Goal: Task Accomplishment & Management: Manage account settings

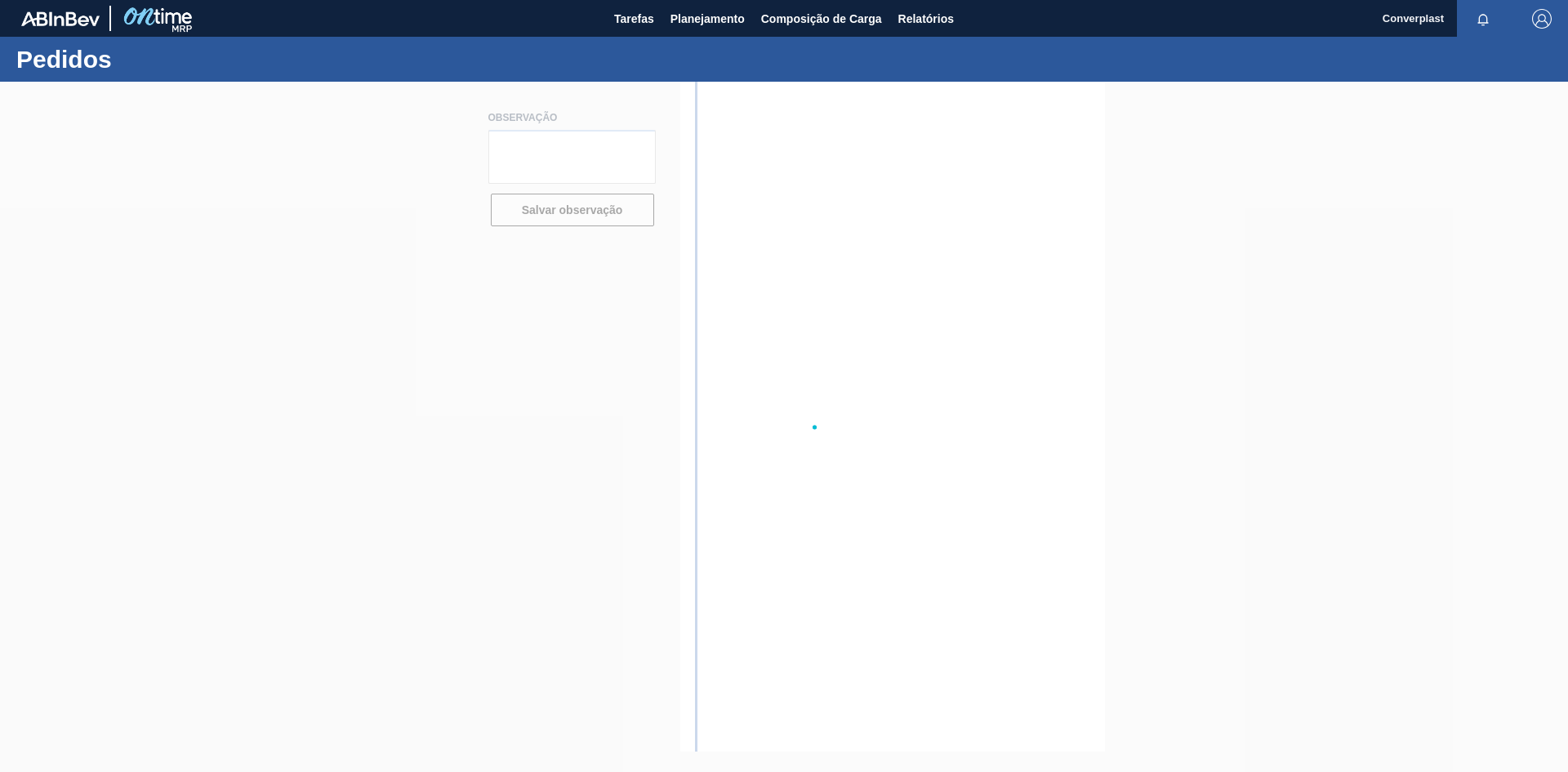
drag, startPoint x: 672, startPoint y: 423, endPoint x: 595, endPoint y: 414, distance: 77.5
click at [595, 414] on div at bounding box center [784, 427] width 1568 height 690
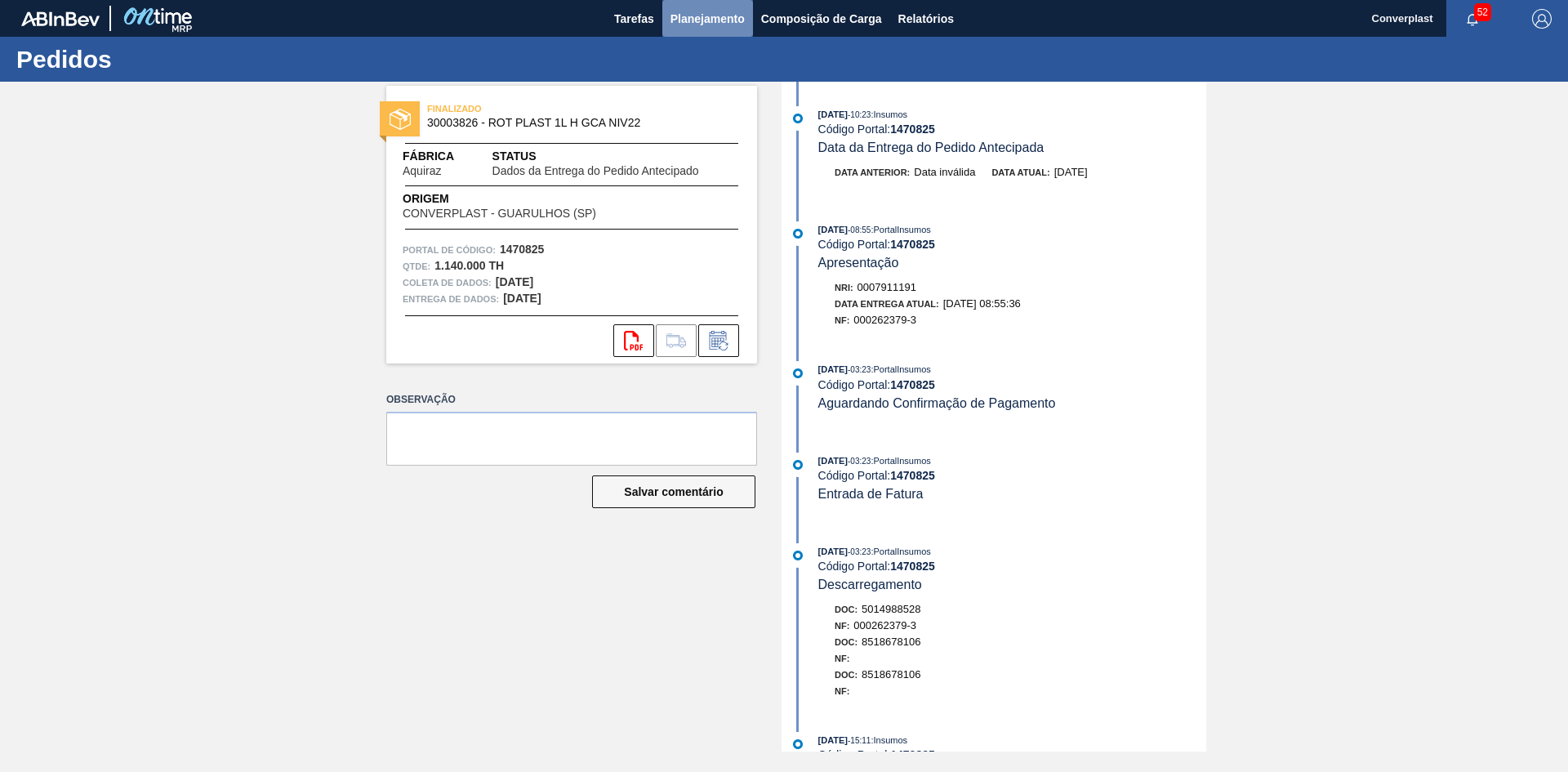
click at [713, 29] on button "Planejamento" at bounding box center [708, 18] width 91 height 37
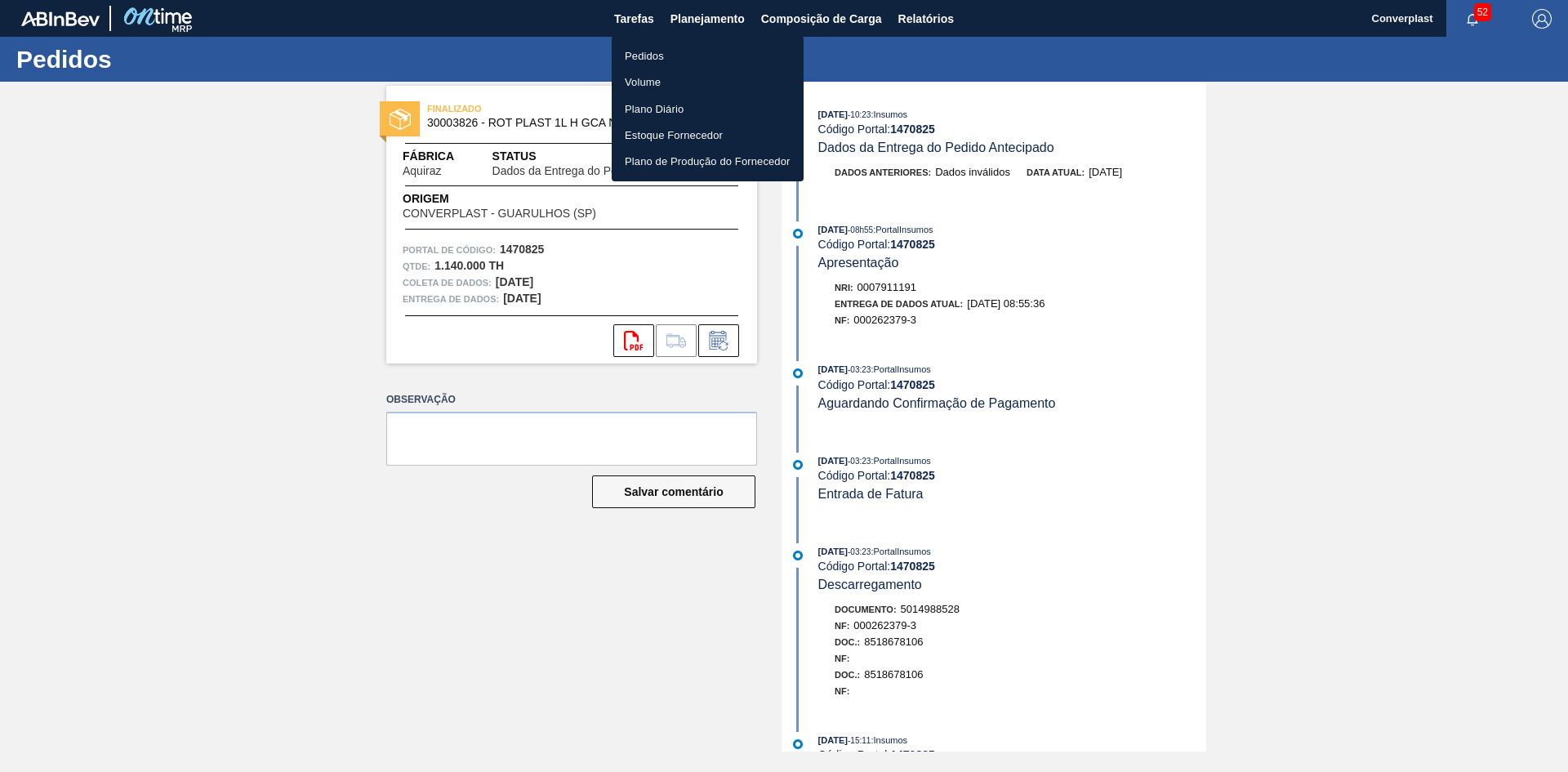
click at [627, 58] on font "Pedidos" at bounding box center [644, 56] width 39 height 12
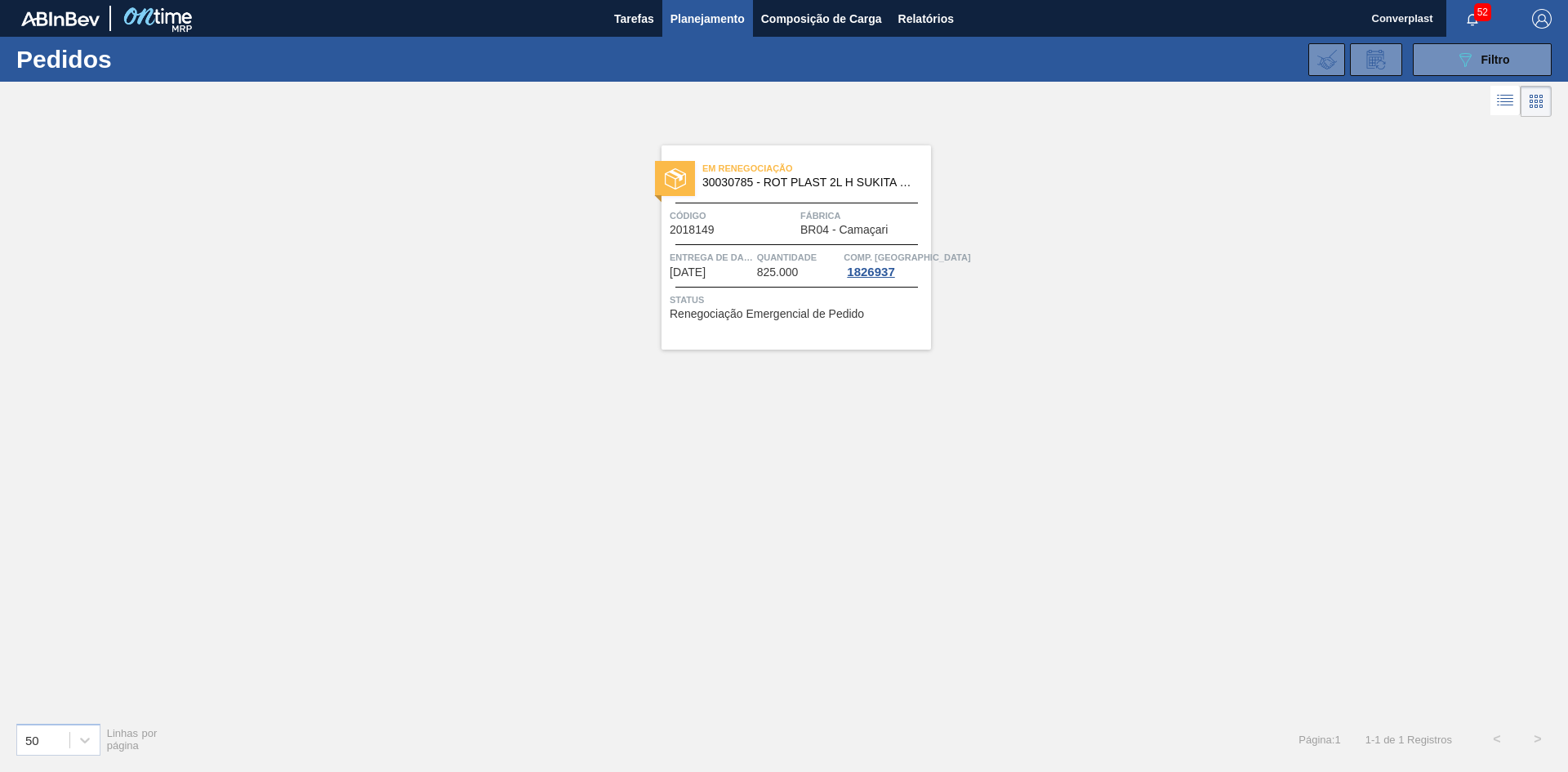
click at [734, 257] on font "Entrega de dados" at bounding box center [717, 256] width 94 height 10
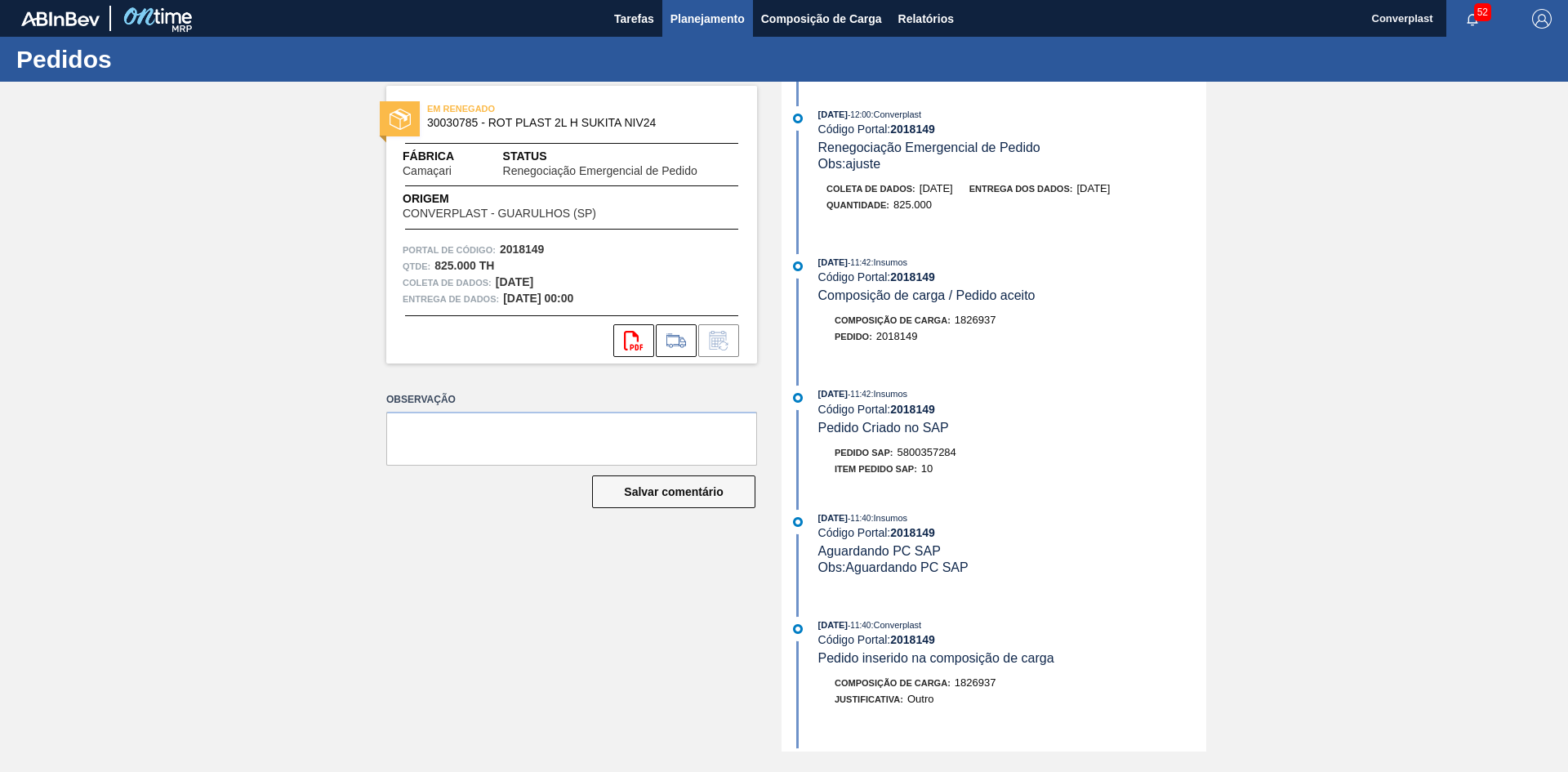
click at [698, 6] on button "Planejamento" at bounding box center [708, 18] width 91 height 37
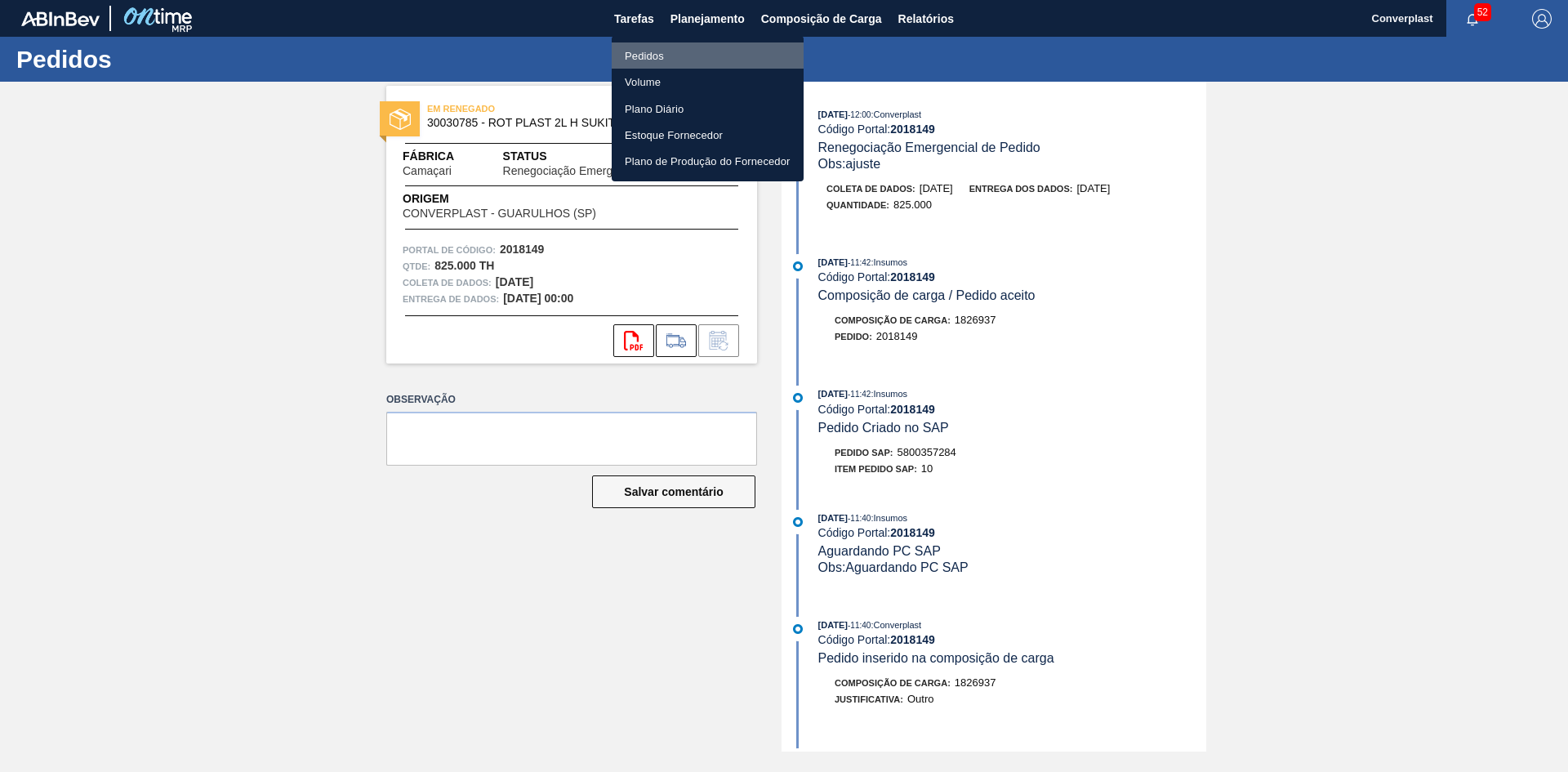
click at [684, 58] on li "Pedidos" at bounding box center [708, 56] width 192 height 26
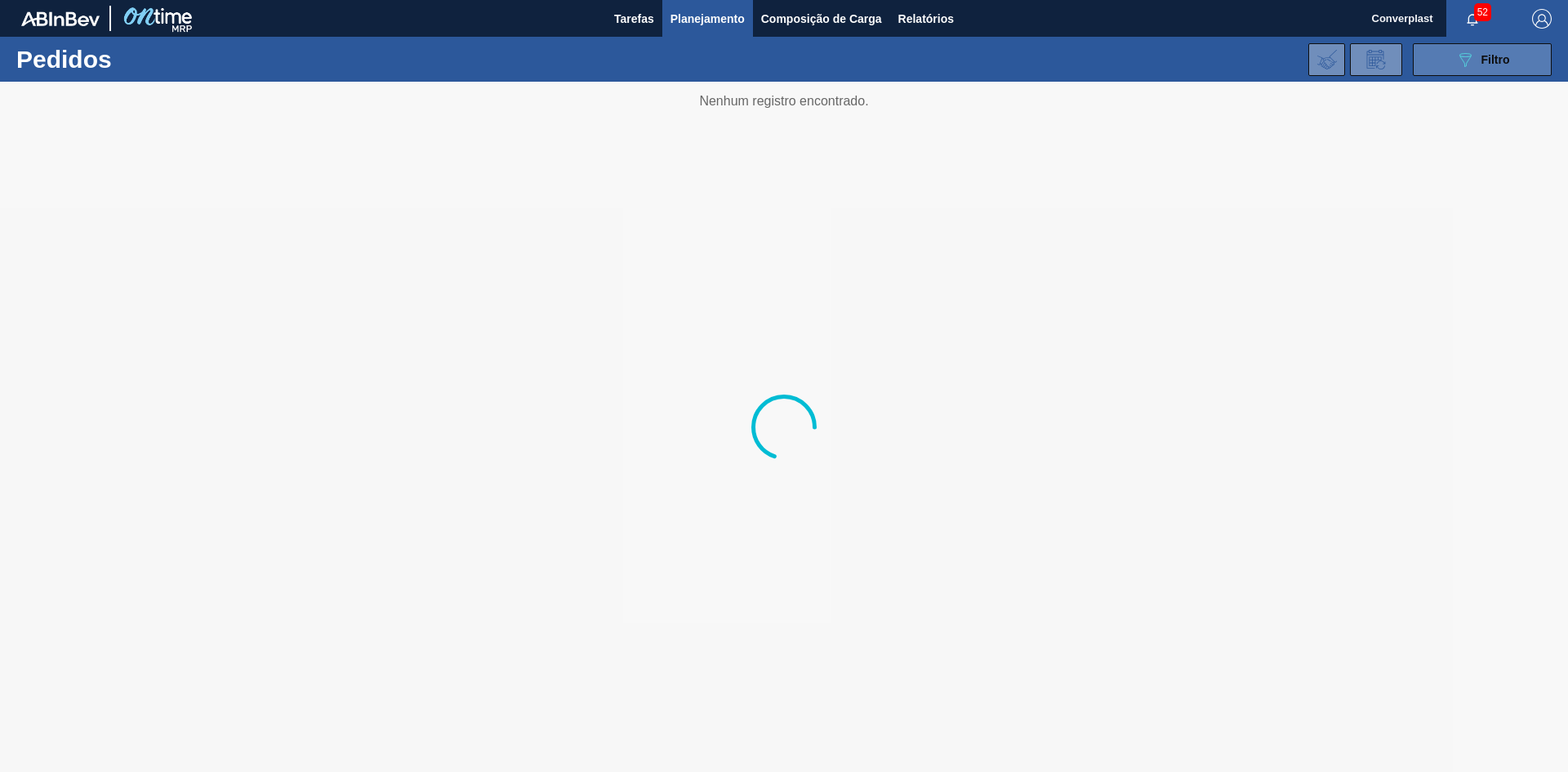
click at [1455, 52] on icon "089F7B8B-B2A5-4AFE-B5C0-19BA573D28AC" at bounding box center [1465, 59] width 19 height 19
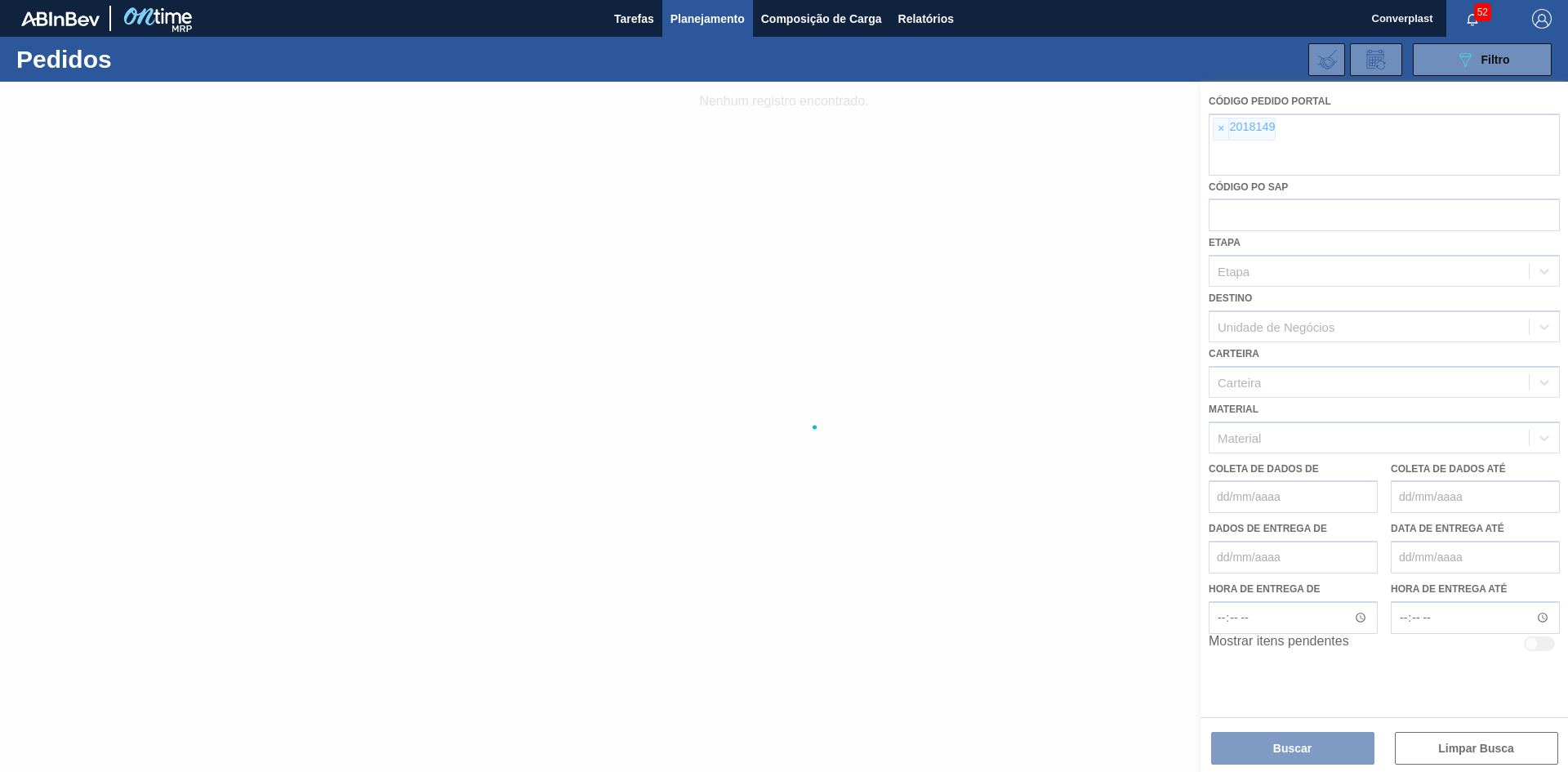
click at [1220, 132] on div at bounding box center [784, 427] width 1568 height 690
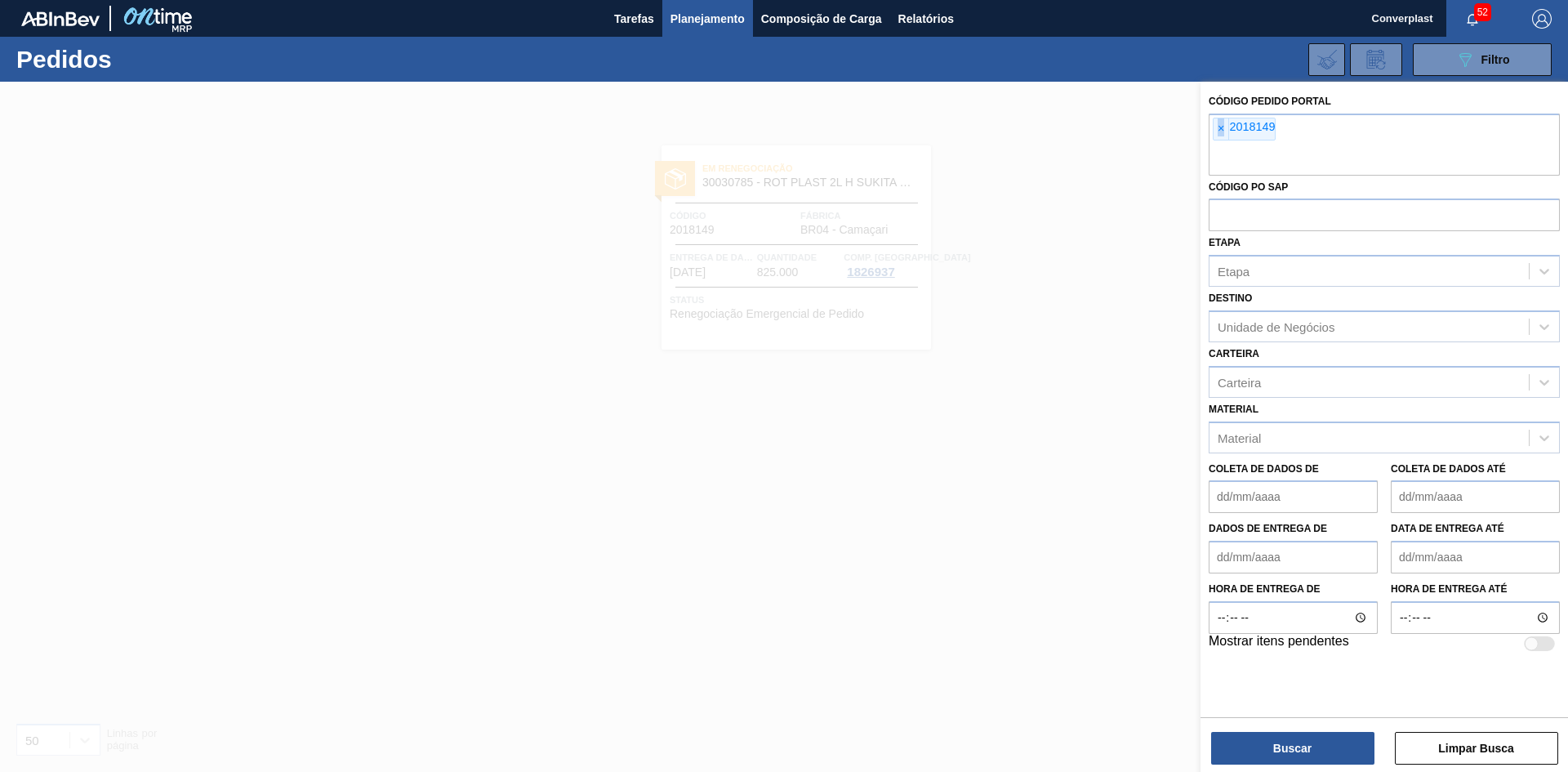
click at [1227, 132] on span "×" at bounding box center [1222, 129] width 16 height 21
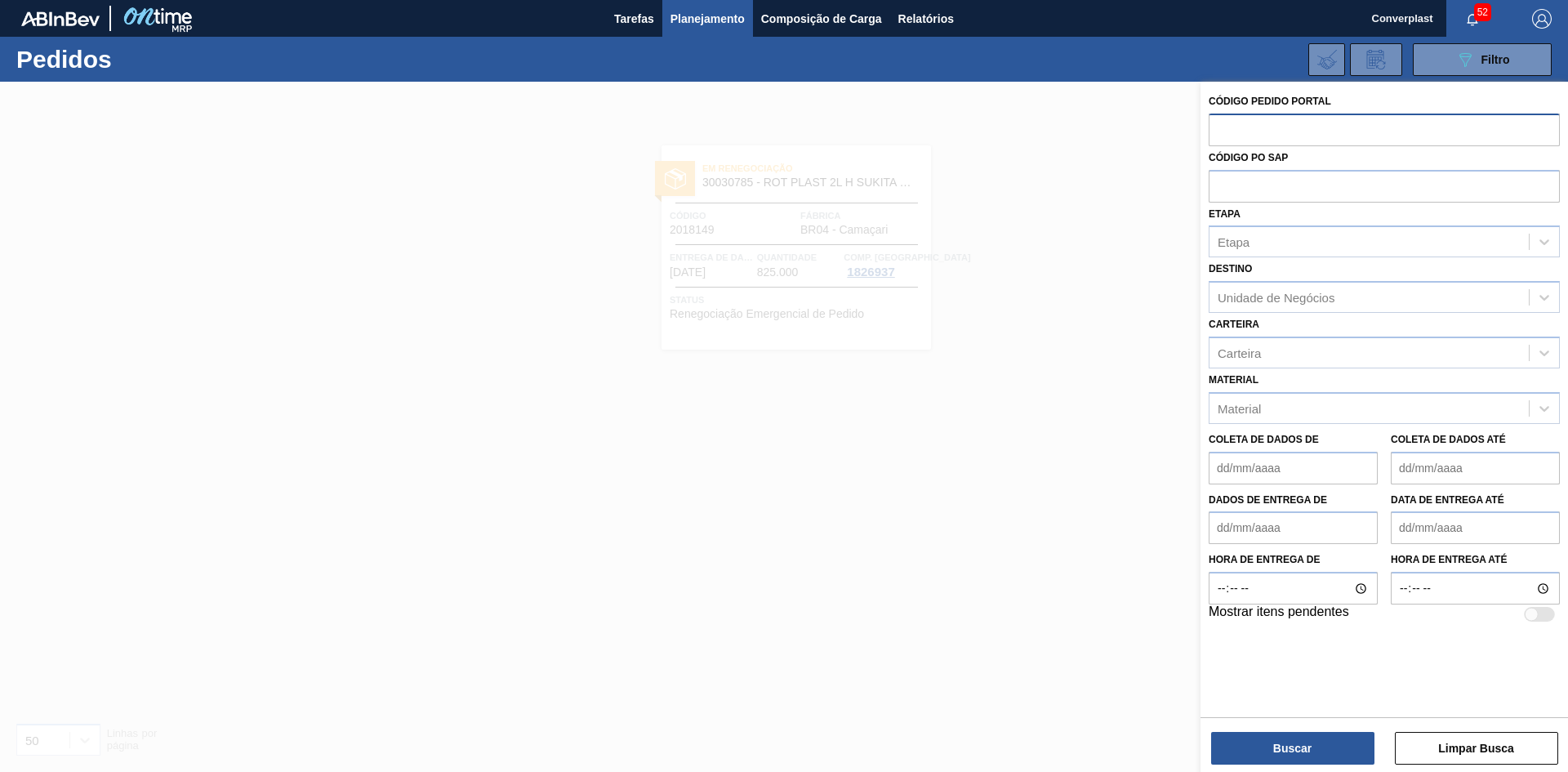
paste input "2001737"
type input "2001737"
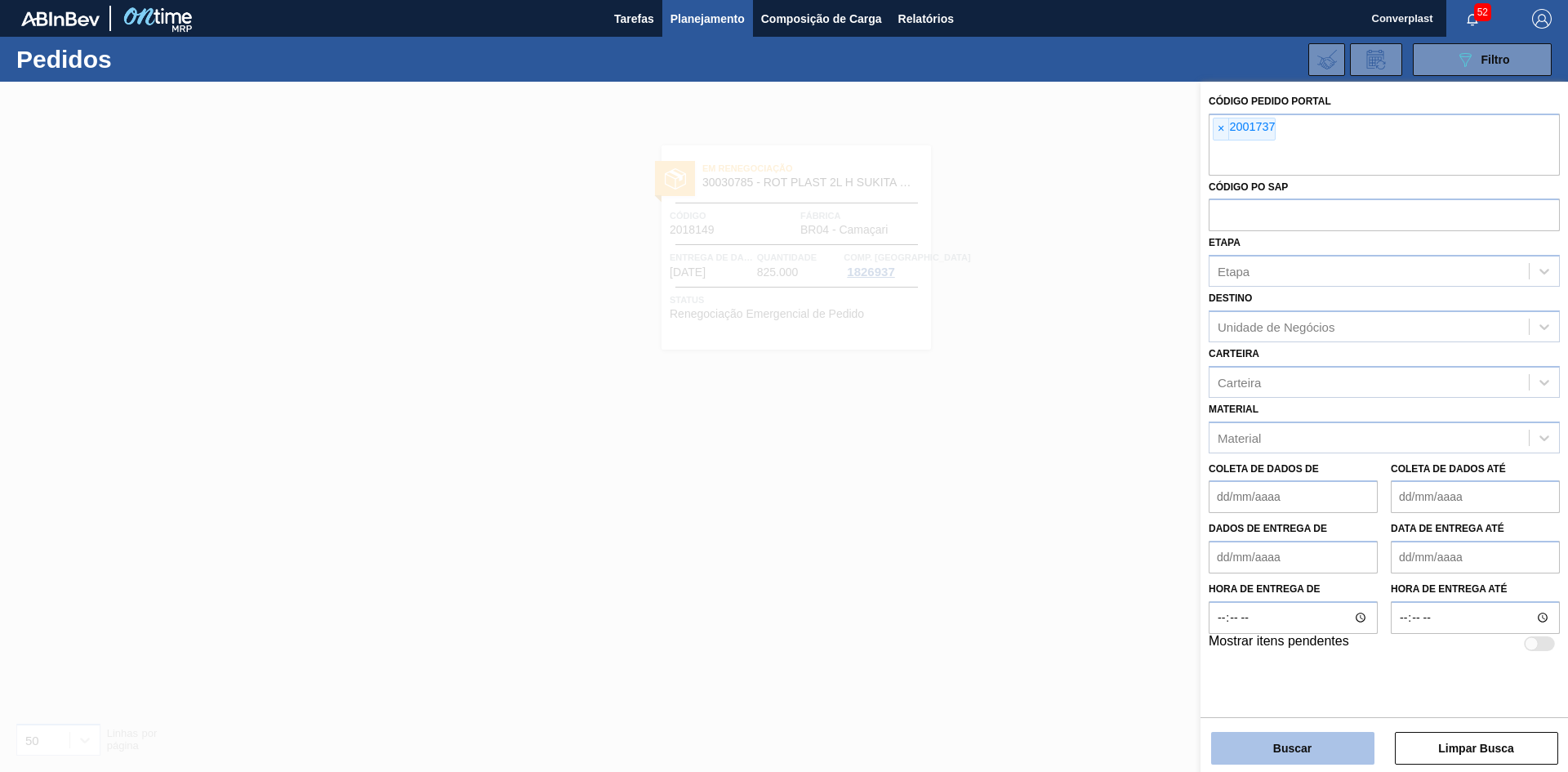
click at [1226, 748] on button "Buscar" at bounding box center [1292, 748] width 163 height 32
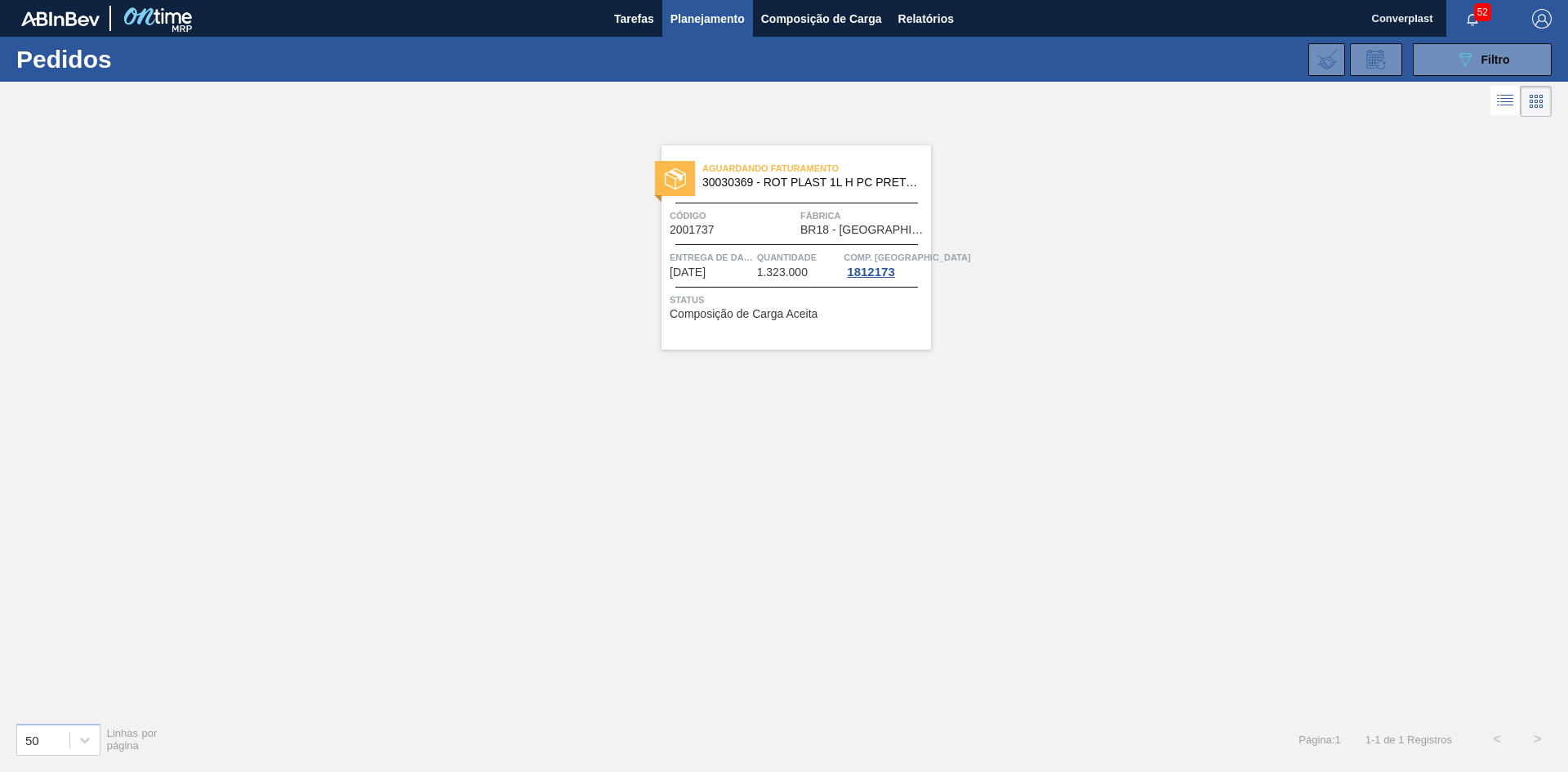
click at [798, 293] on span "Status" at bounding box center [798, 299] width 257 height 17
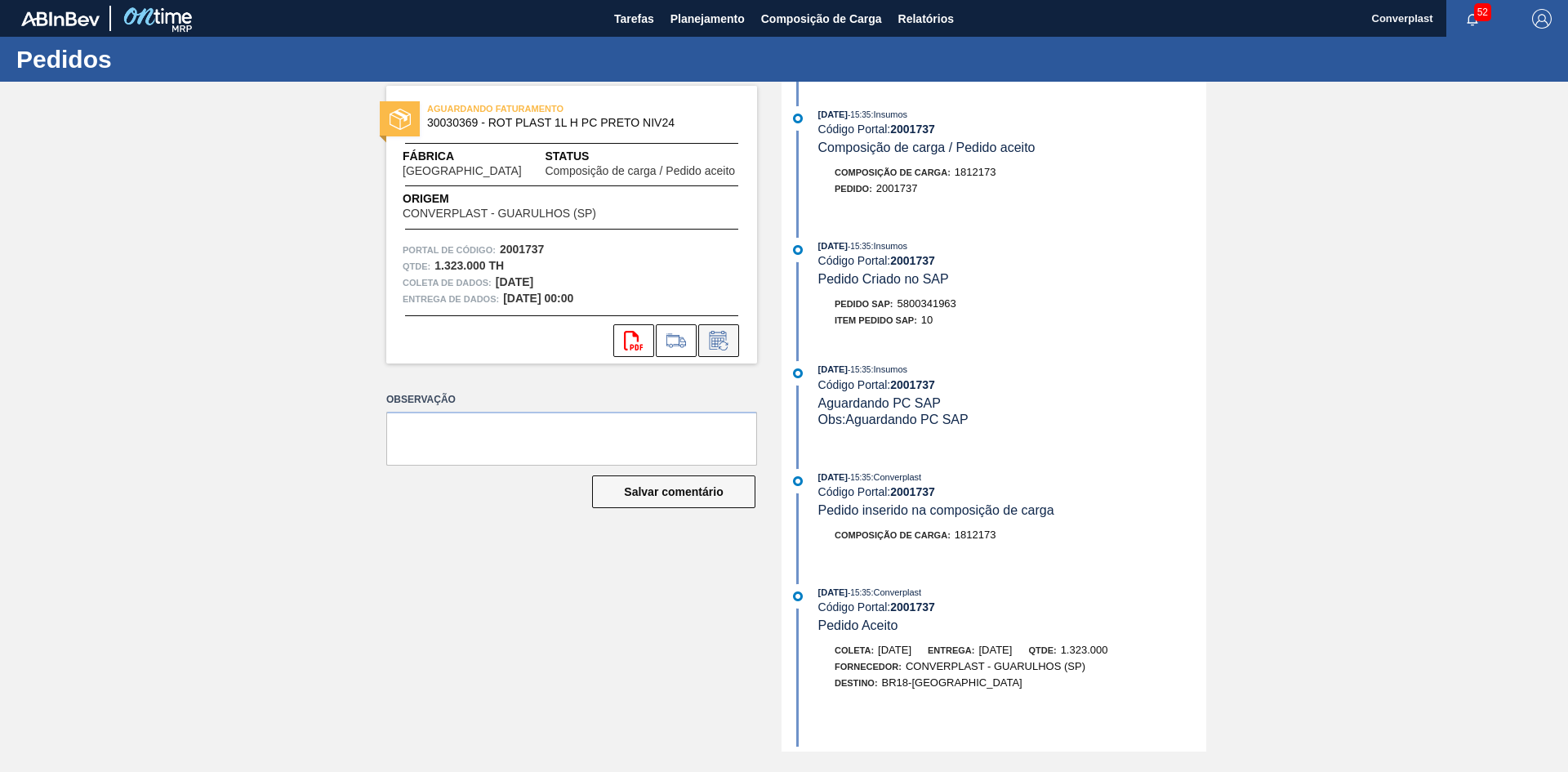
click at [722, 336] on icon at bounding box center [719, 340] width 17 height 19
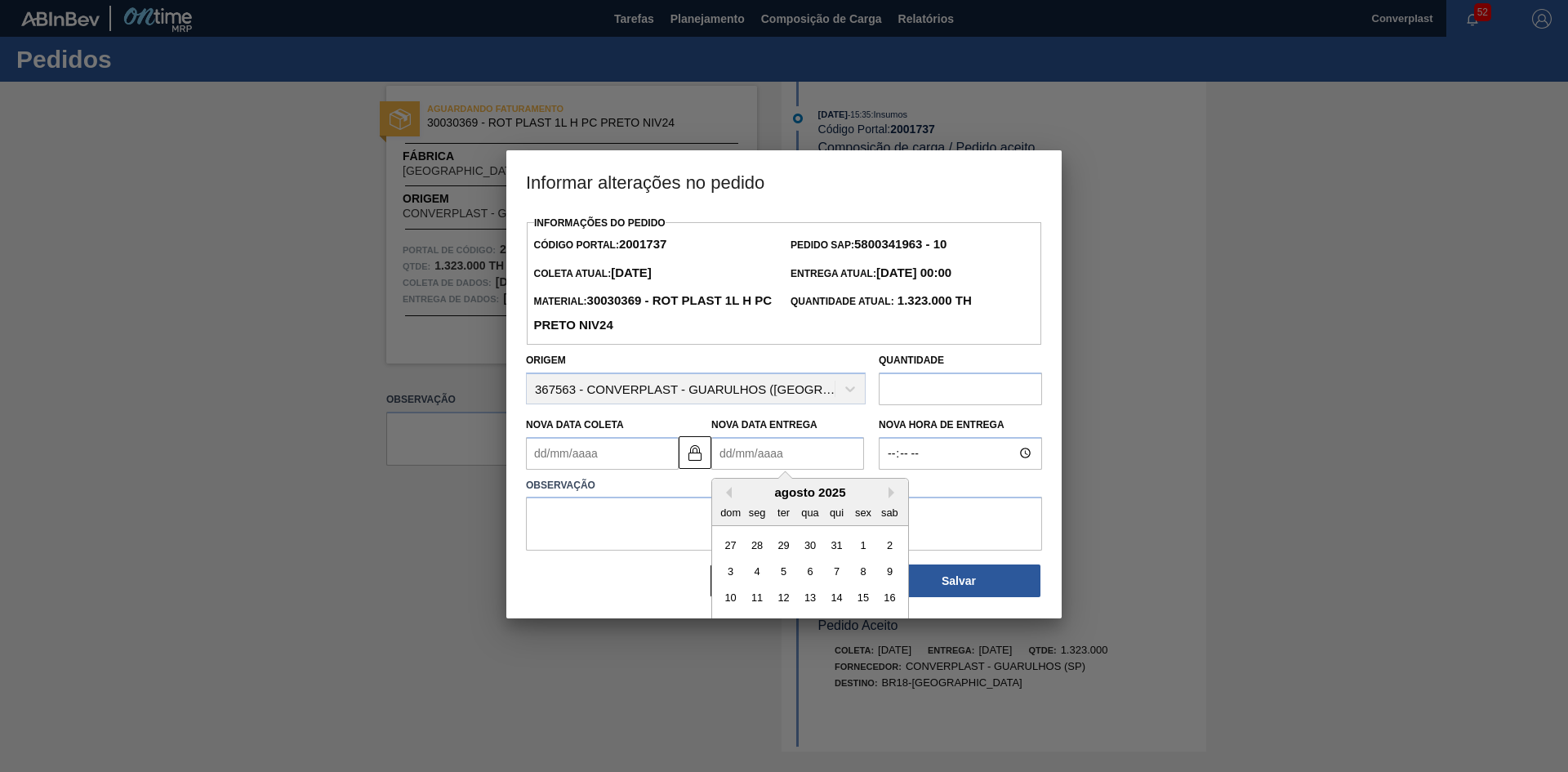
click at [764, 462] on Entrega2001737 "Nova Data Entrega" at bounding box center [787, 453] width 153 height 32
type Coleta2001737 "[DATE]"
type Entrega2001737 "2"
type Coleta2001737 "[DATE]"
type Entrega2001737 "25/0"
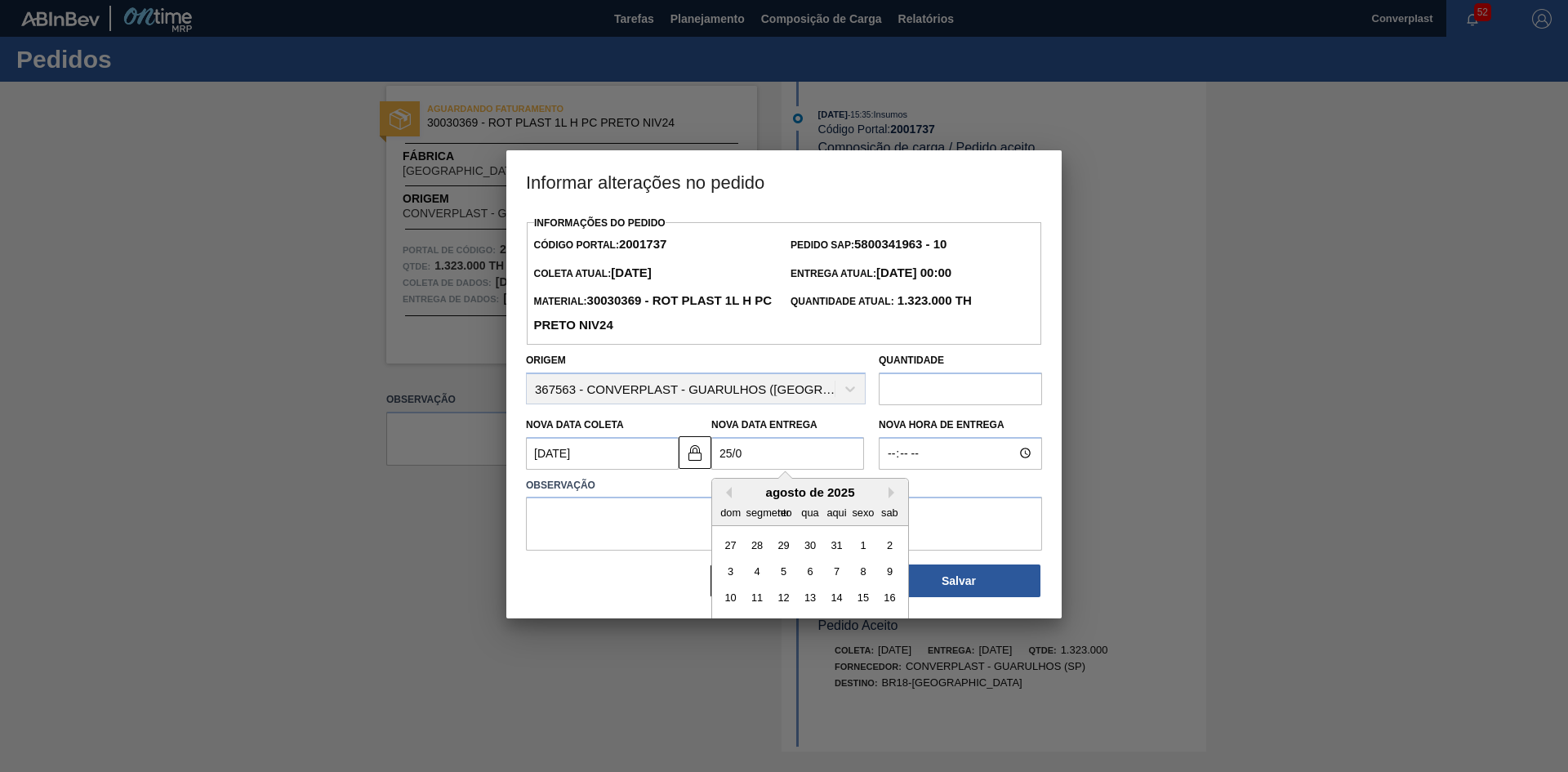
type Coleta2001737 "[DATE]"
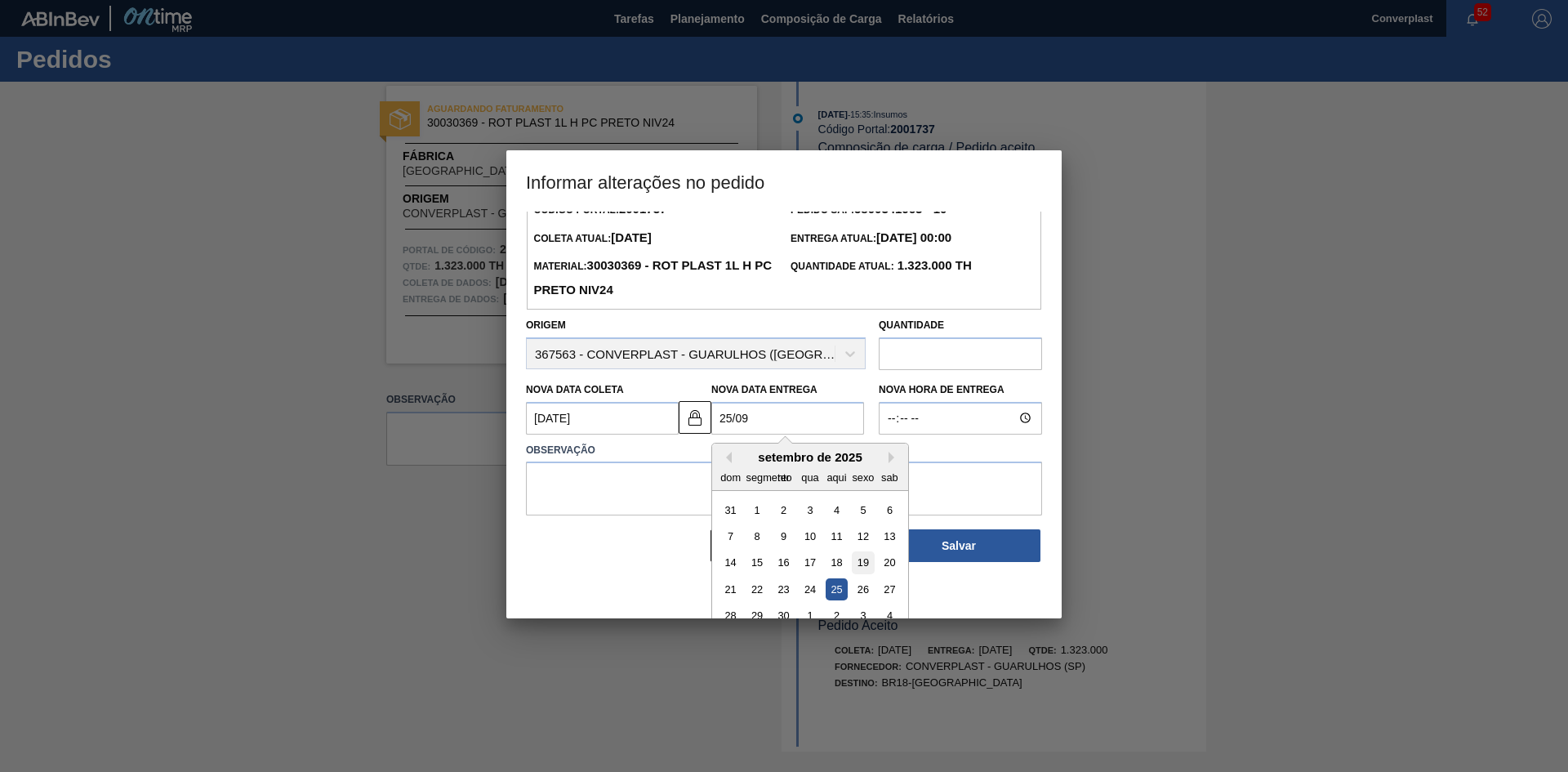
scroll to position [55, 0]
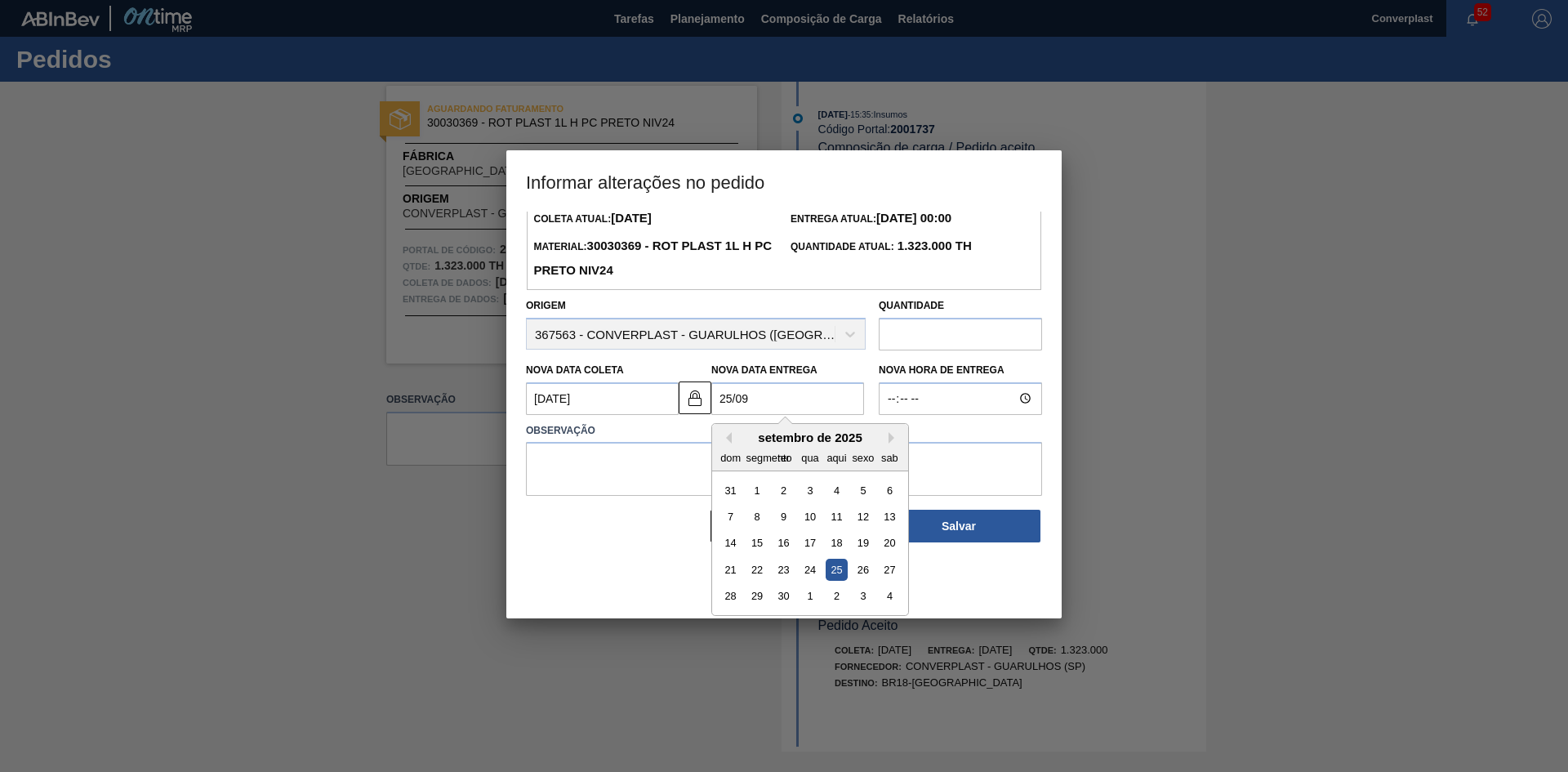
click at [829, 573] on div "25" at bounding box center [836, 569] width 22 height 22
type Entrega2001737 "[DATE]"
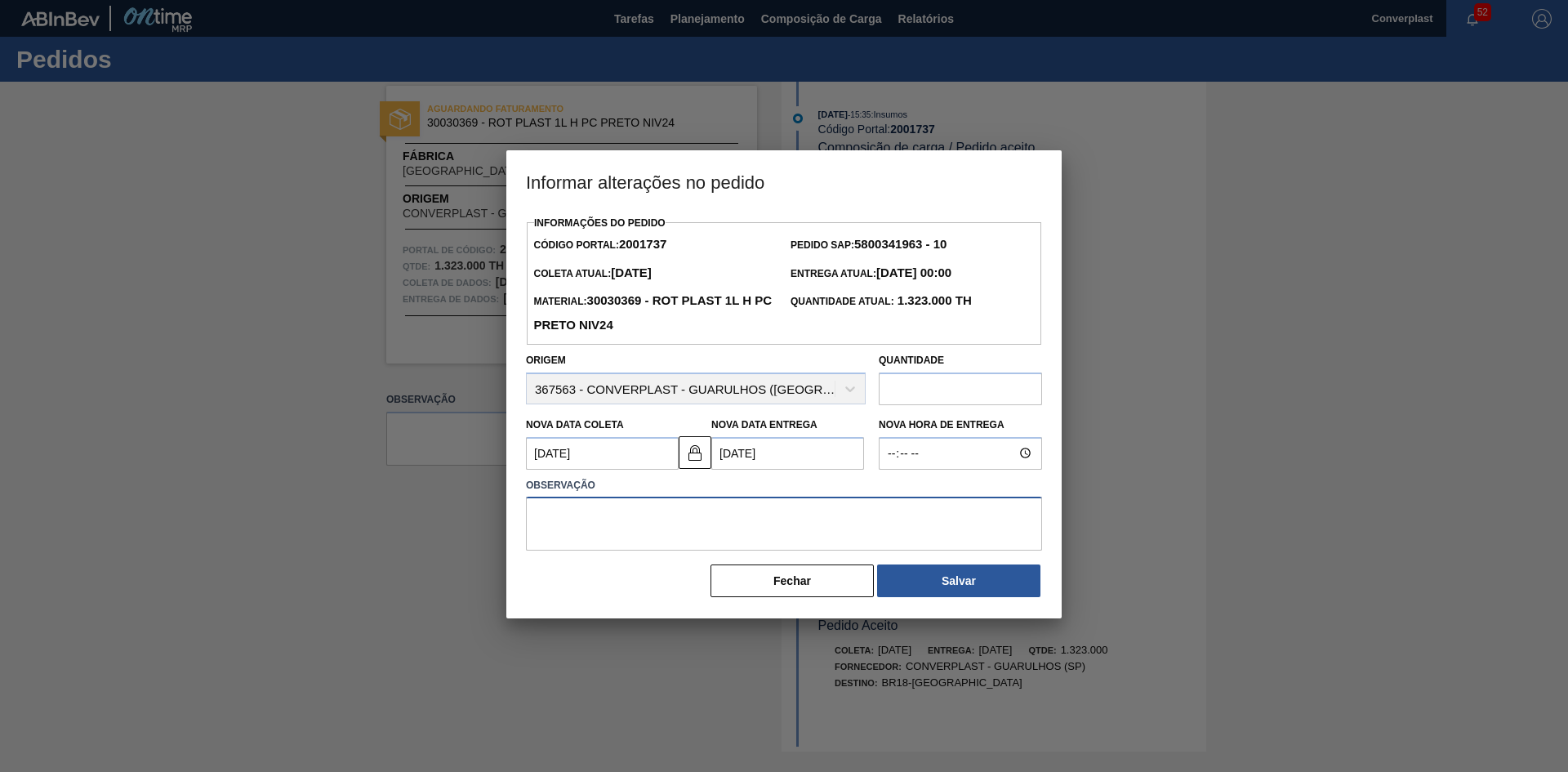
click at [595, 540] on textarea at bounding box center [784, 523] width 517 height 54
type textarea "ajuste"
click at [925, 581] on button "Salvar" at bounding box center [958, 580] width 163 height 32
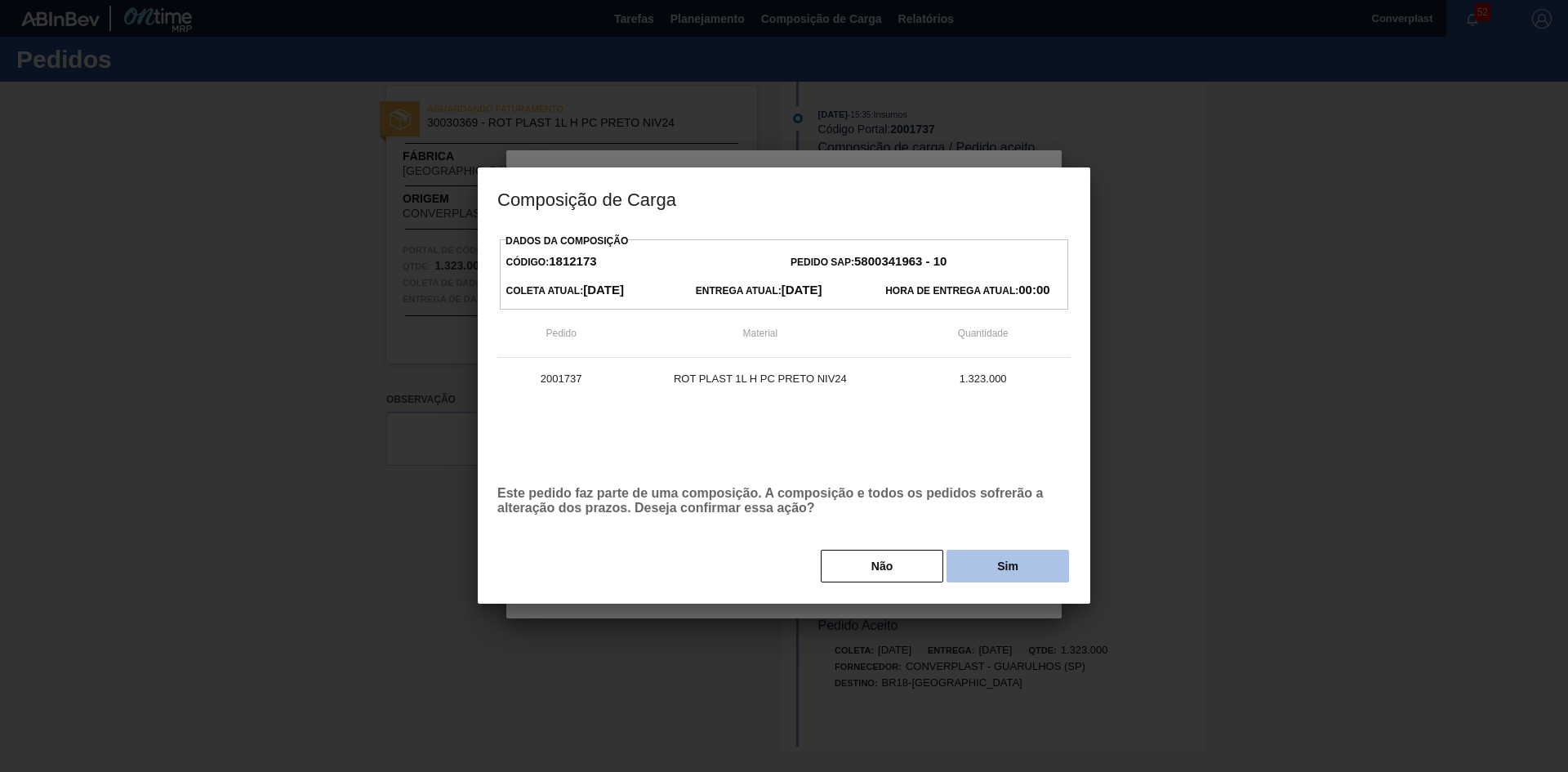
click at [978, 578] on button "Sim" at bounding box center [1008, 565] width 122 height 32
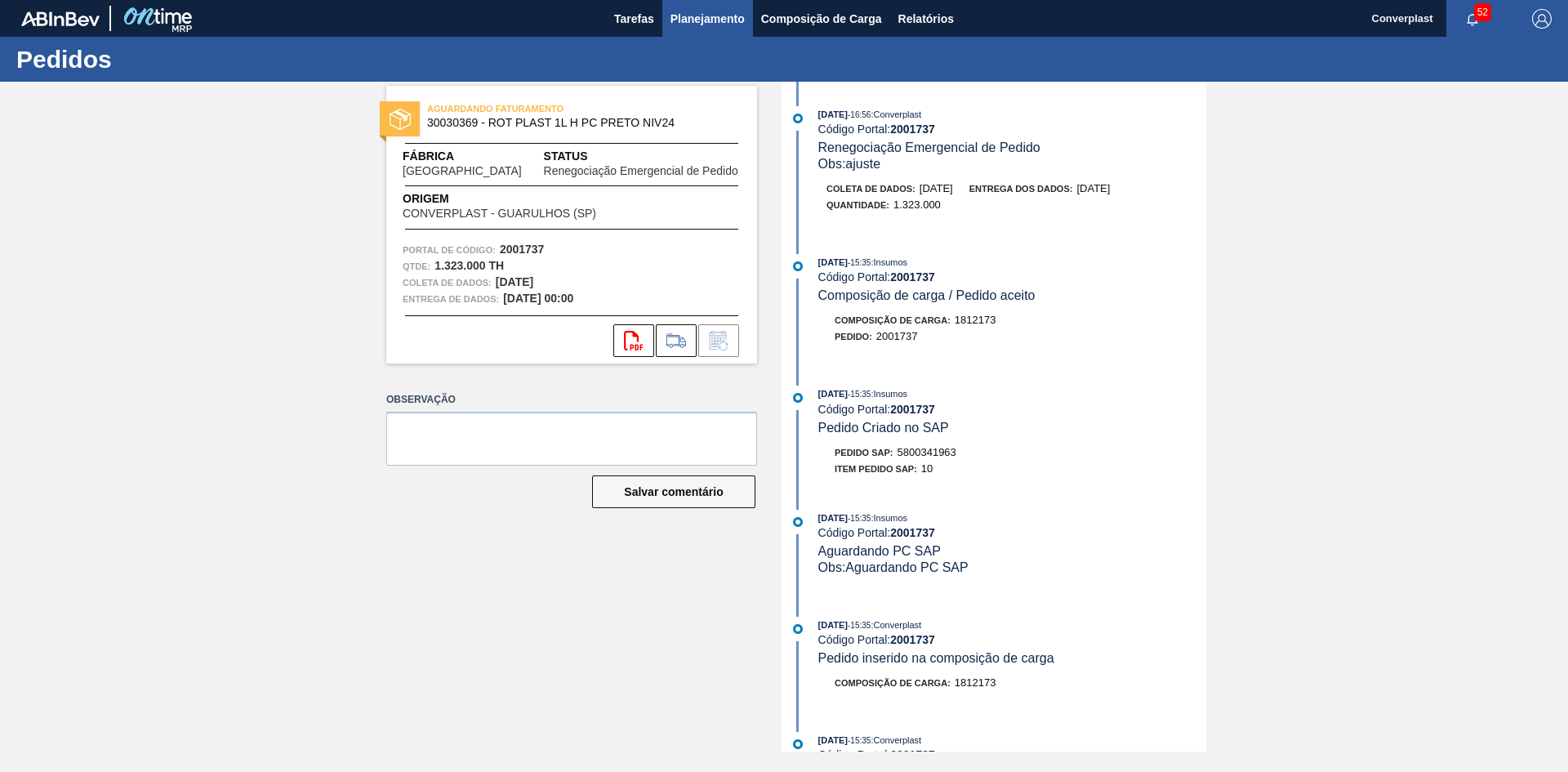
click at [729, 14] on font "Planejamento" at bounding box center [708, 18] width 74 height 13
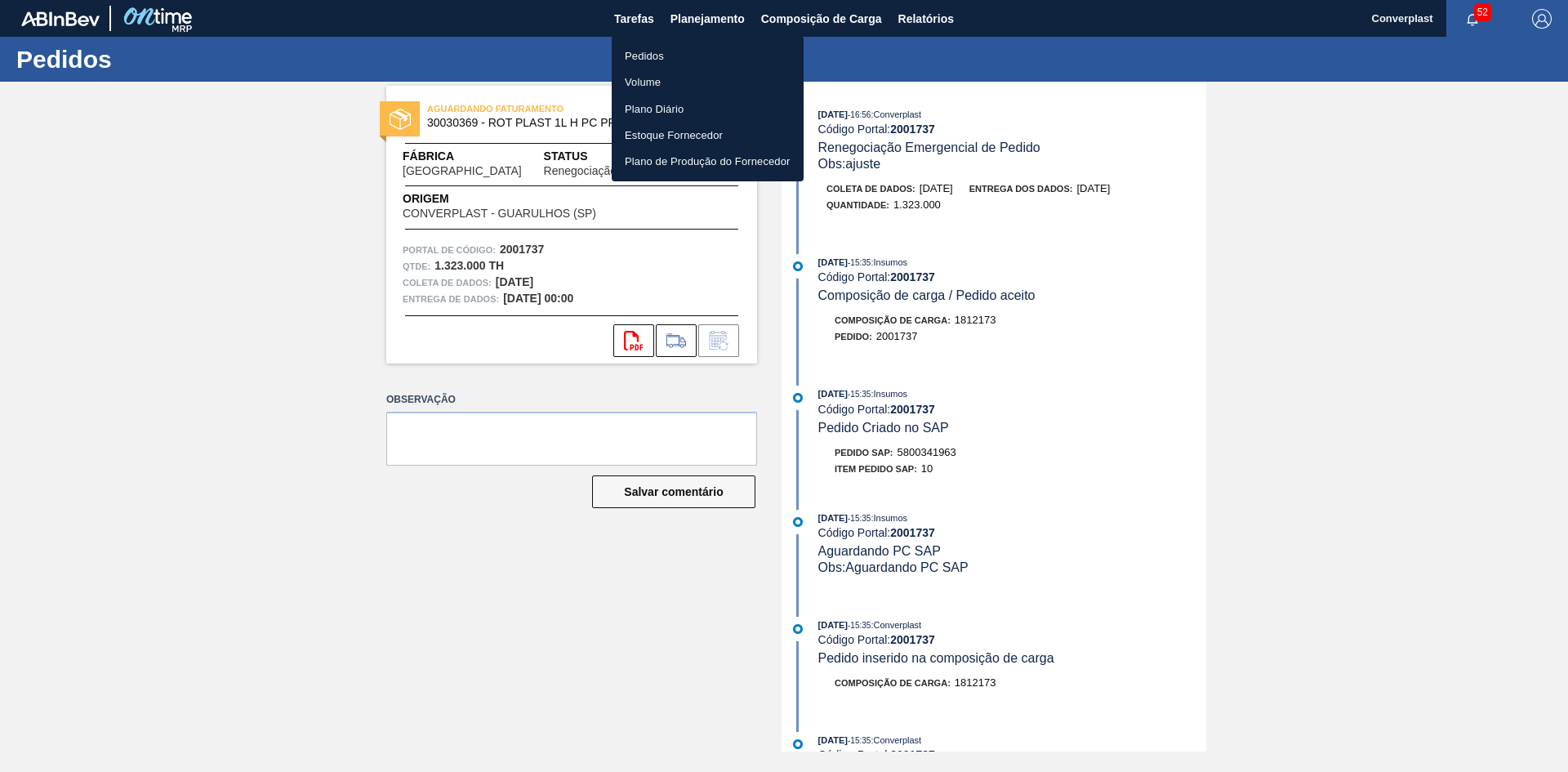
click at [660, 44] on li "Pedidos" at bounding box center [708, 56] width 192 height 26
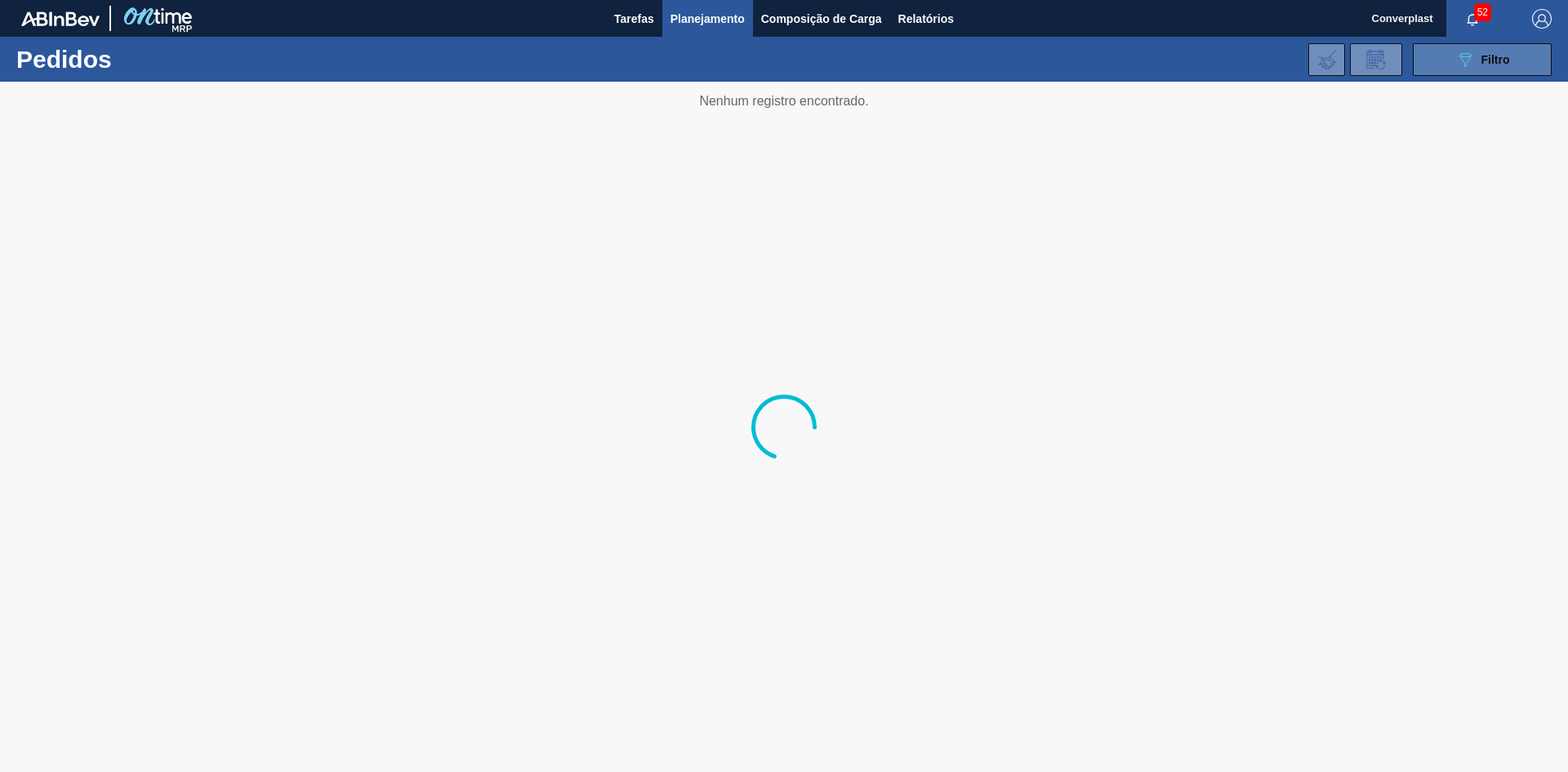
click at [1441, 66] on button "089F7B8B-B2A5-4AFE-B5C0-19BA573D28AC Filtro" at bounding box center [1482, 59] width 139 height 32
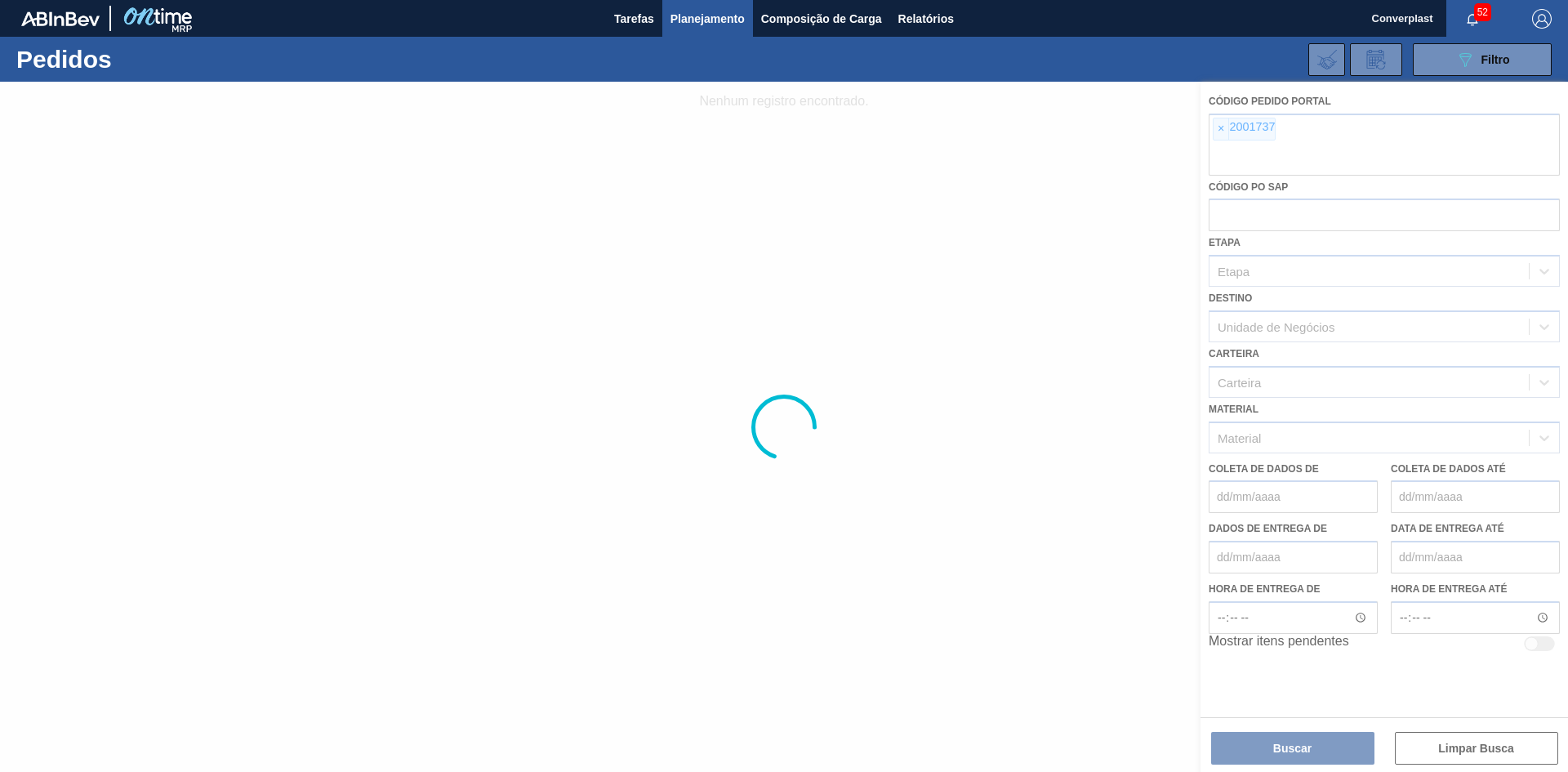
click at [1222, 133] on div at bounding box center [784, 427] width 1568 height 690
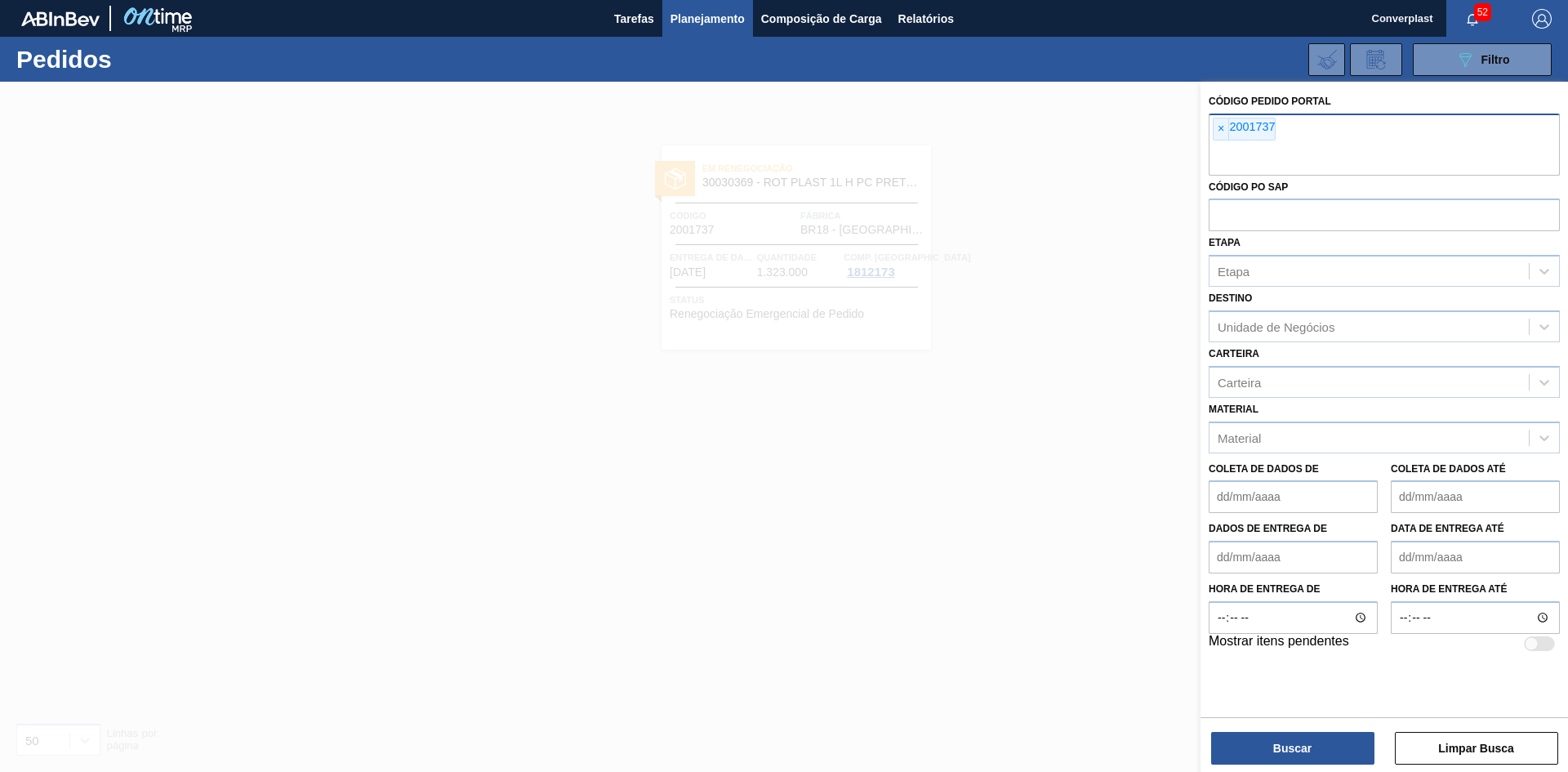
click at [1213, 133] on div "× 2001737" at bounding box center [1244, 129] width 63 height 23
paste input "2002385"
type input "2"
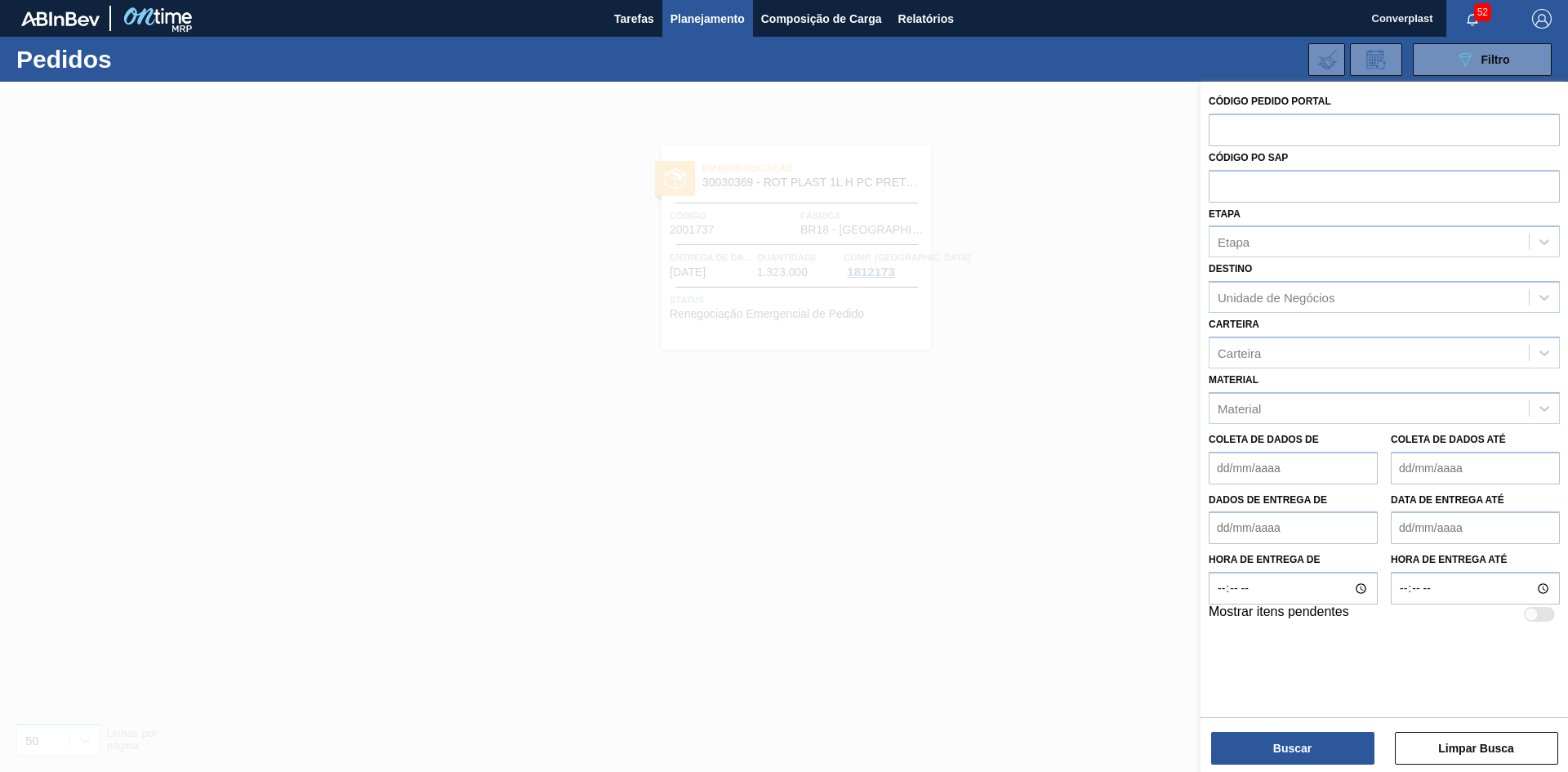
paste input "2002385"
type input "2002385"
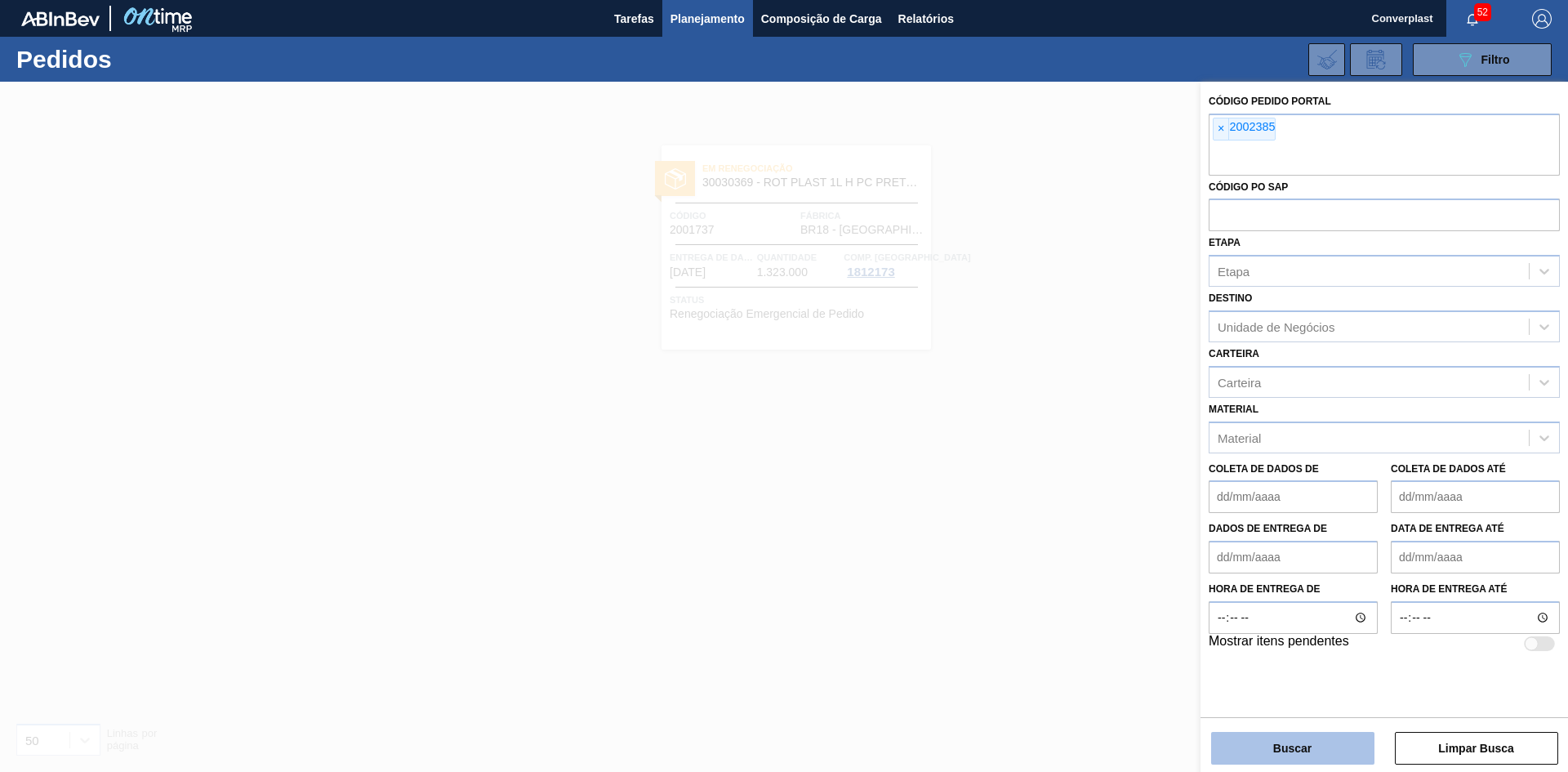
click at [1294, 737] on button "Buscar" at bounding box center [1292, 748] width 163 height 32
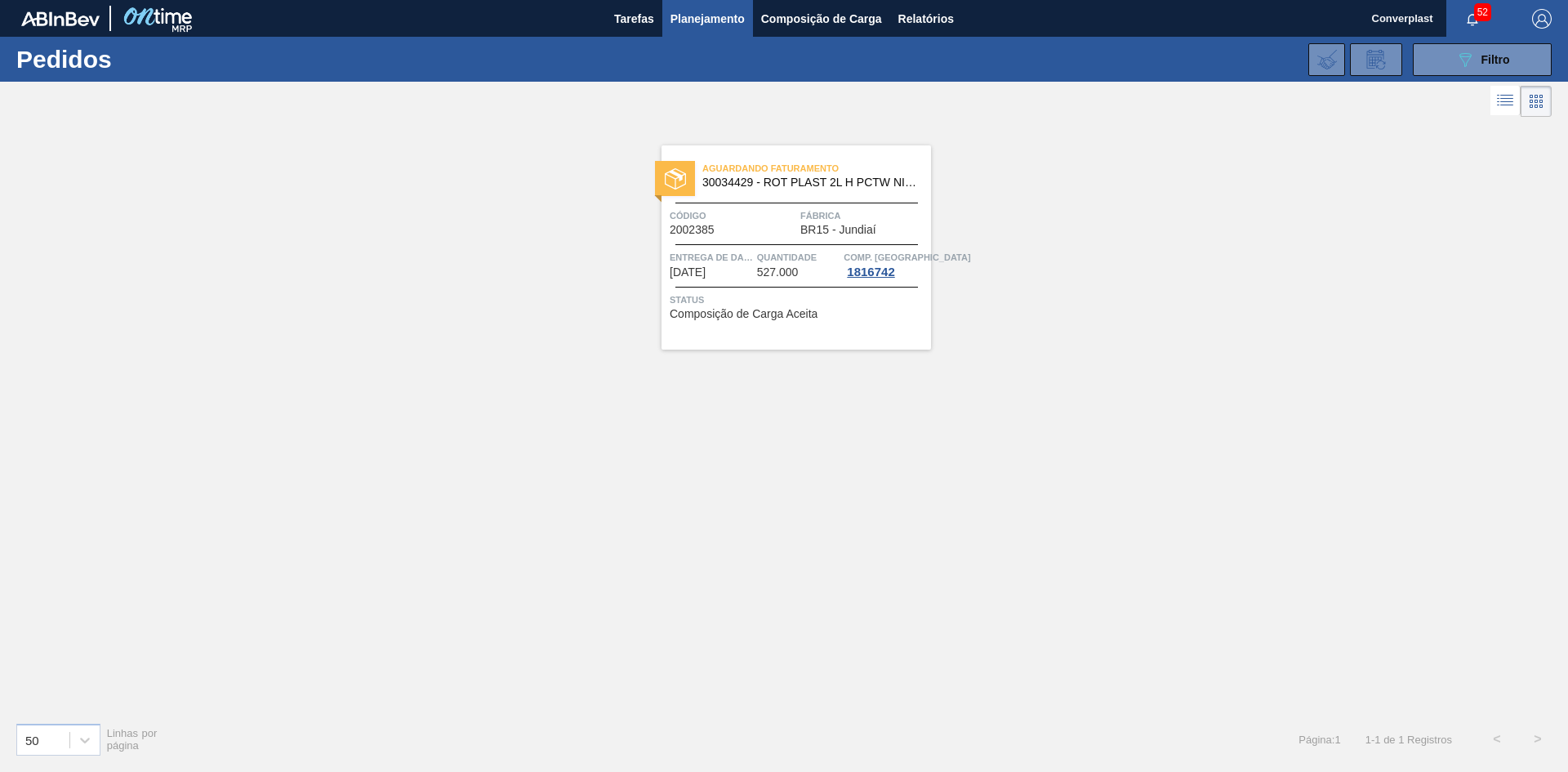
click at [770, 284] on div "Aguardando Faturamento 30034429 - ROT PLAST 2L H PCTW NIV25 Código 2002385 Fábr…" at bounding box center [796, 248] width 270 height 204
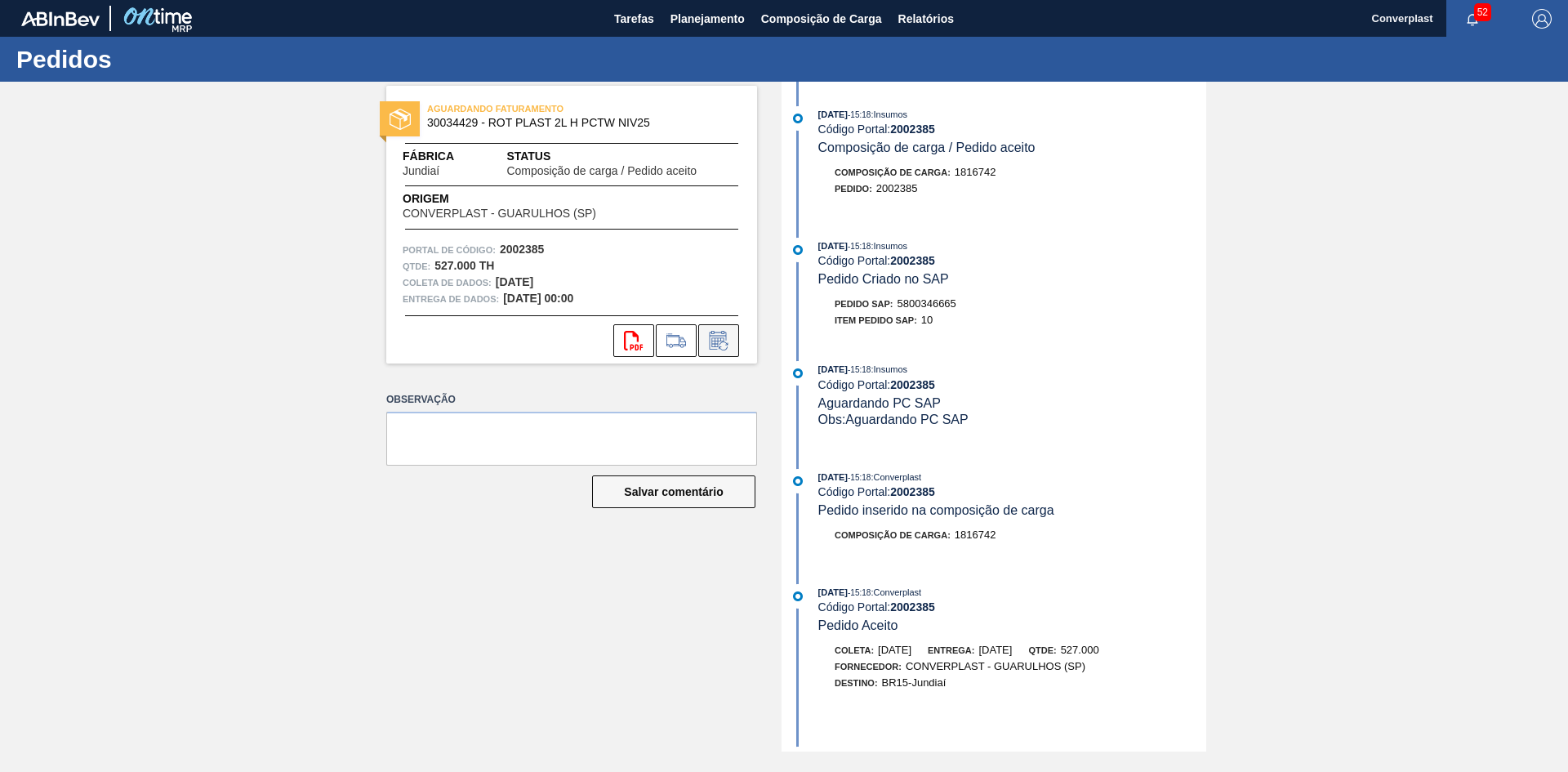
click at [721, 338] on icon at bounding box center [719, 340] width 26 height 19
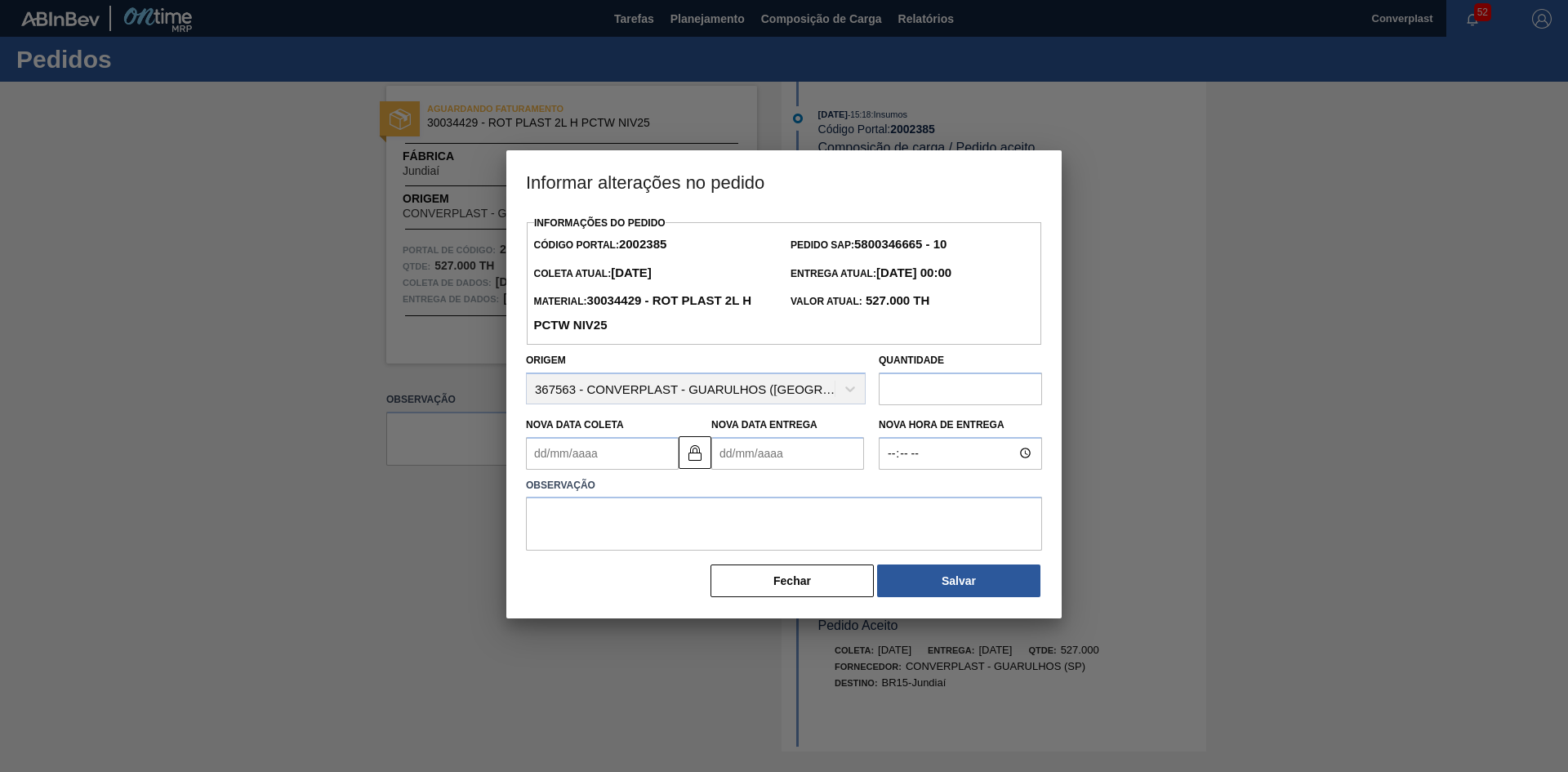
click at [740, 457] on Entrega2002385 "Nova Data Entrega" at bounding box center [787, 453] width 153 height 32
type Coleta2002385 "[DATE]"
type Entrega2002385 "0"
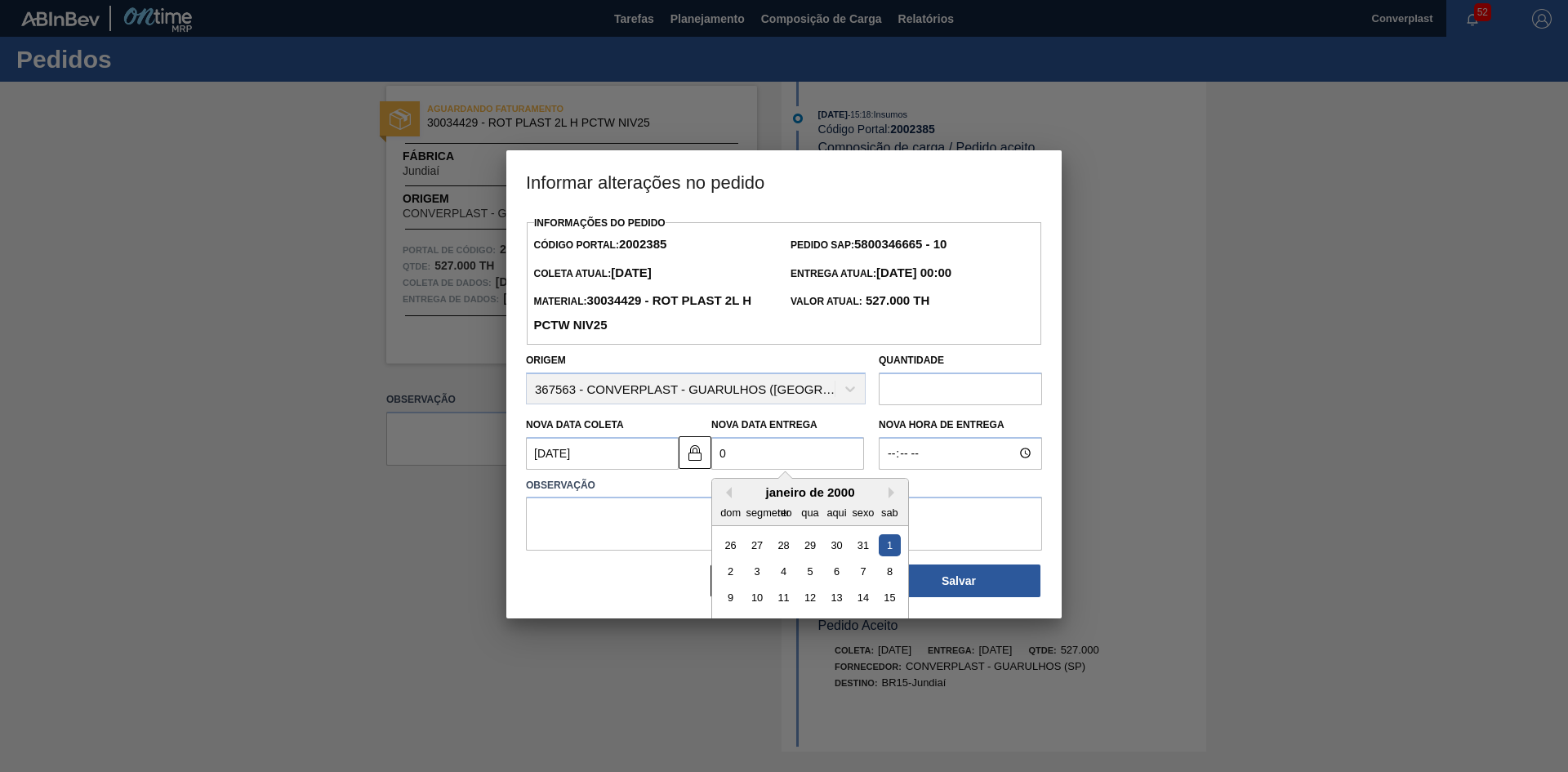
type Coleta2002385 "[DATE]"
type Entrega2002385 "04/0"
type Coleta2002385 "[DATE]"
click at [832, 550] on div "4" at bounding box center [836, 543] width 22 height 22
type Entrega2002385 "[DATE]"
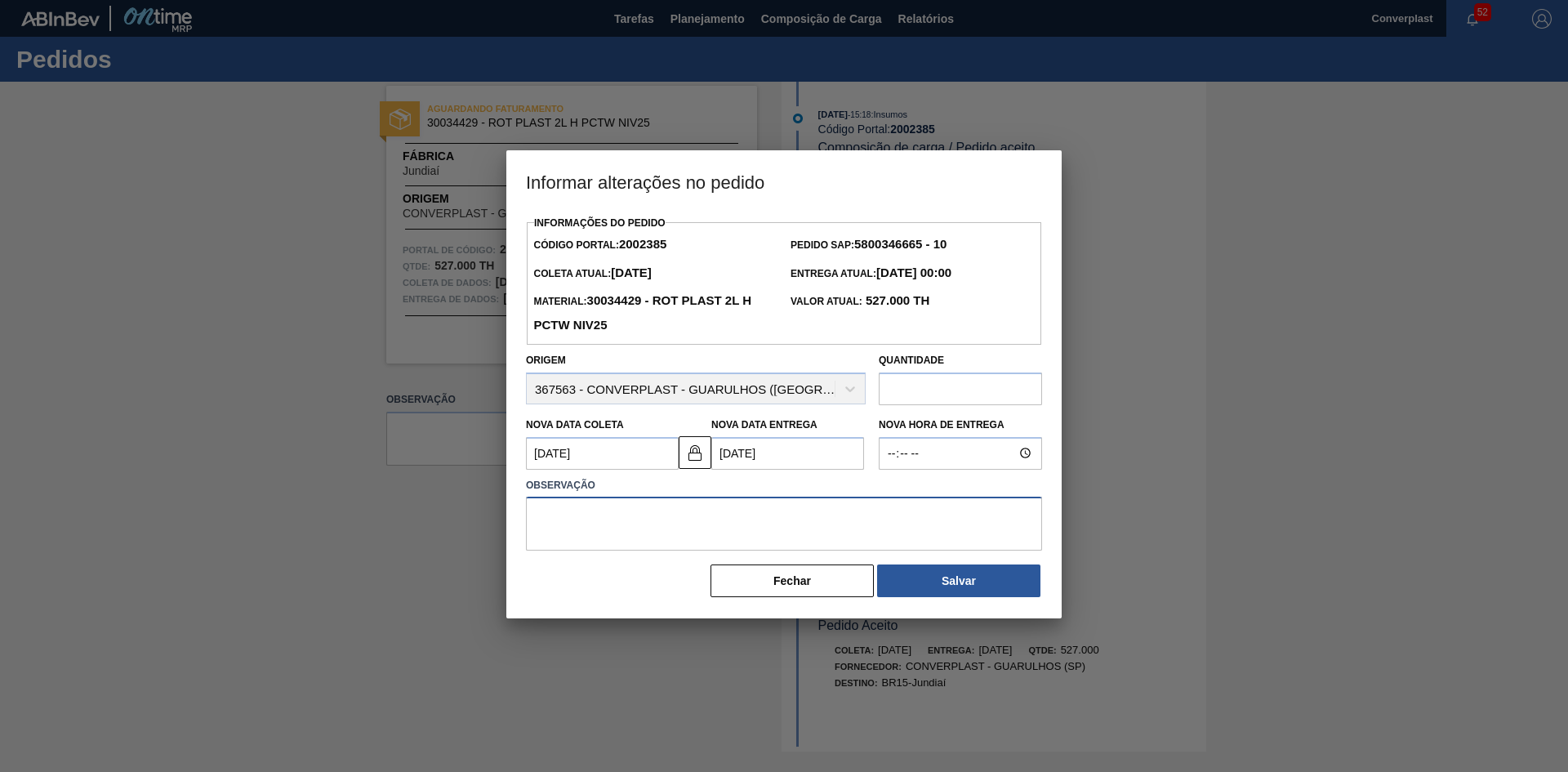
click at [667, 538] on textarea at bounding box center [784, 523] width 517 height 54
type textarea "ajuste data"
click at [921, 581] on button "Salvar" at bounding box center [958, 580] width 163 height 32
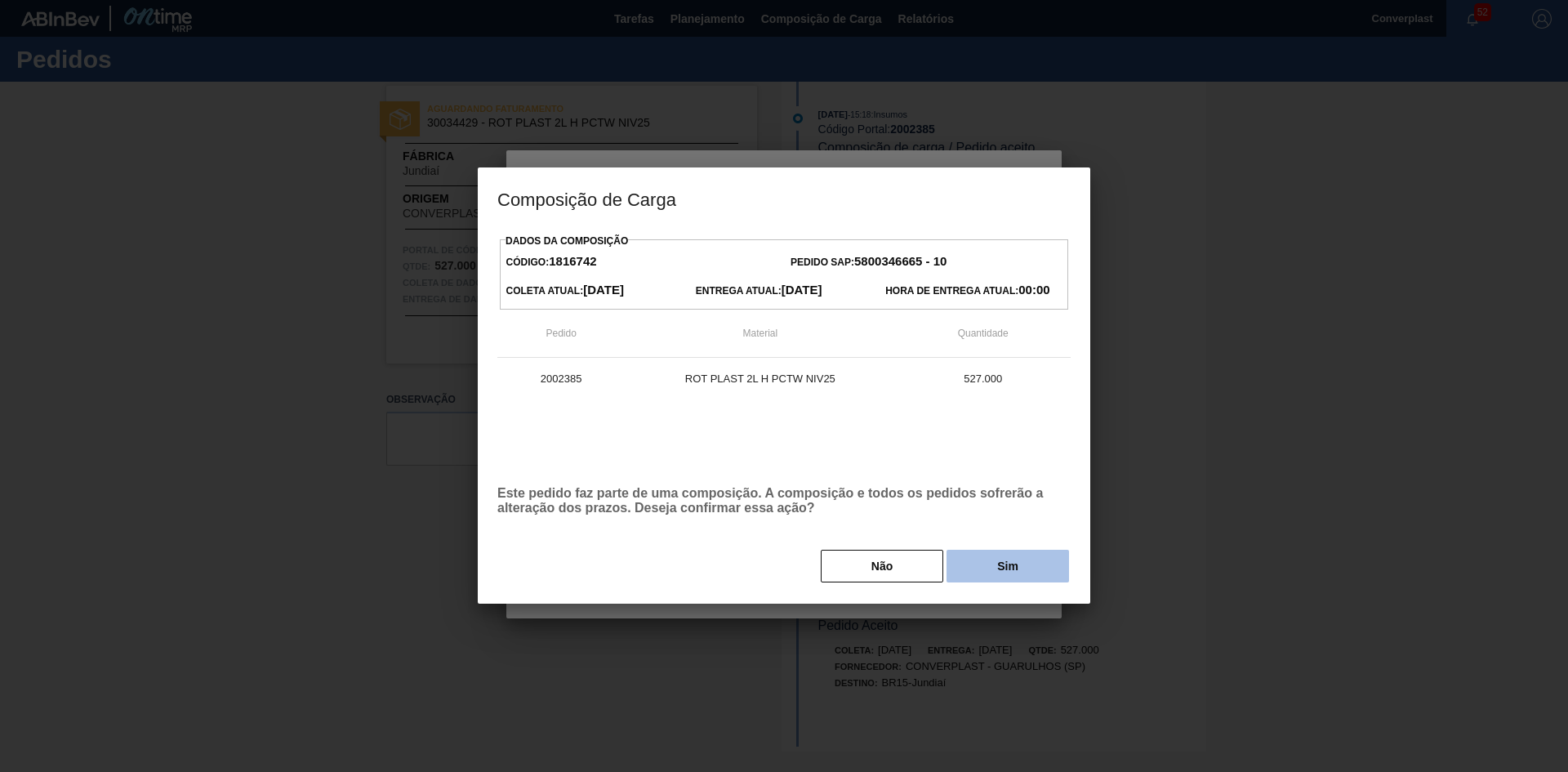
click at [984, 575] on button "Sim" at bounding box center [1008, 565] width 122 height 32
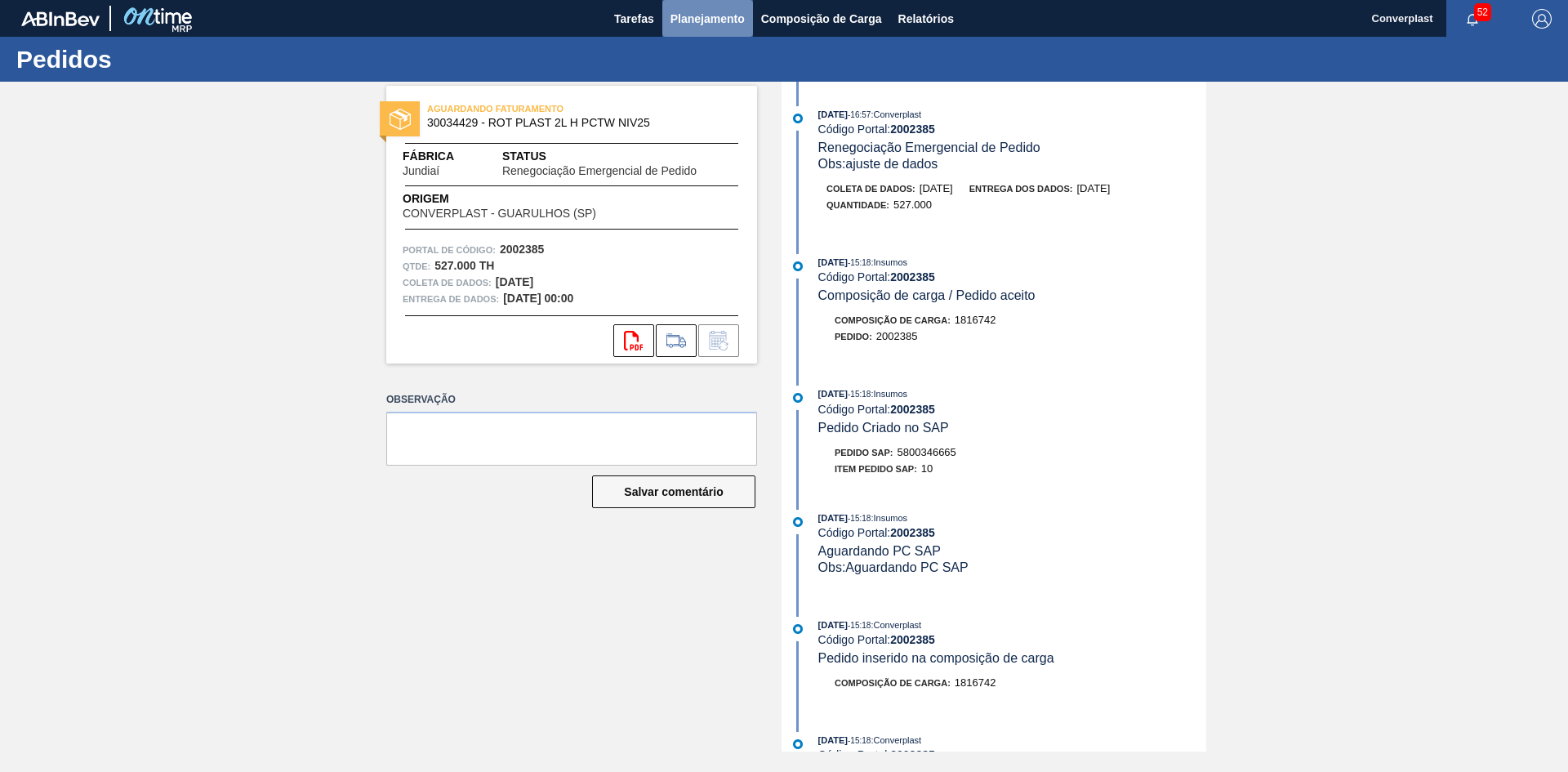
click at [681, 12] on font "Planejamento" at bounding box center [708, 18] width 74 height 13
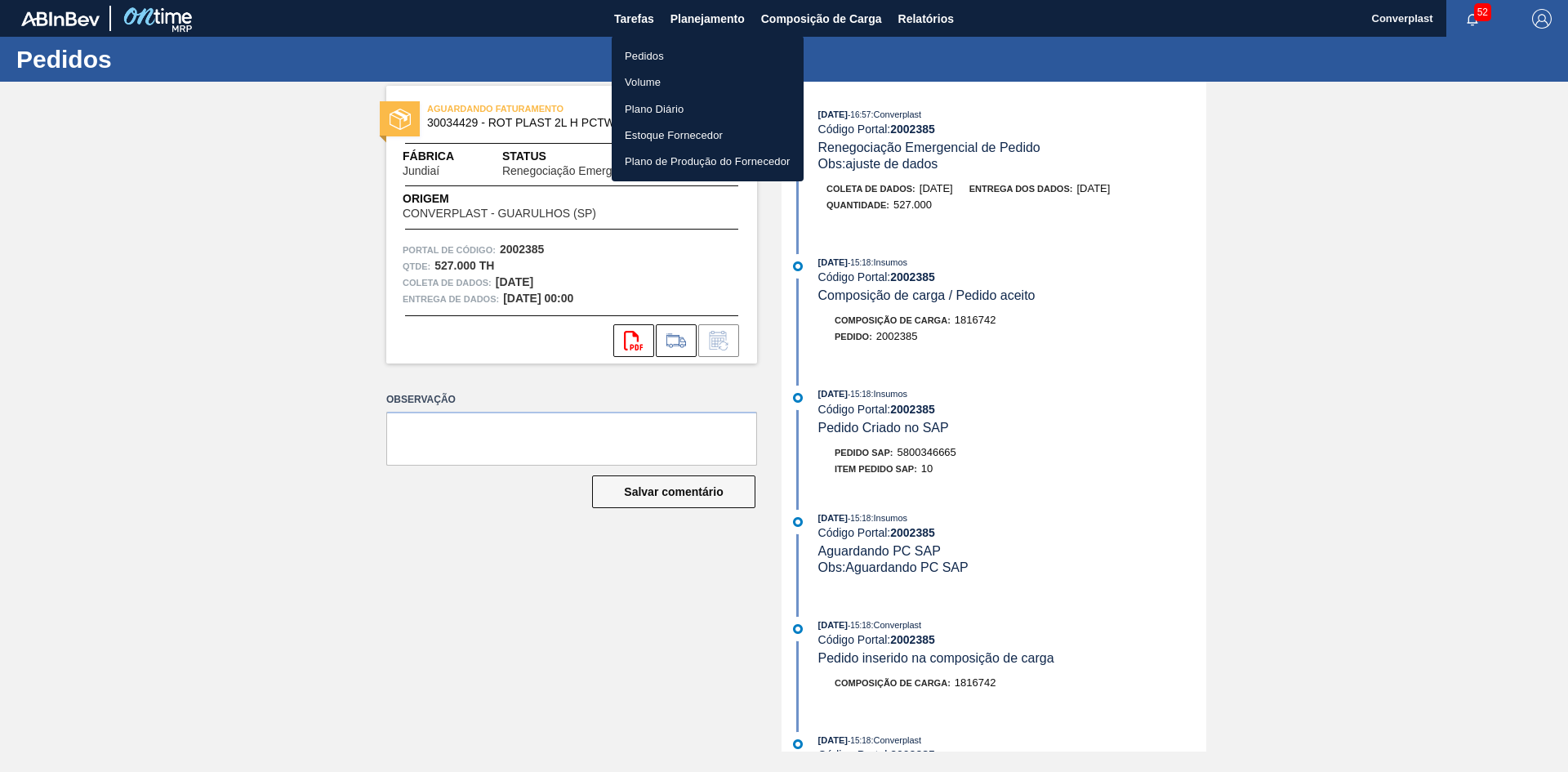
click at [650, 58] on font "Pedidos" at bounding box center [644, 56] width 39 height 12
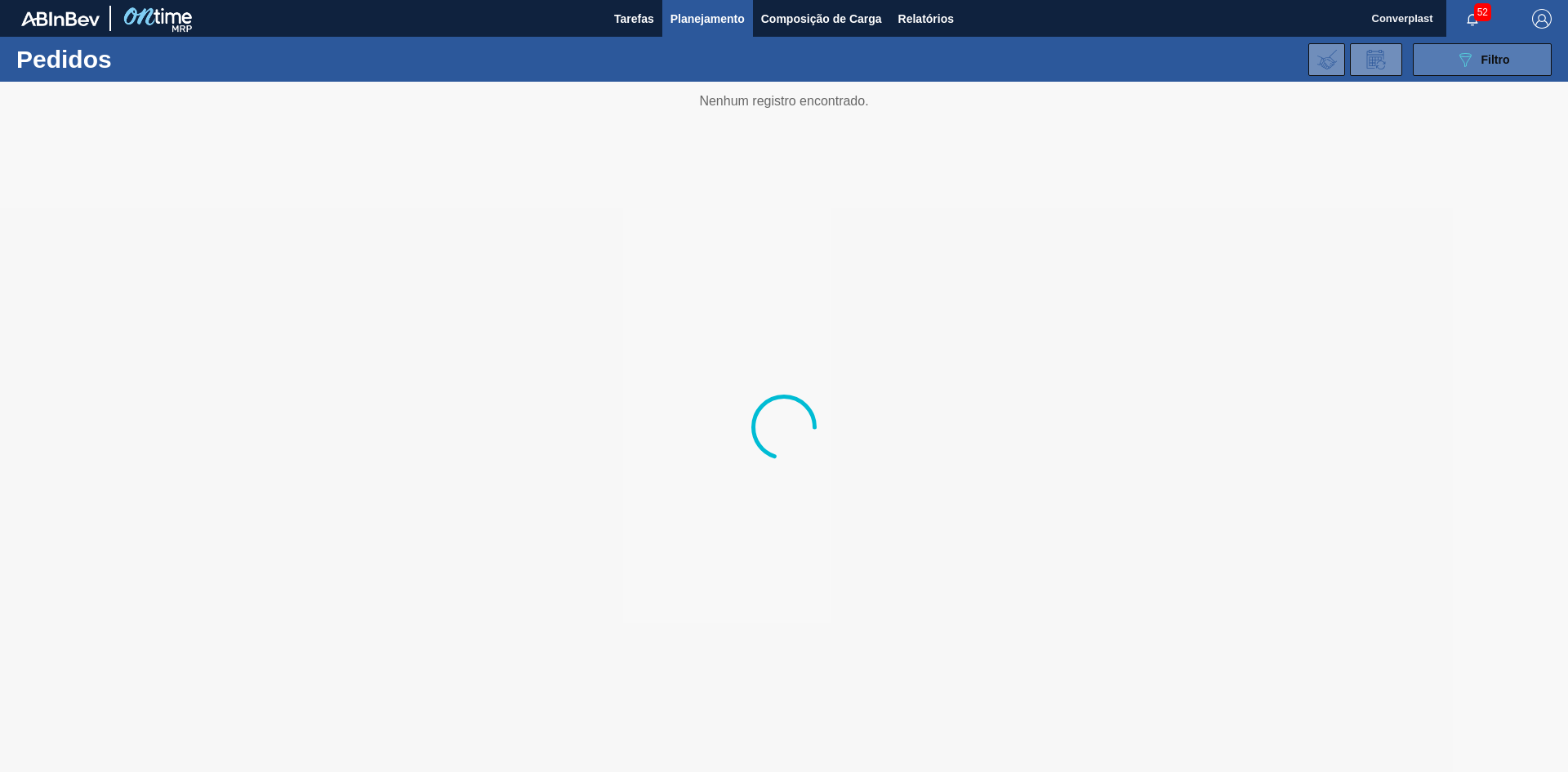
click at [1450, 57] on button "089F7B8B-B2A5-4AFE-B5C0-19BA573D28AC Filtro" at bounding box center [1482, 59] width 139 height 32
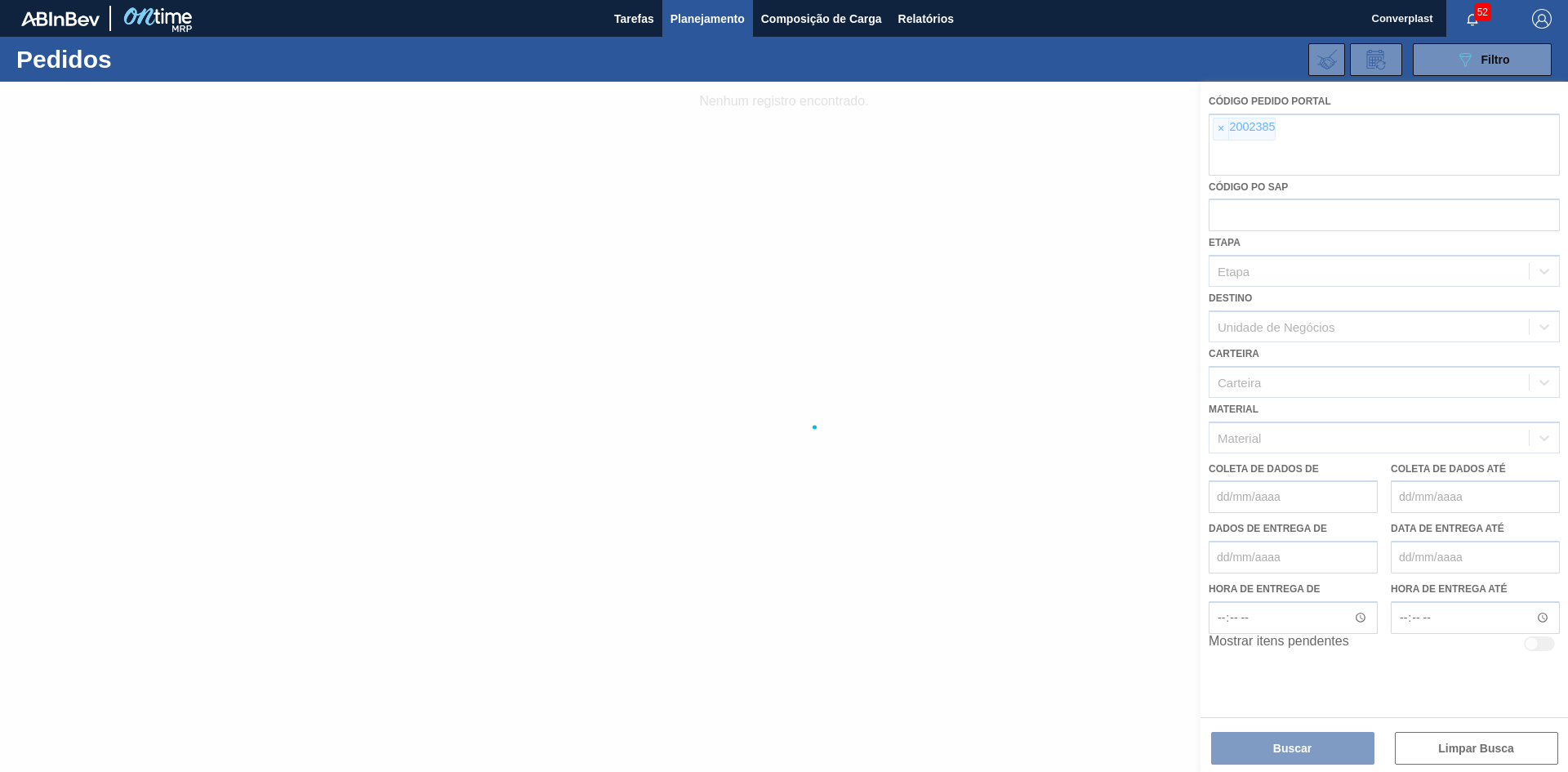
click at [1219, 133] on div at bounding box center [784, 427] width 1568 height 690
click at [1215, 133] on div at bounding box center [784, 427] width 1568 height 690
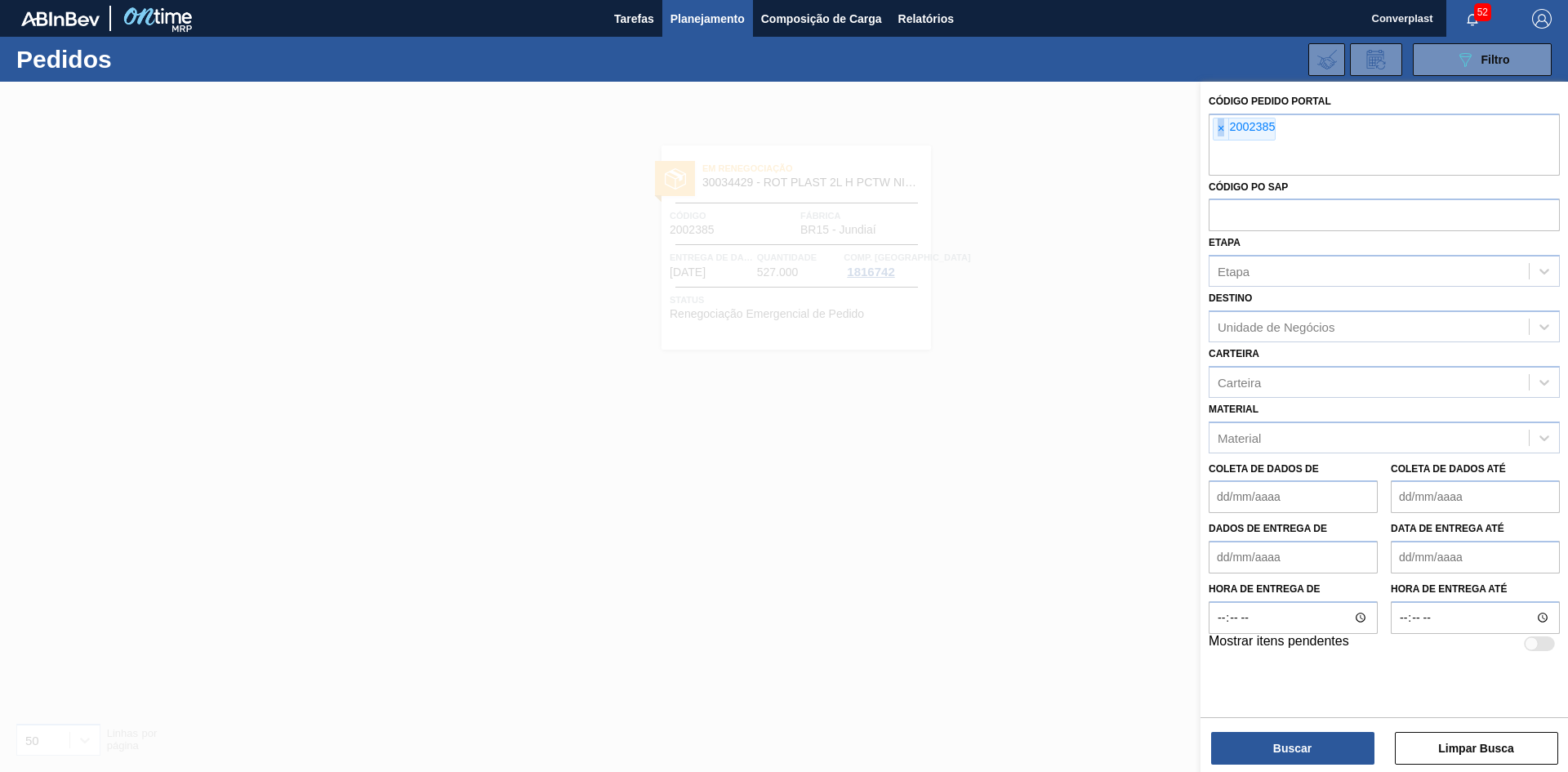
click at [1219, 133] on font "×" at bounding box center [1221, 127] width 6 height 13
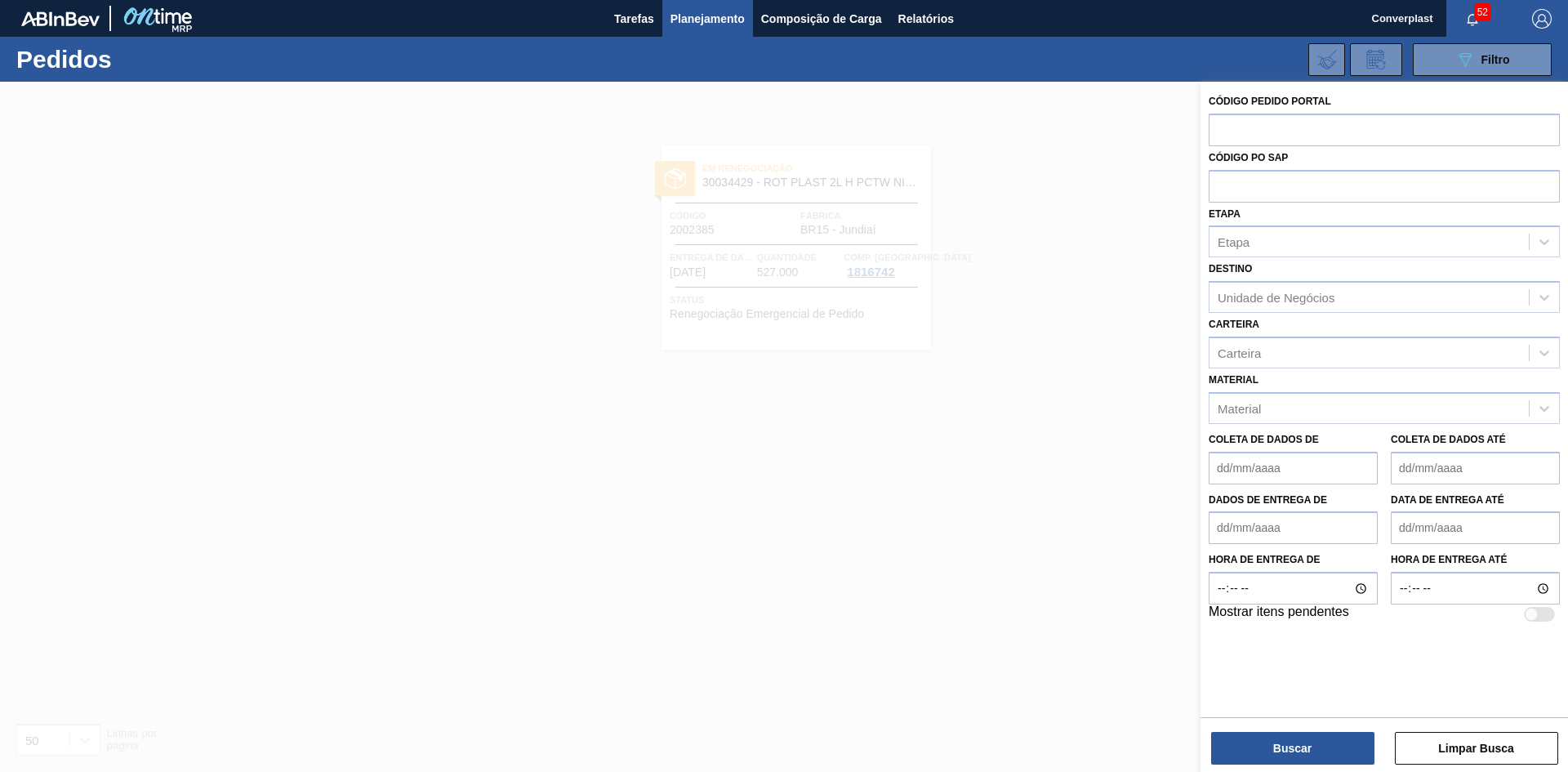
paste input "2003552"
type input "2003552"
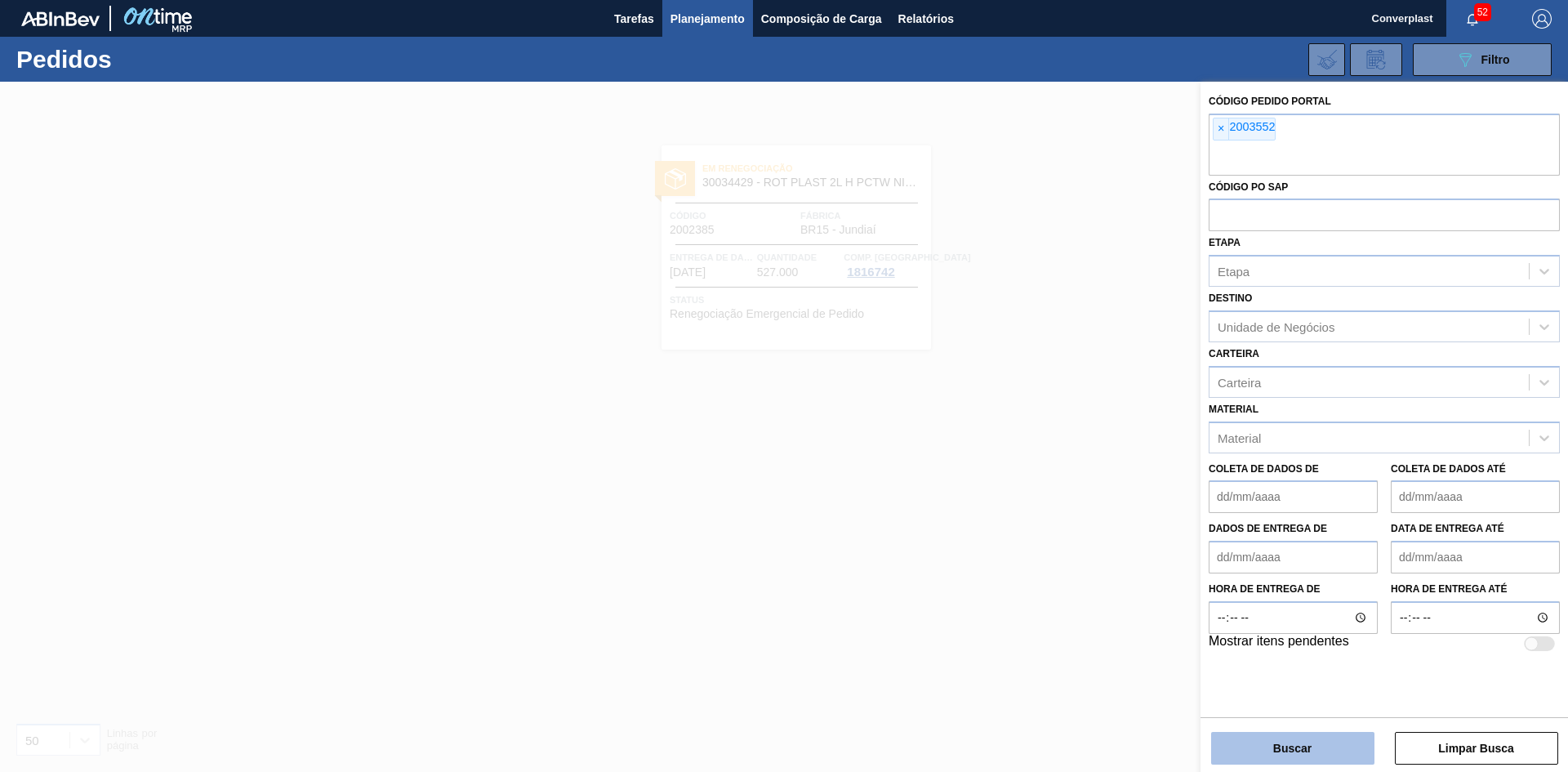
click at [1248, 745] on button "Buscar" at bounding box center [1292, 748] width 163 height 32
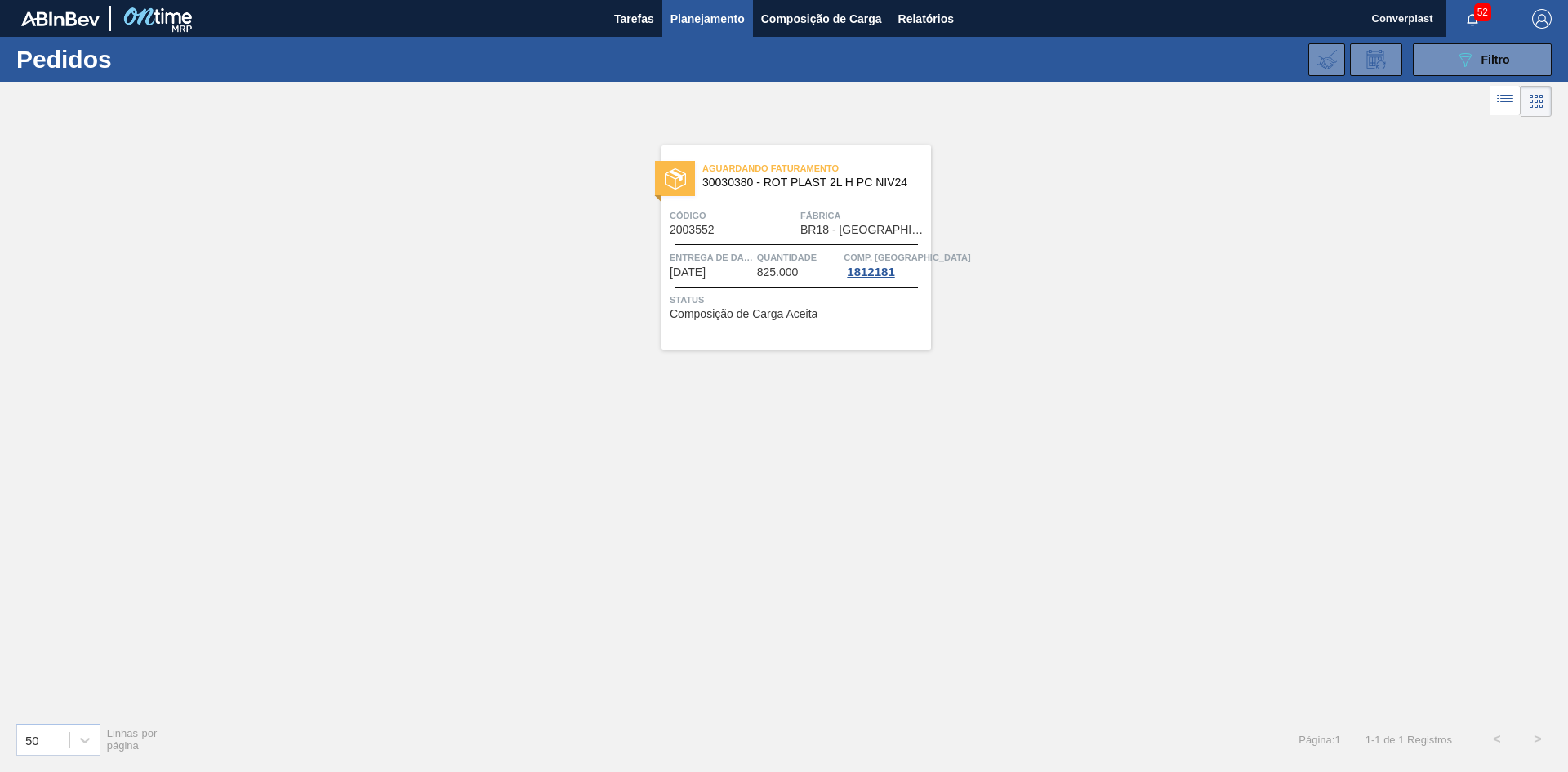
click at [721, 243] on div "Aguardando Faturamento 30030380 - ROT PLAST 2L H PC NIV24 Código 2003552 Fábric…" at bounding box center [796, 248] width 270 height 204
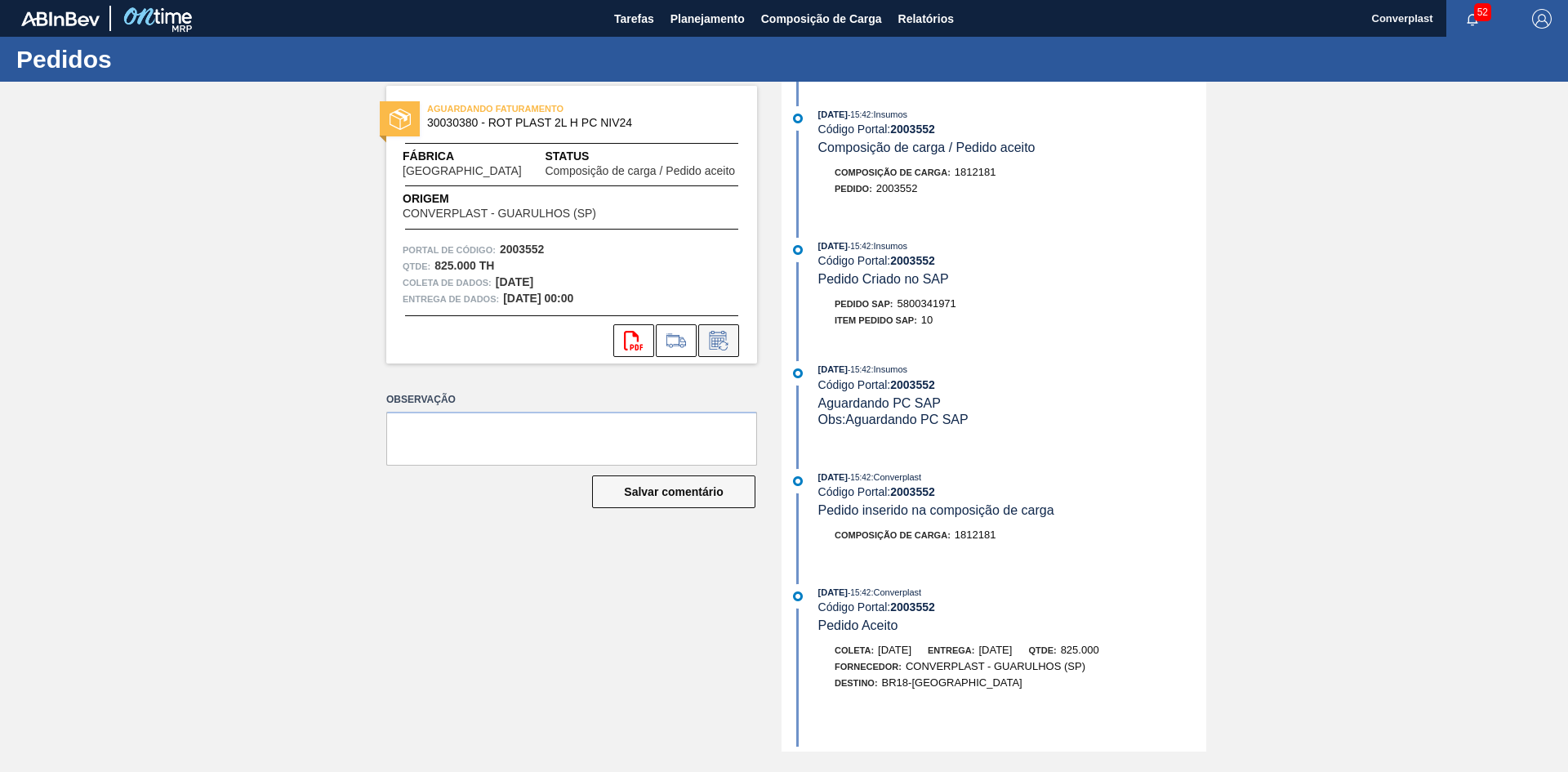
click at [722, 339] on icon at bounding box center [719, 340] width 26 height 19
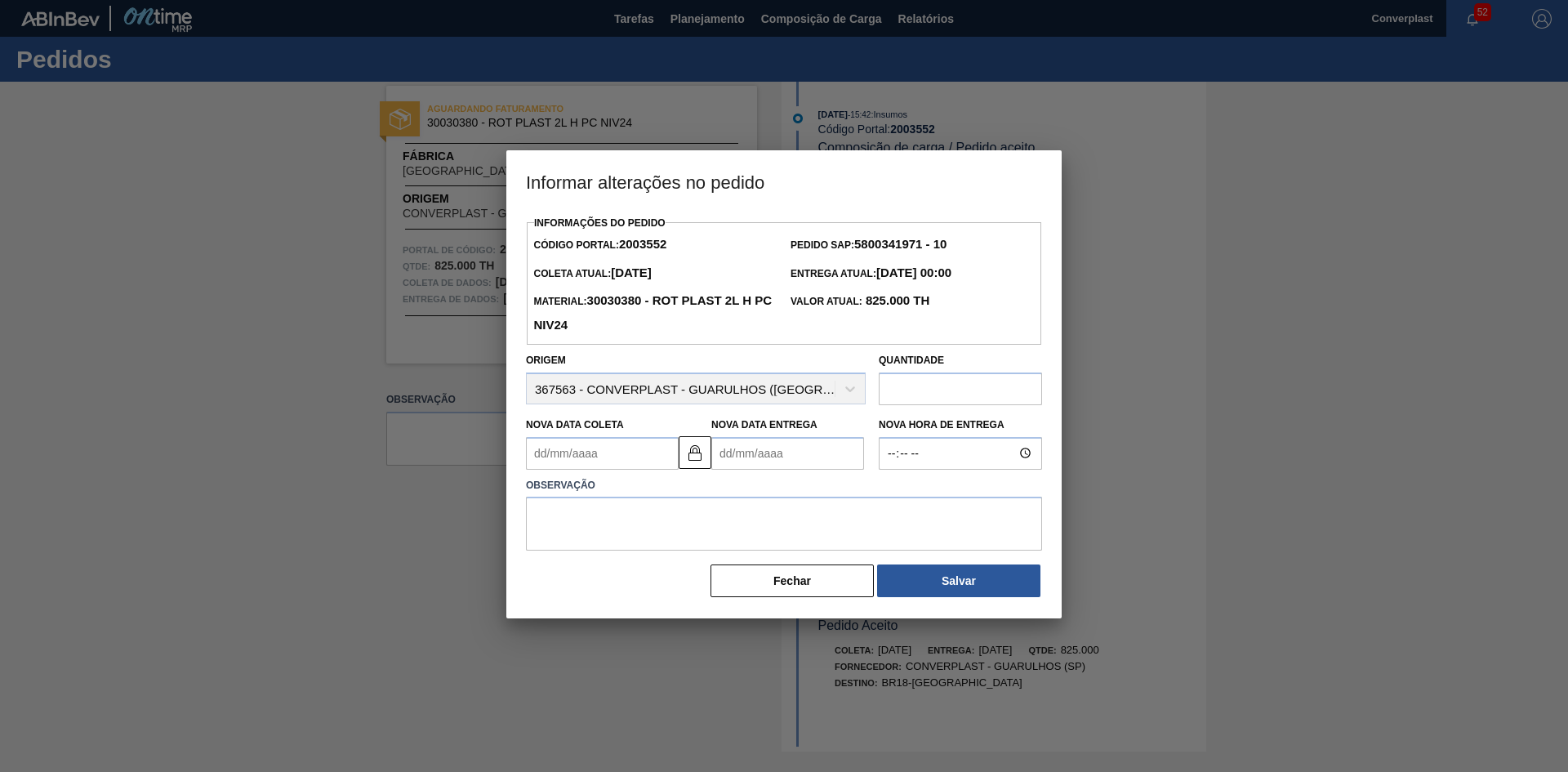
click at [735, 462] on Entrega2003552 "Nova Data Entrega" at bounding box center [787, 453] width 153 height 32
type Coleta2003552 "[DATE]"
type Entrega2003552 "2"
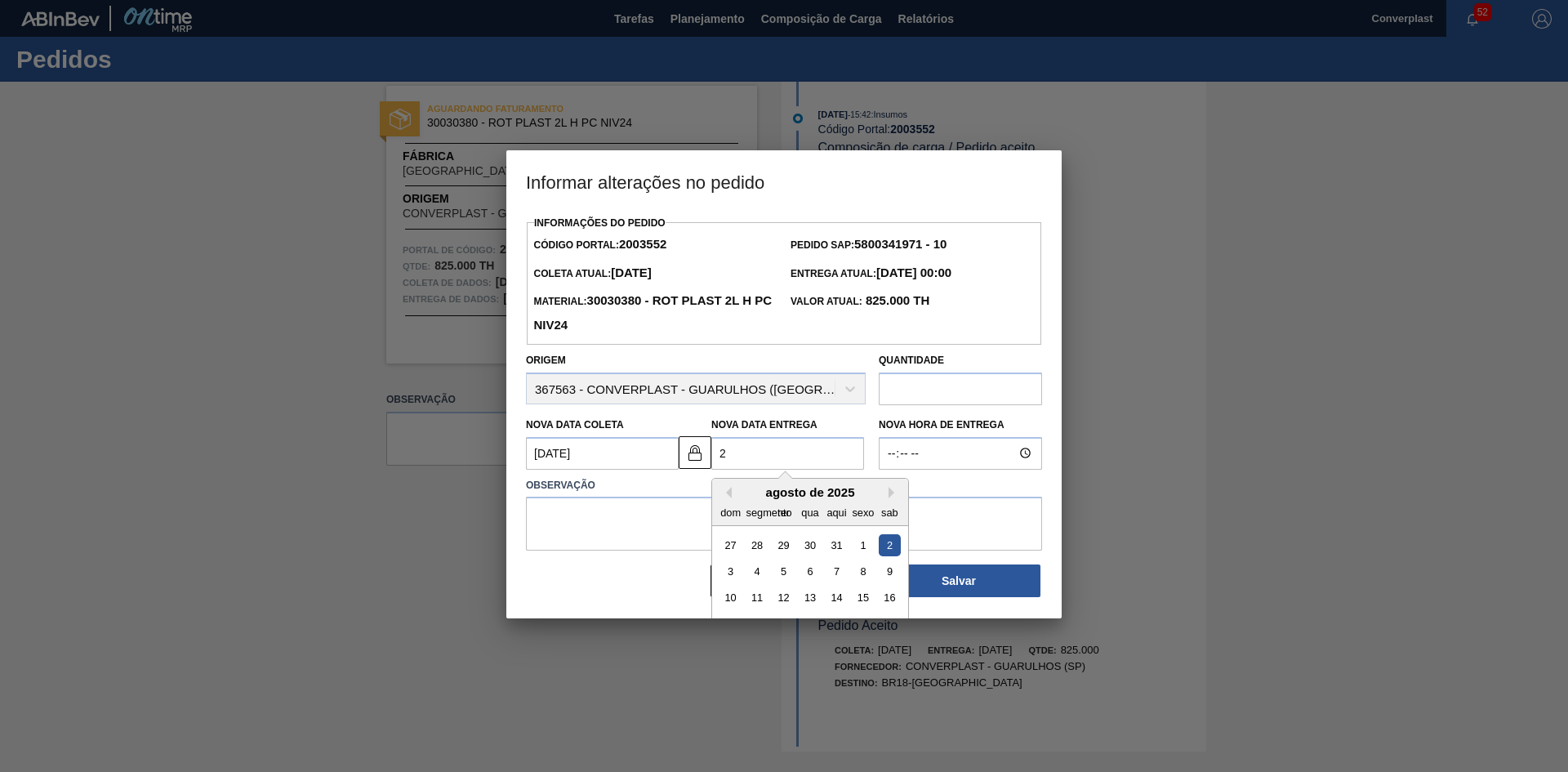
type Coleta2003552 "[DATE]"
type Entrega2003552 "25/0"
type Coleta2003552 "[DATE]"
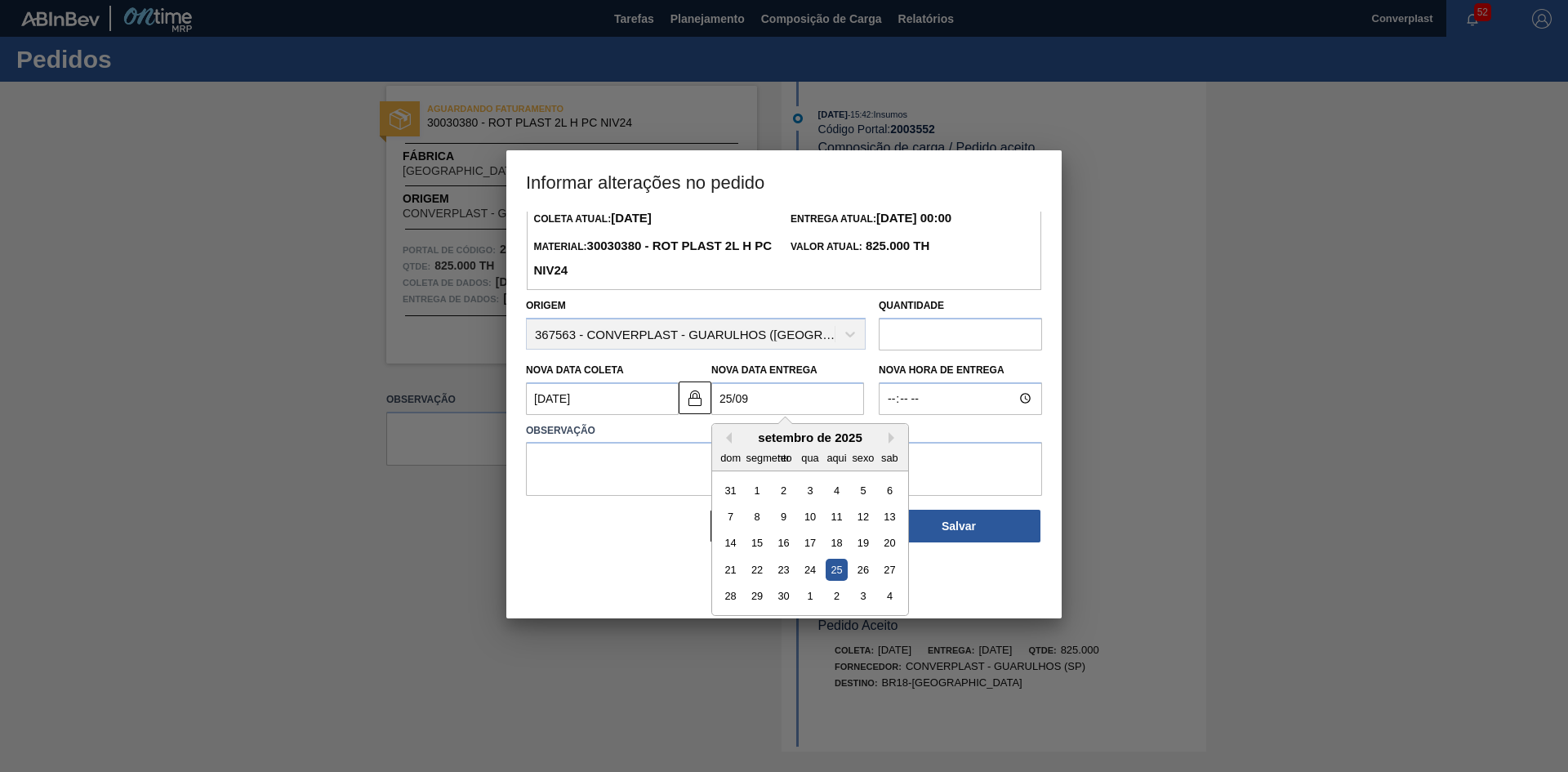
click at [840, 566] on div "25" at bounding box center [836, 569] width 22 height 22
type Entrega2003552 "[DATE]"
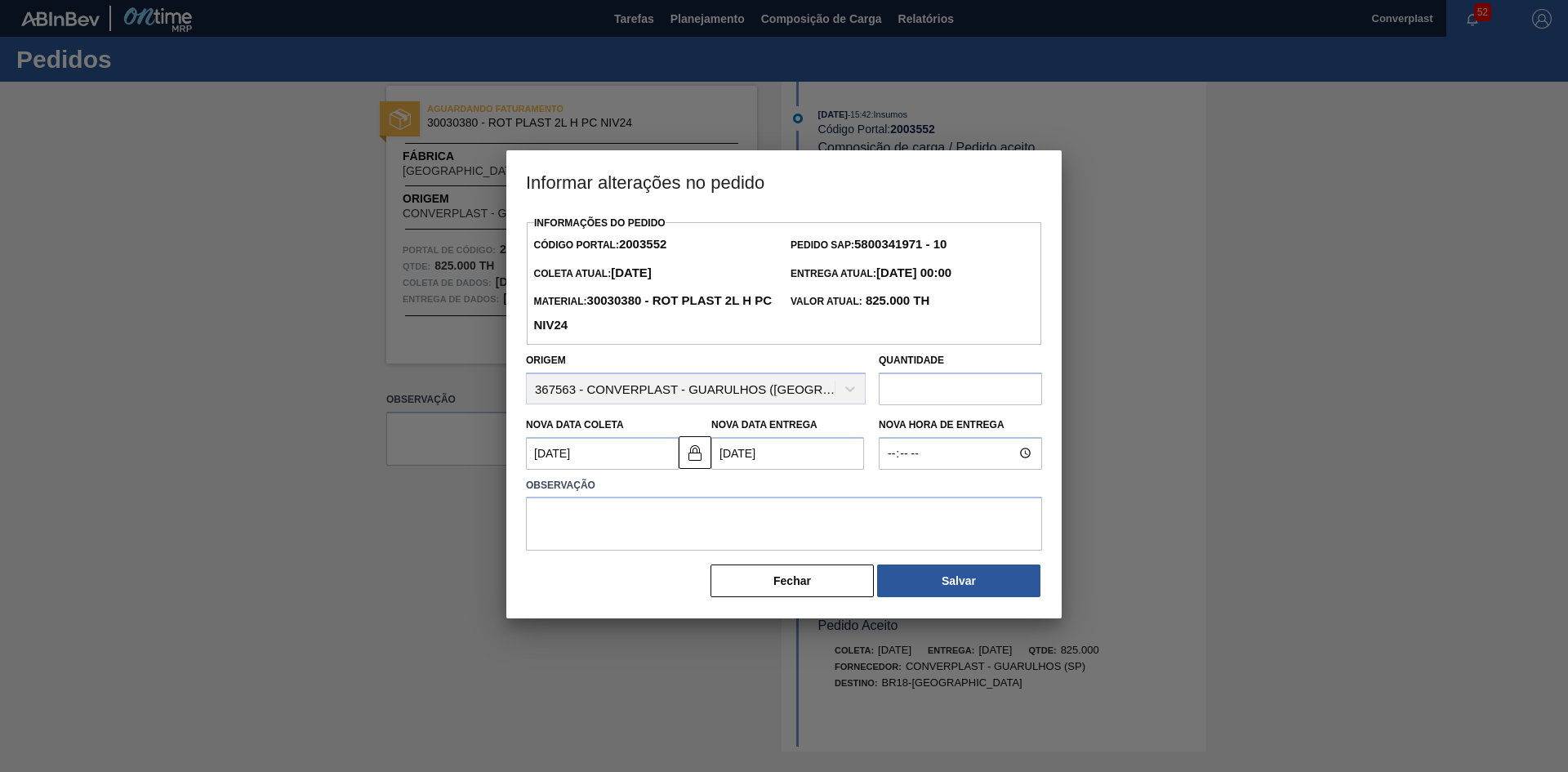
scroll to position [0, 0]
click at [641, 523] on textarea at bounding box center [784, 523] width 517 height 54
type textarea "J"
type textarea "AJUSTE DATA"
click at [928, 565] on div "Informações do Pedido Código Portal: 2003552 Pedido SAP: 5800341971 - 10 Coleta…" at bounding box center [784, 405] width 517 height 387
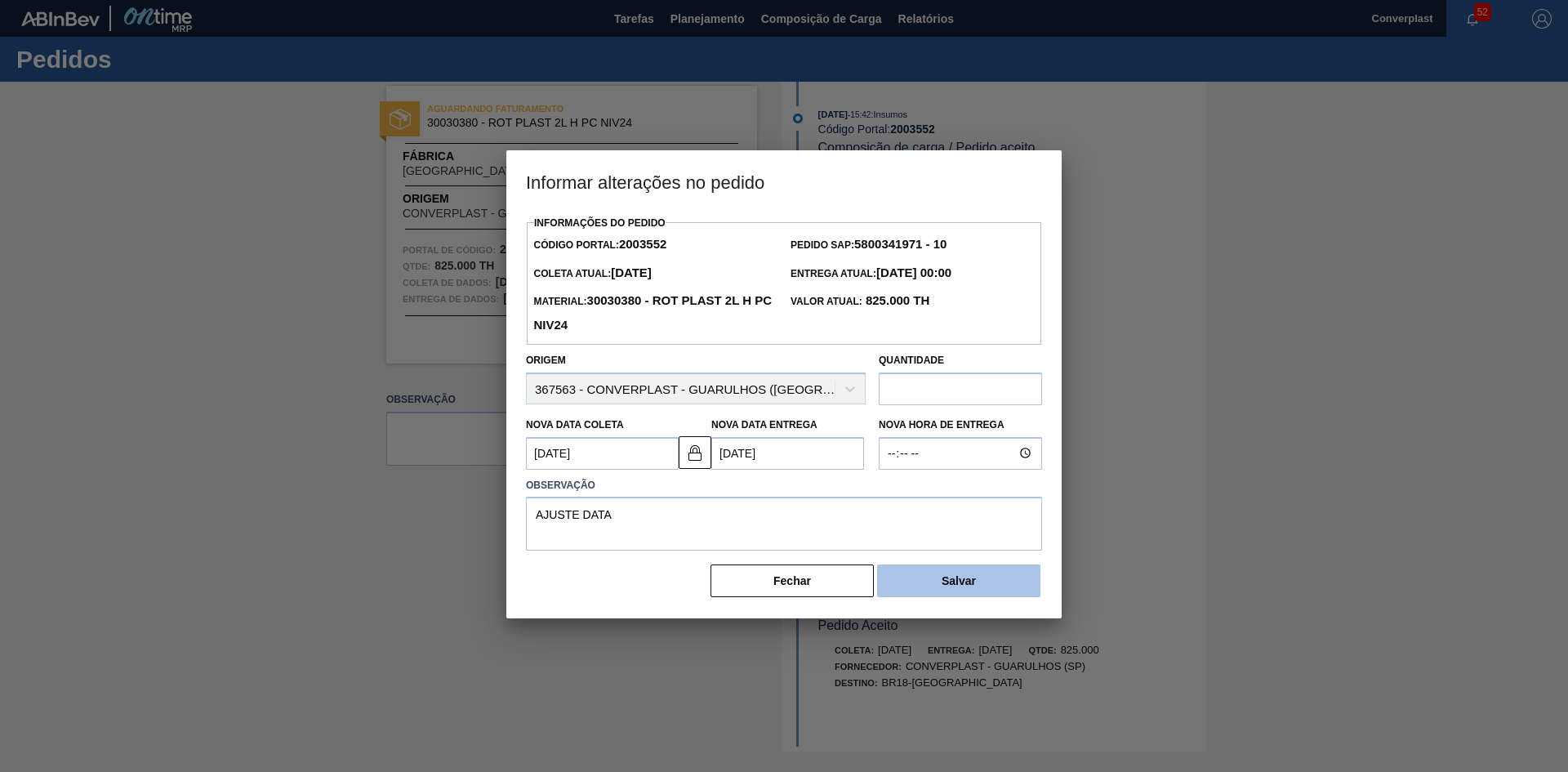
click at [924, 585] on button "Salvar" at bounding box center [958, 580] width 163 height 32
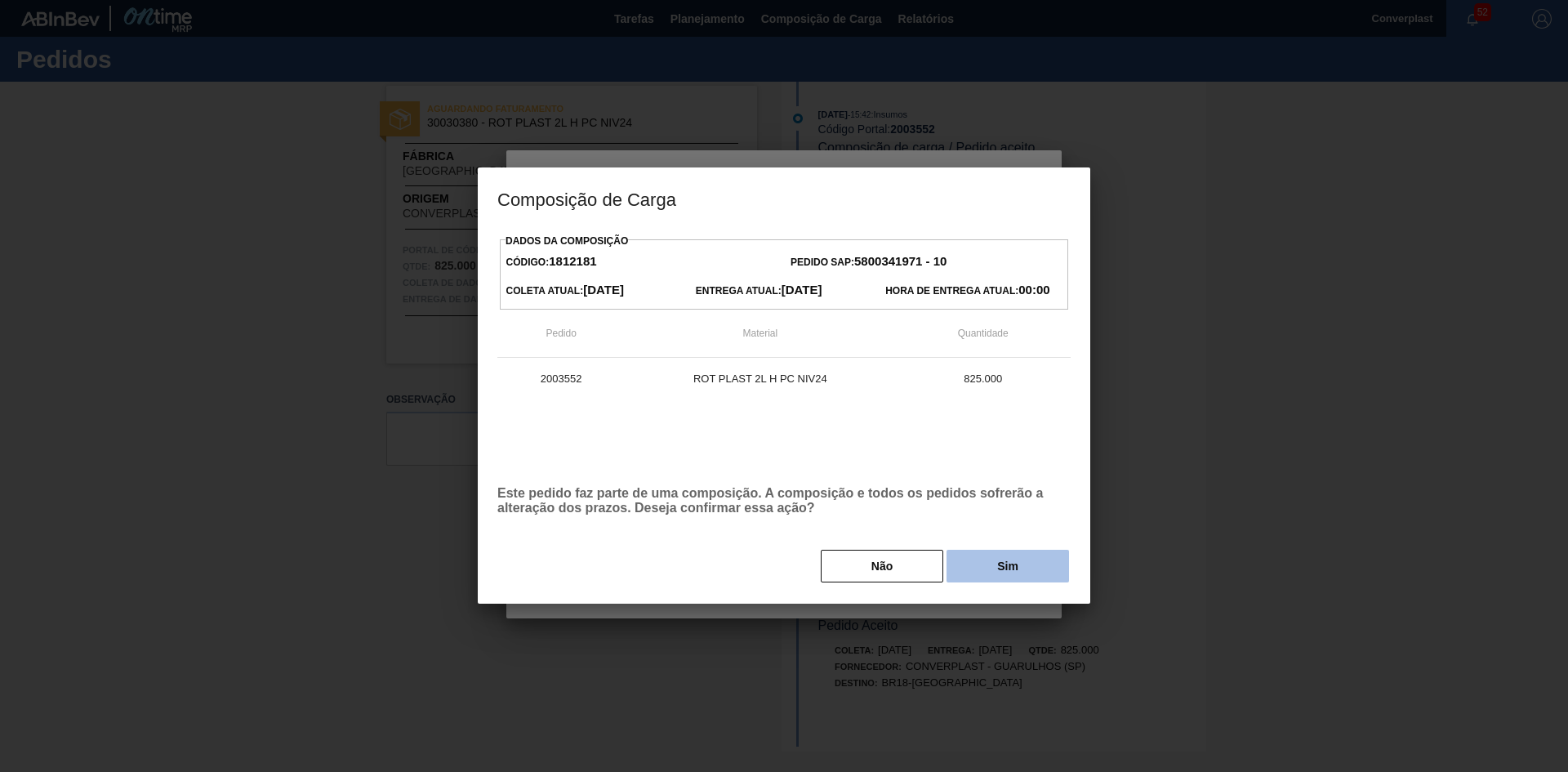
click at [967, 557] on button "Sim" at bounding box center [1008, 565] width 122 height 32
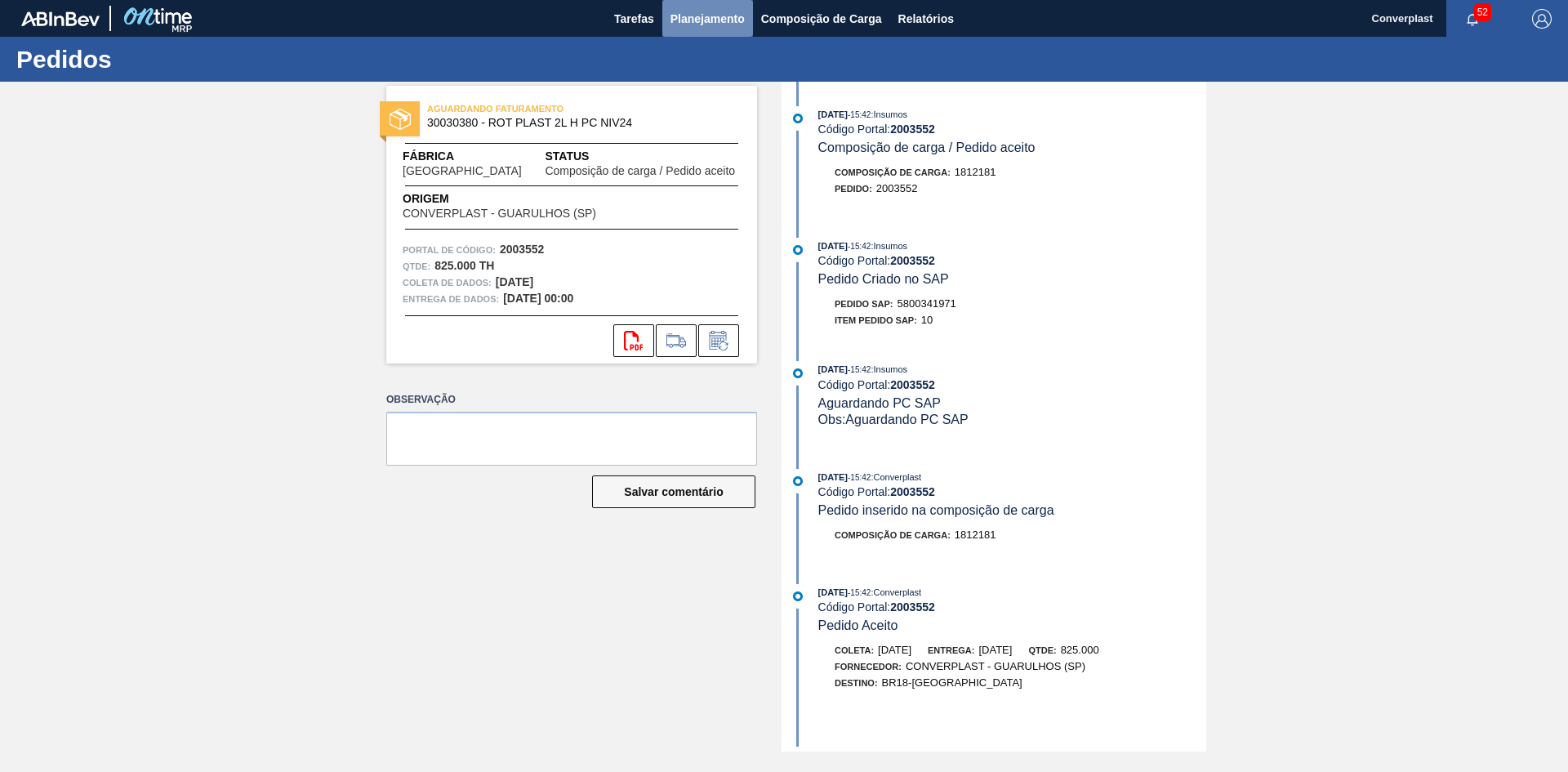
click at [692, 15] on font "Planejamento" at bounding box center [708, 18] width 74 height 13
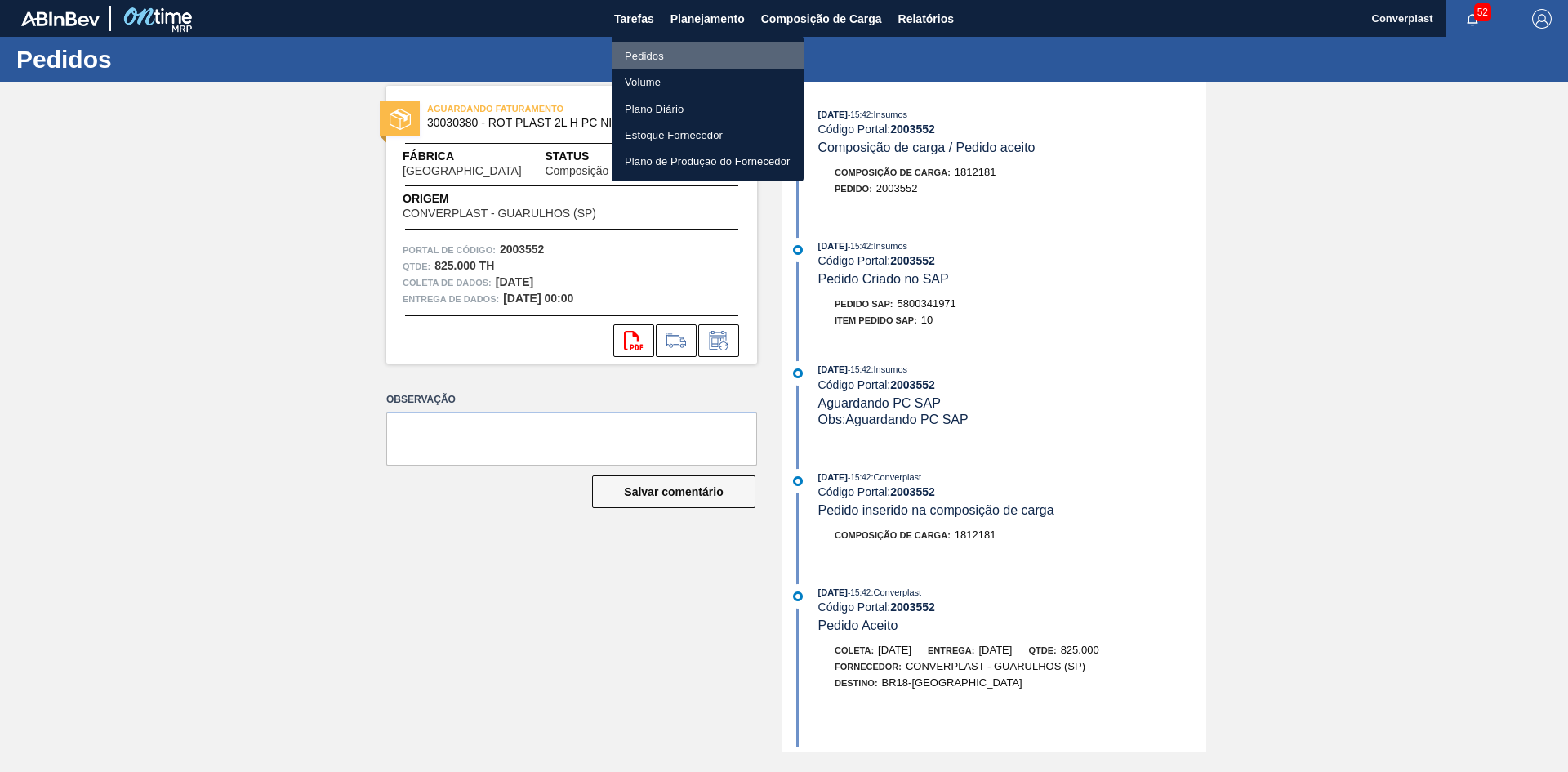
click at [635, 50] on font "Pedidos" at bounding box center [644, 56] width 39 height 12
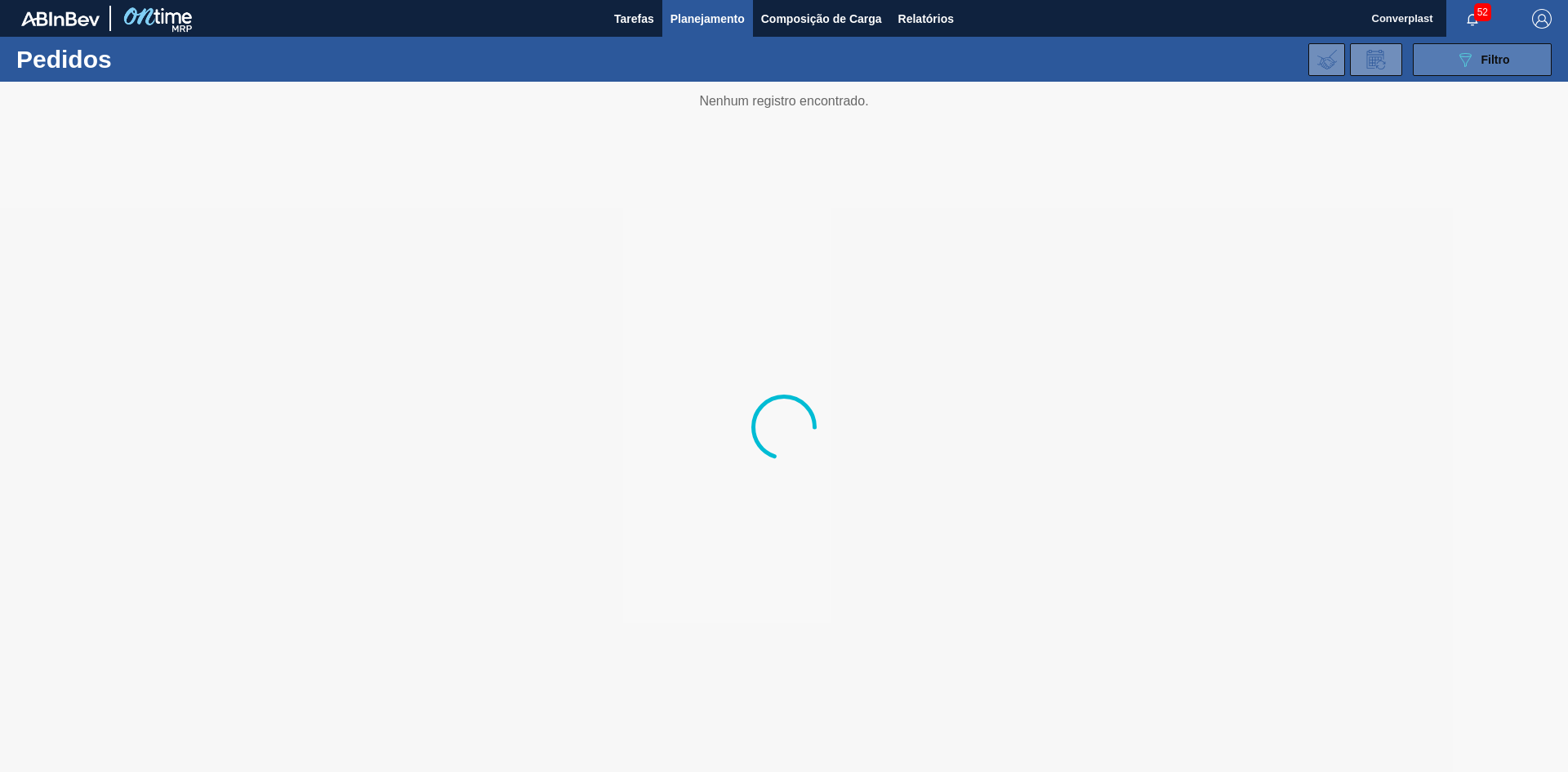
click at [1473, 58] on icon "089F7B8B-B2A5-4AFE-B5C0-19BA573D28AC" at bounding box center [1465, 59] width 19 height 19
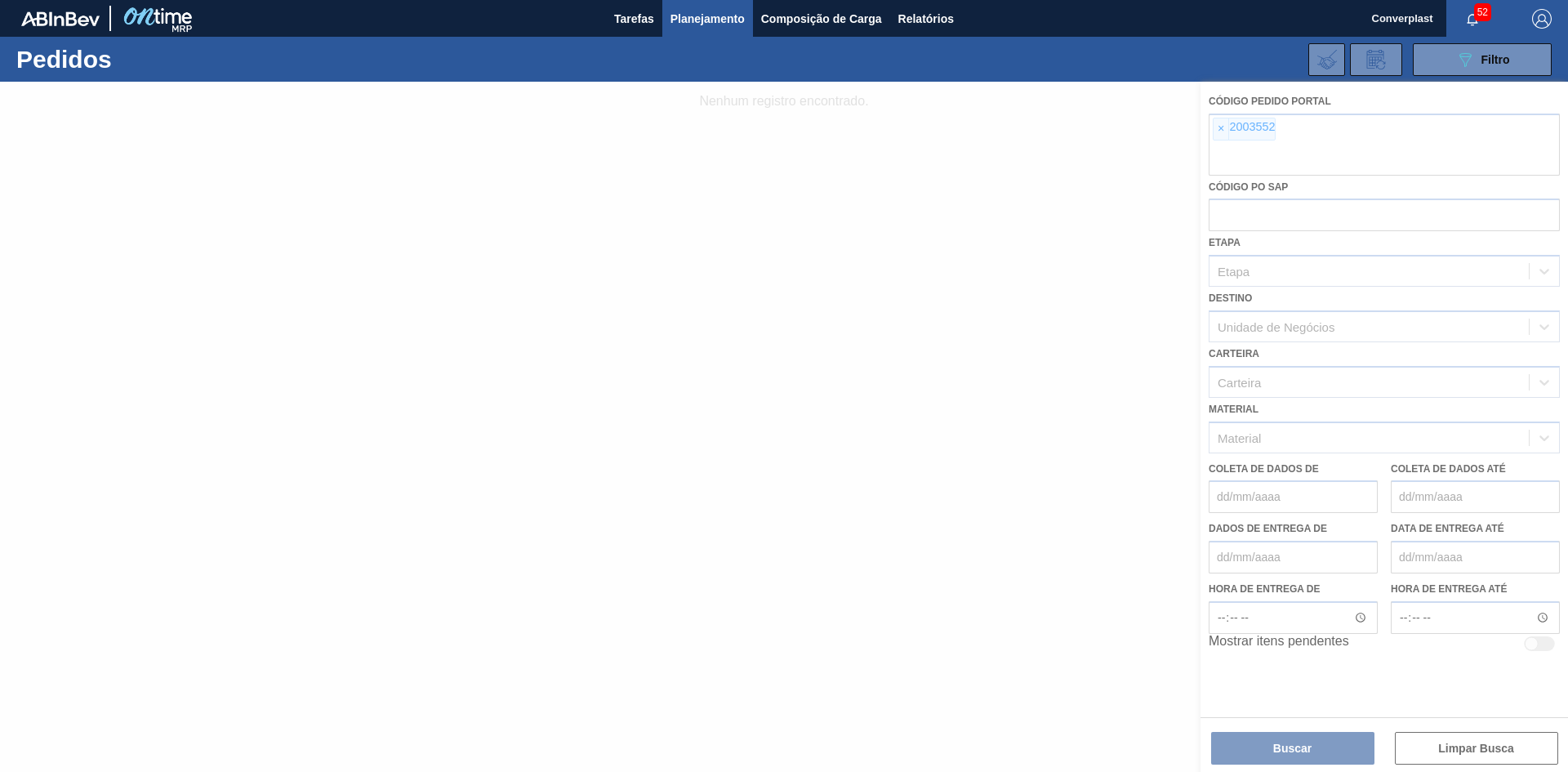
click at [1218, 126] on div at bounding box center [784, 427] width 1568 height 690
click at [1223, 126] on div at bounding box center [784, 427] width 1568 height 690
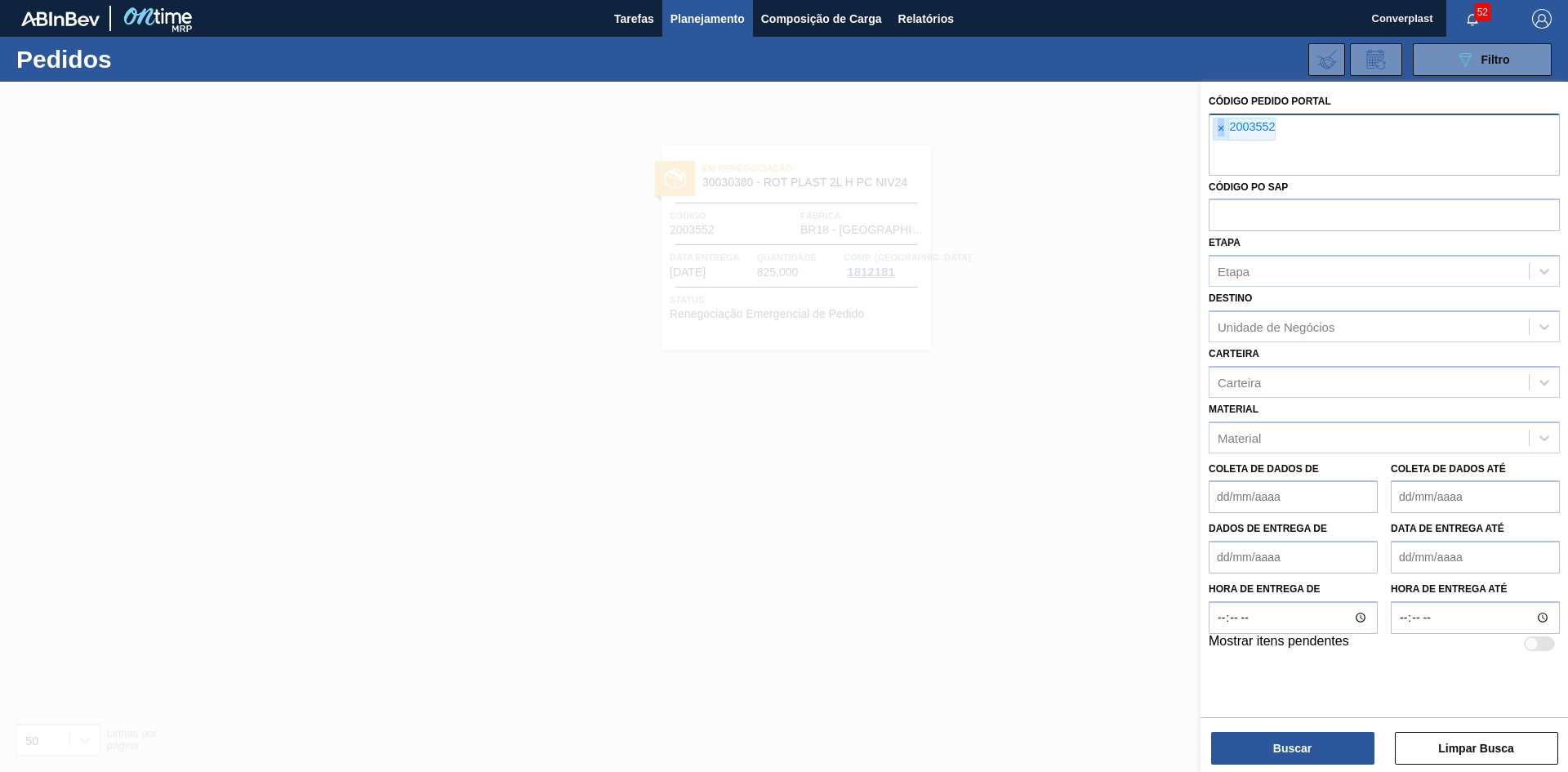
click at [1222, 126] on font "×" at bounding box center [1221, 127] width 6 height 13
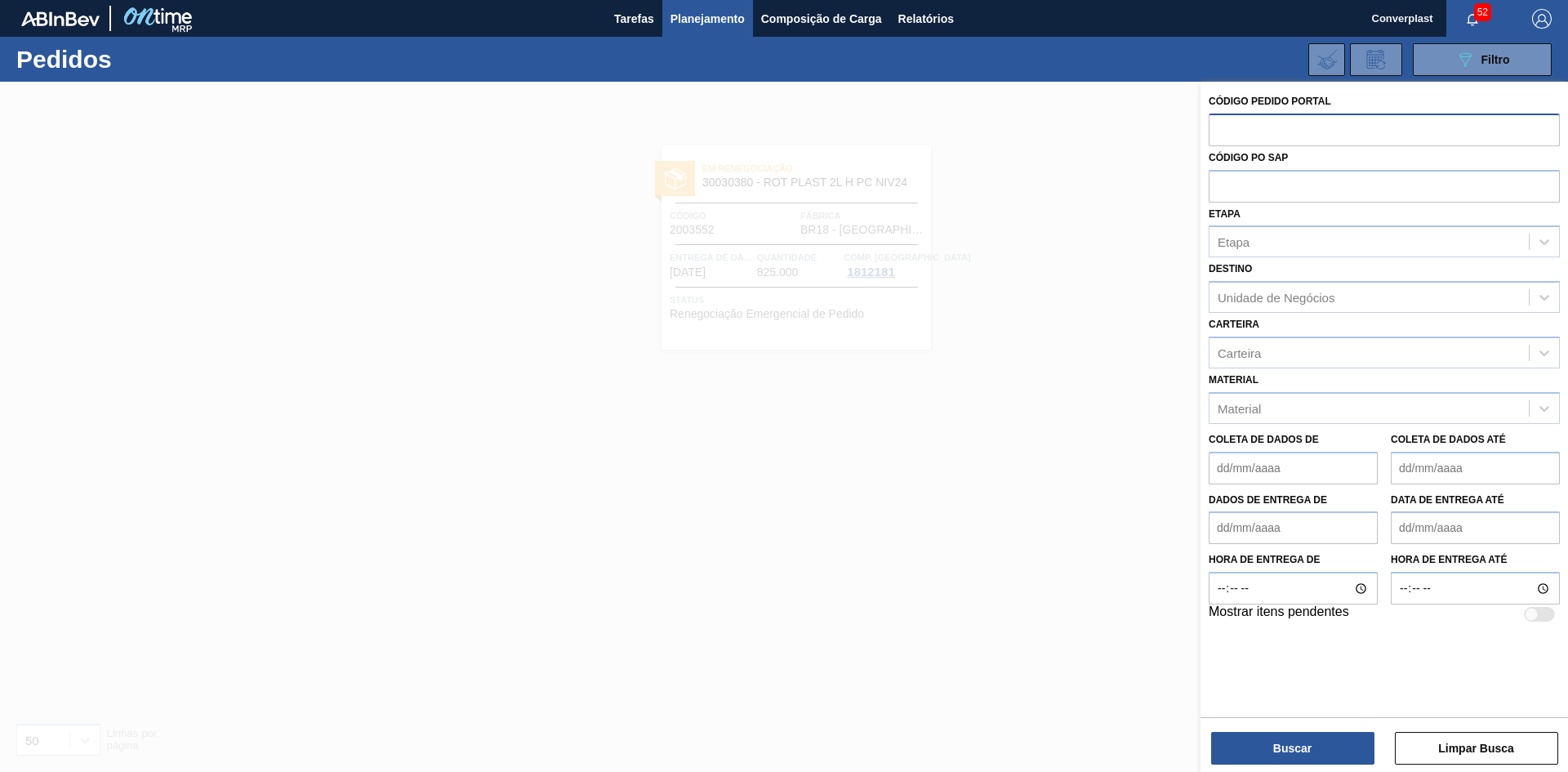
paste input "2003213"
type input "2003213"
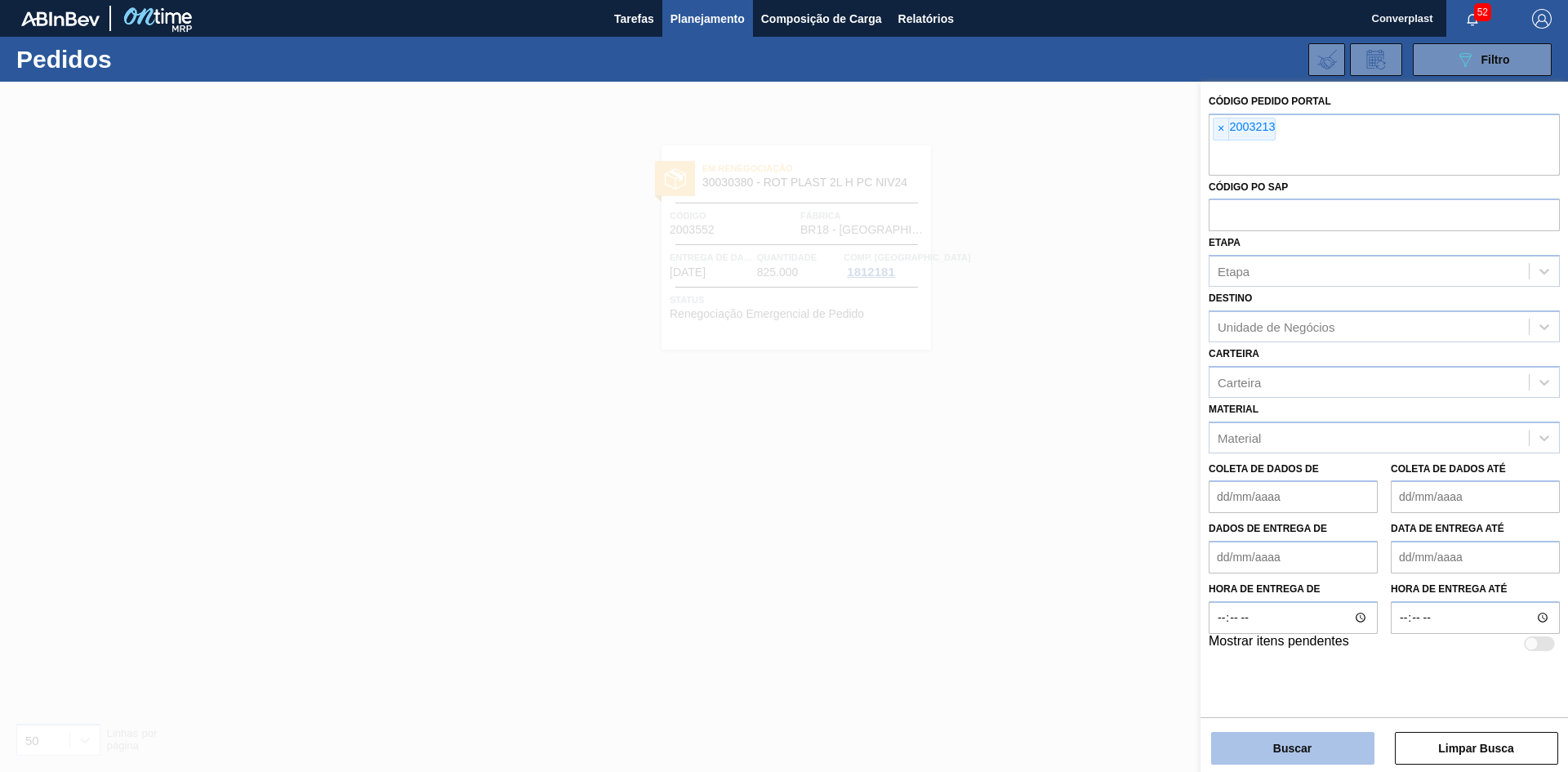
click at [1256, 748] on button "Buscar" at bounding box center [1292, 748] width 163 height 32
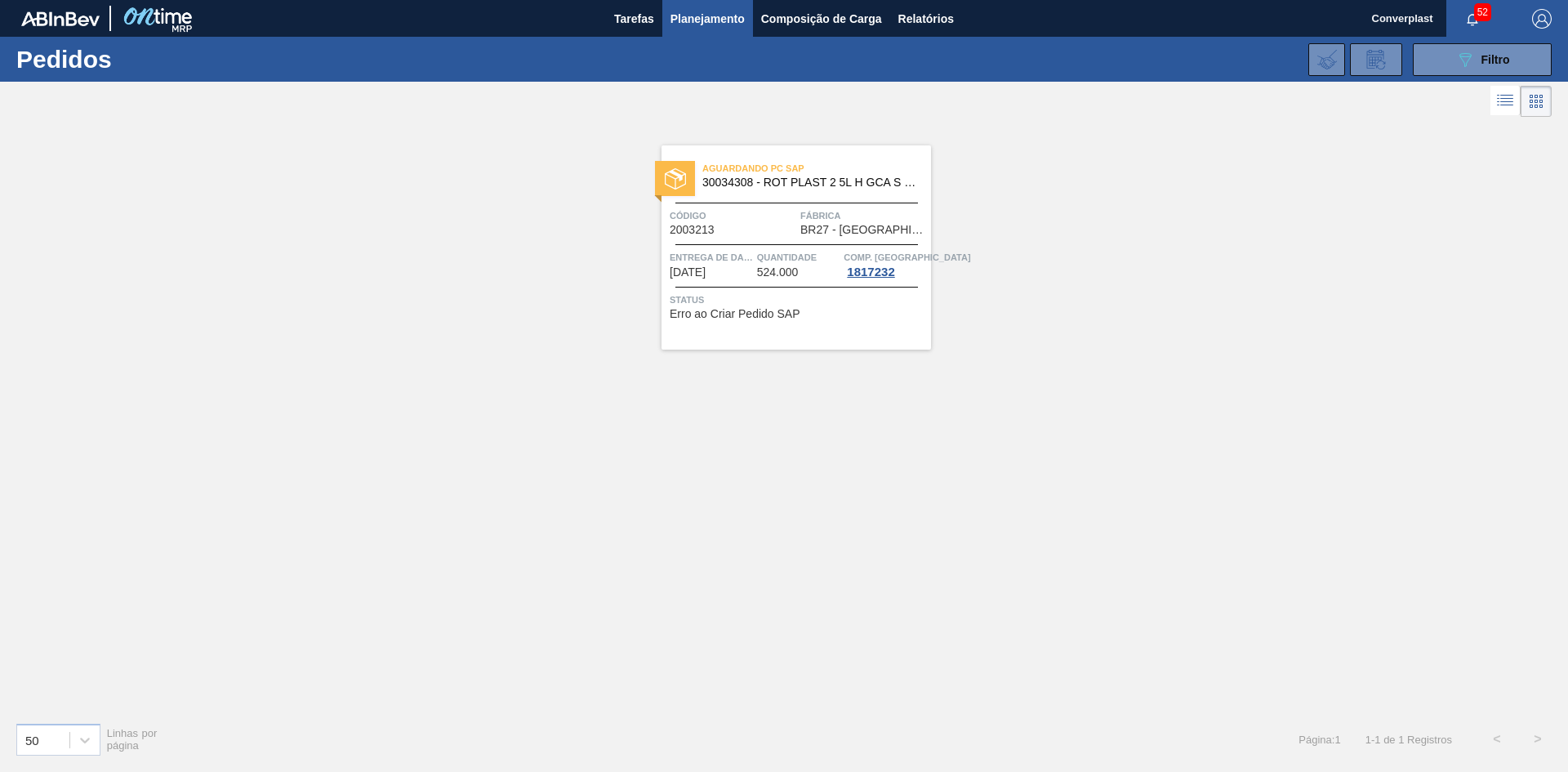
click at [812, 309] on div "Status Erro ao Criar Pedido SAP" at bounding box center [798, 304] width 257 height 26
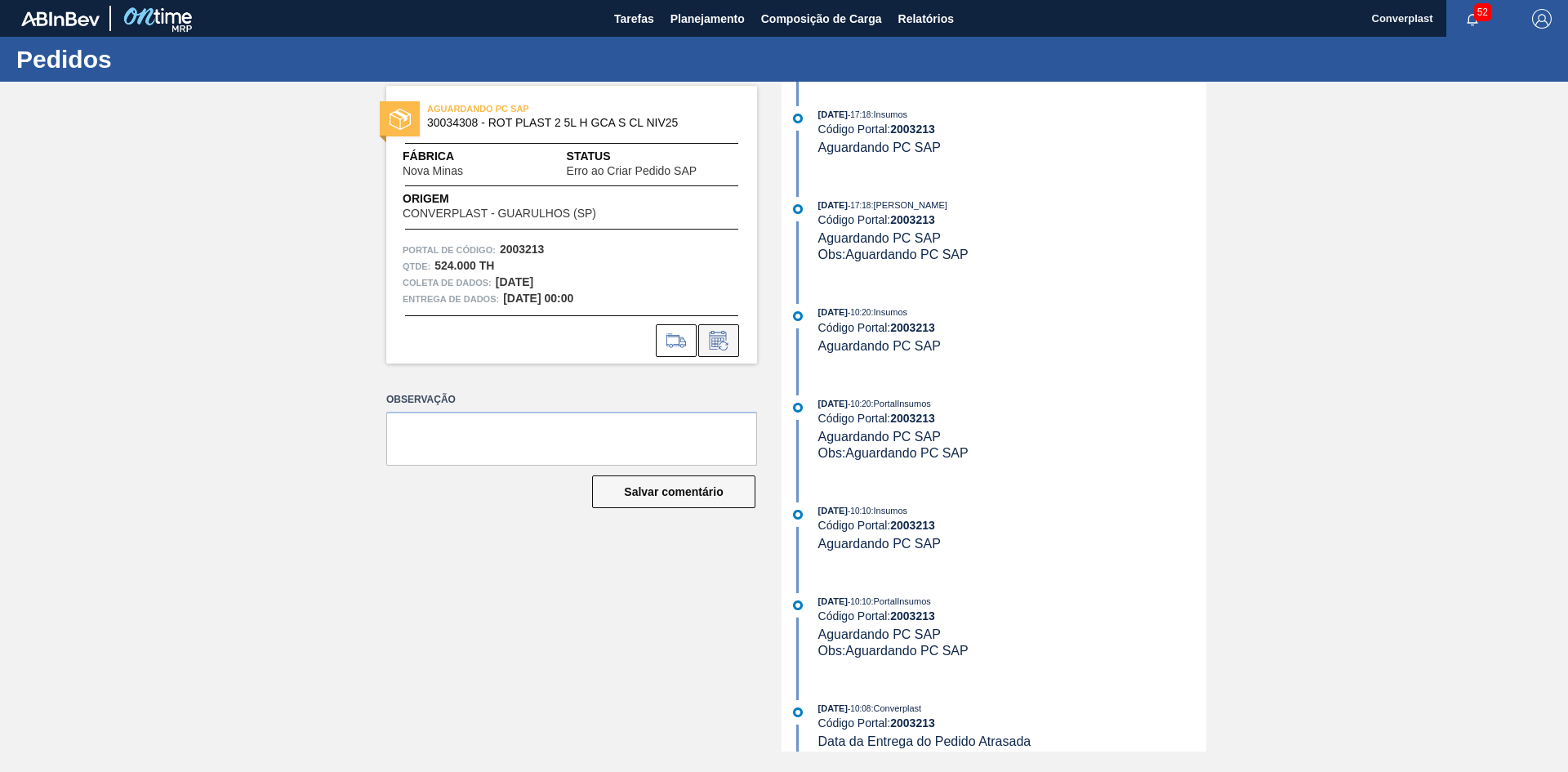
click at [716, 341] on icon at bounding box center [719, 340] width 26 height 19
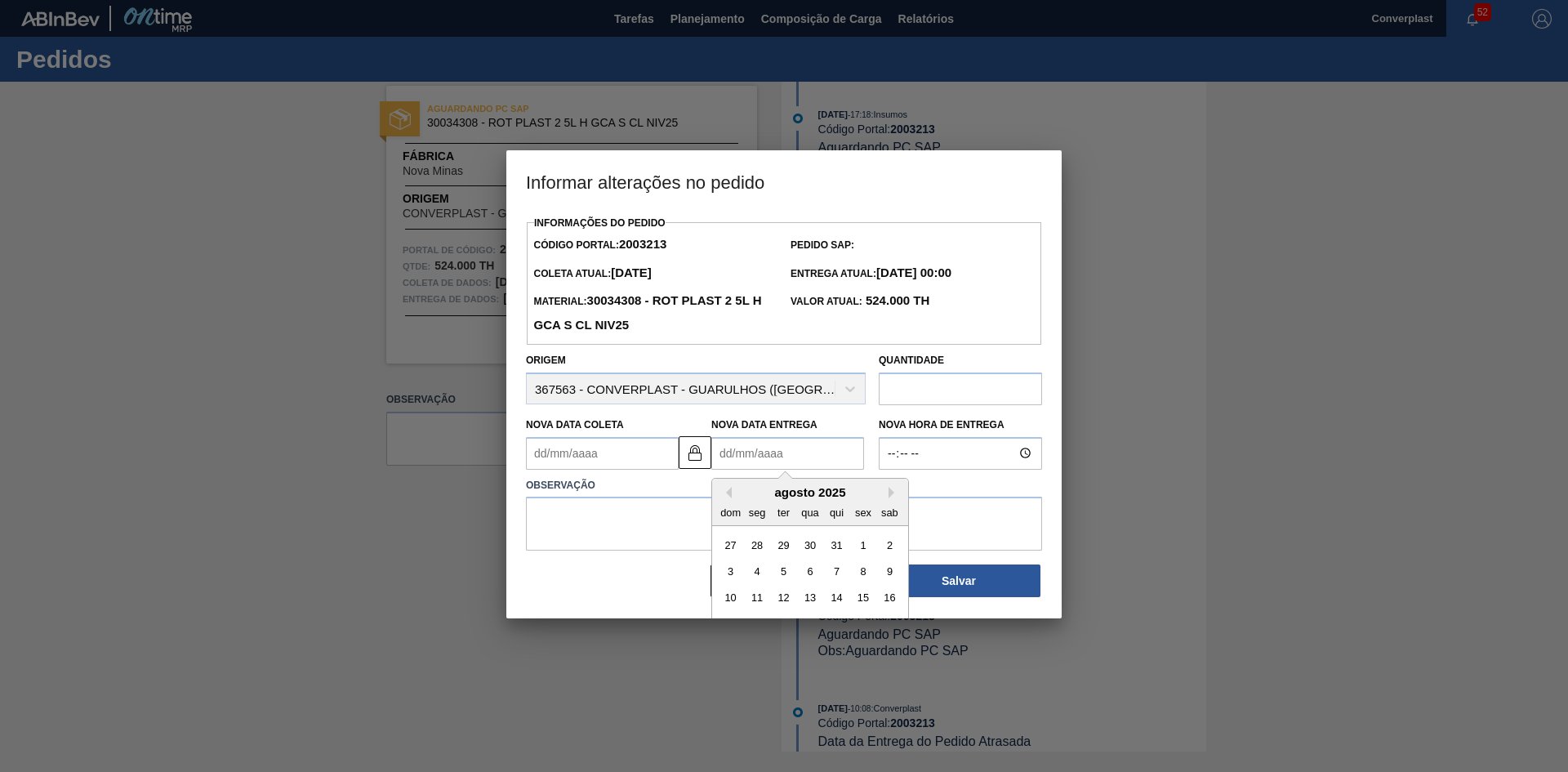
click at [791, 450] on Entrega2003213 "Nova Data Entrega" at bounding box center [787, 453] width 153 height 32
type Coleta2003213 "[DATE]"
type Entrega2003213 "0"
type Coleta2003213 "[DATE]"
type Entrega2003213 "04/0"
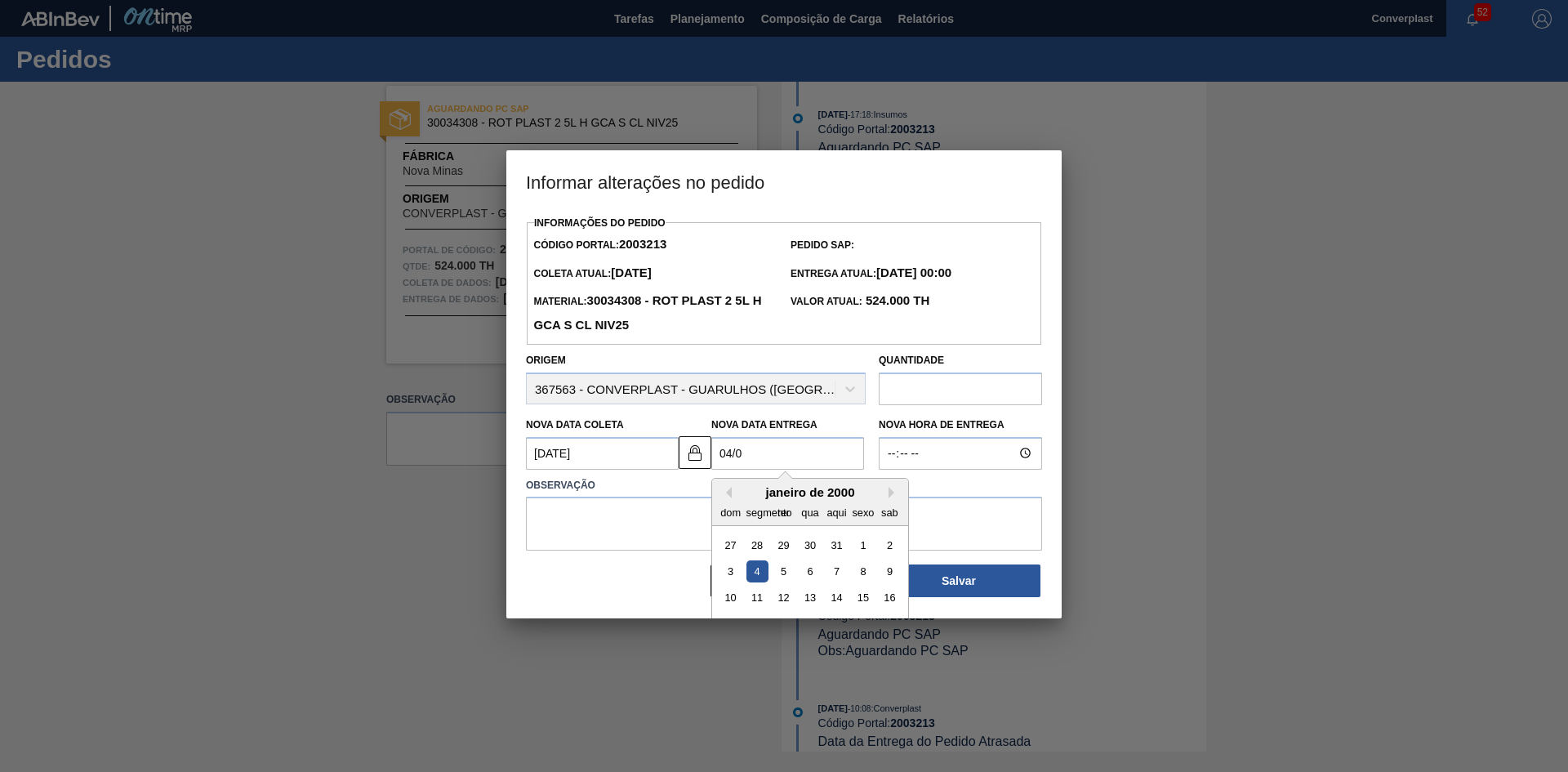
type Coleta2003213 "[DATE]"
click at [836, 545] on div "4" at bounding box center [836, 543] width 22 height 22
type Entrega2003213 "[DATE]"
click at [606, 511] on textarea at bounding box center [784, 523] width 517 height 54
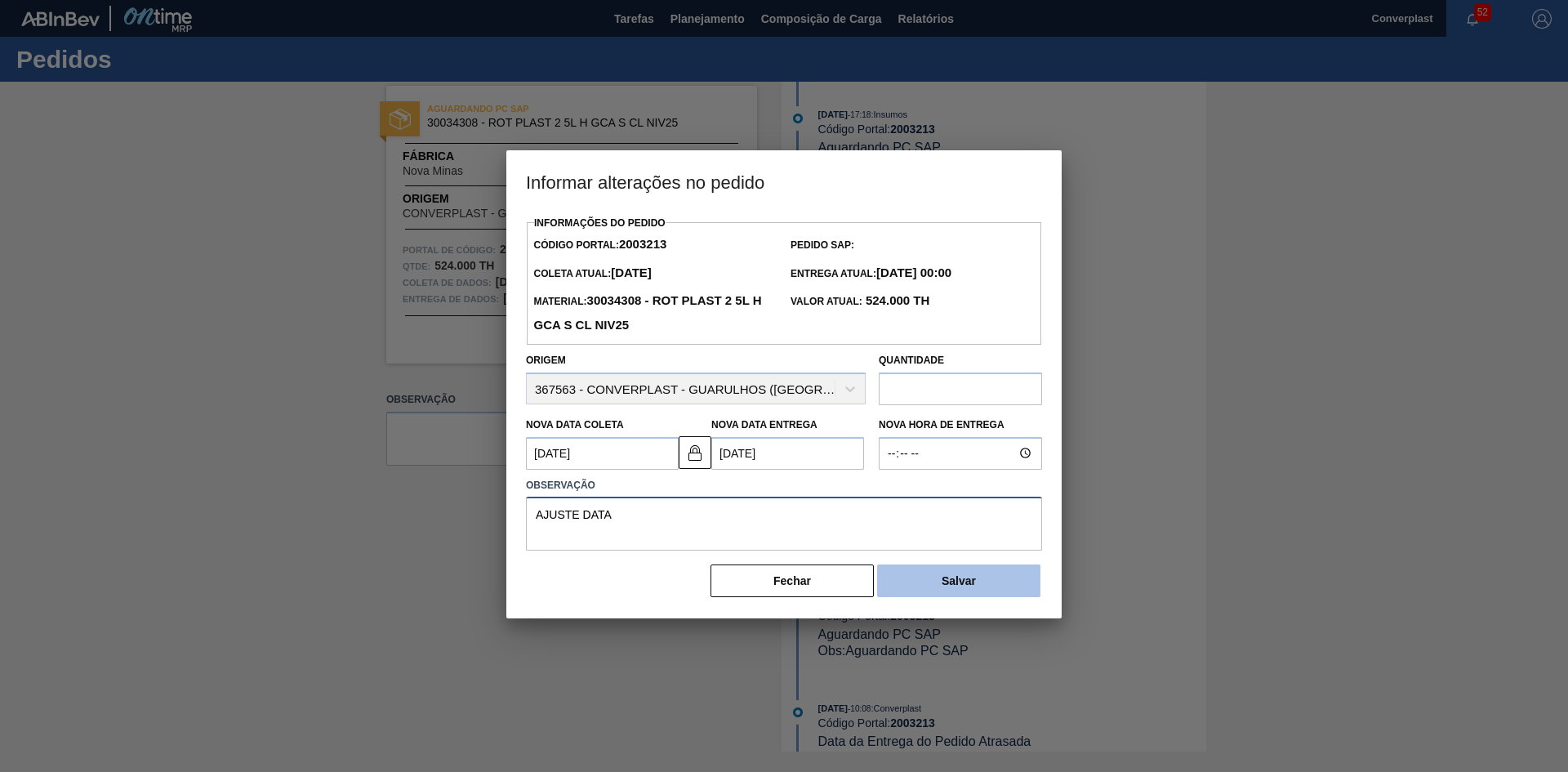
type textarea "AJUSTE DATA"
click at [910, 582] on button "Salvar" at bounding box center [958, 580] width 163 height 32
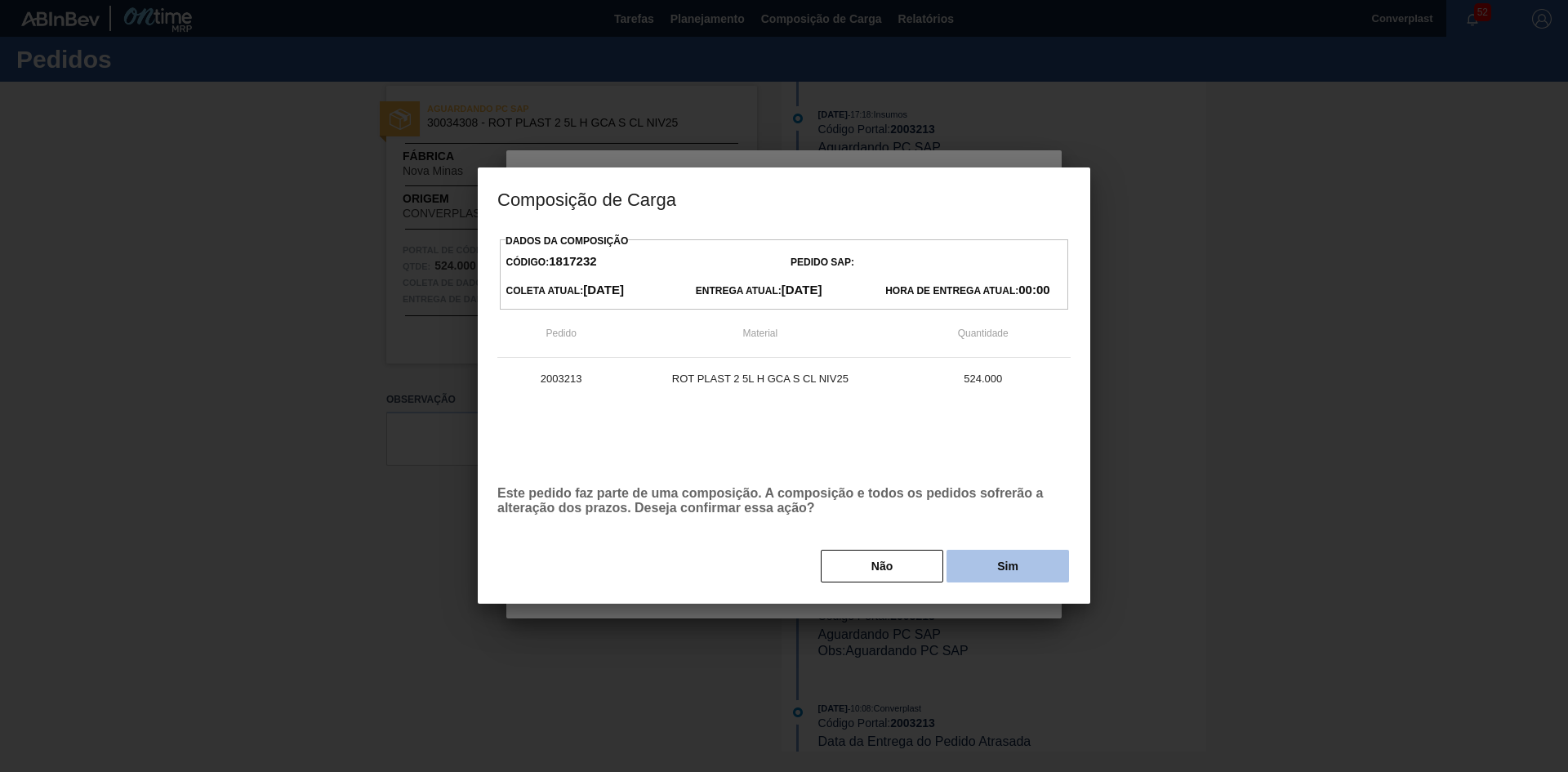
click at [969, 573] on button "Sim" at bounding box center [1008, 565] width 122 height 32
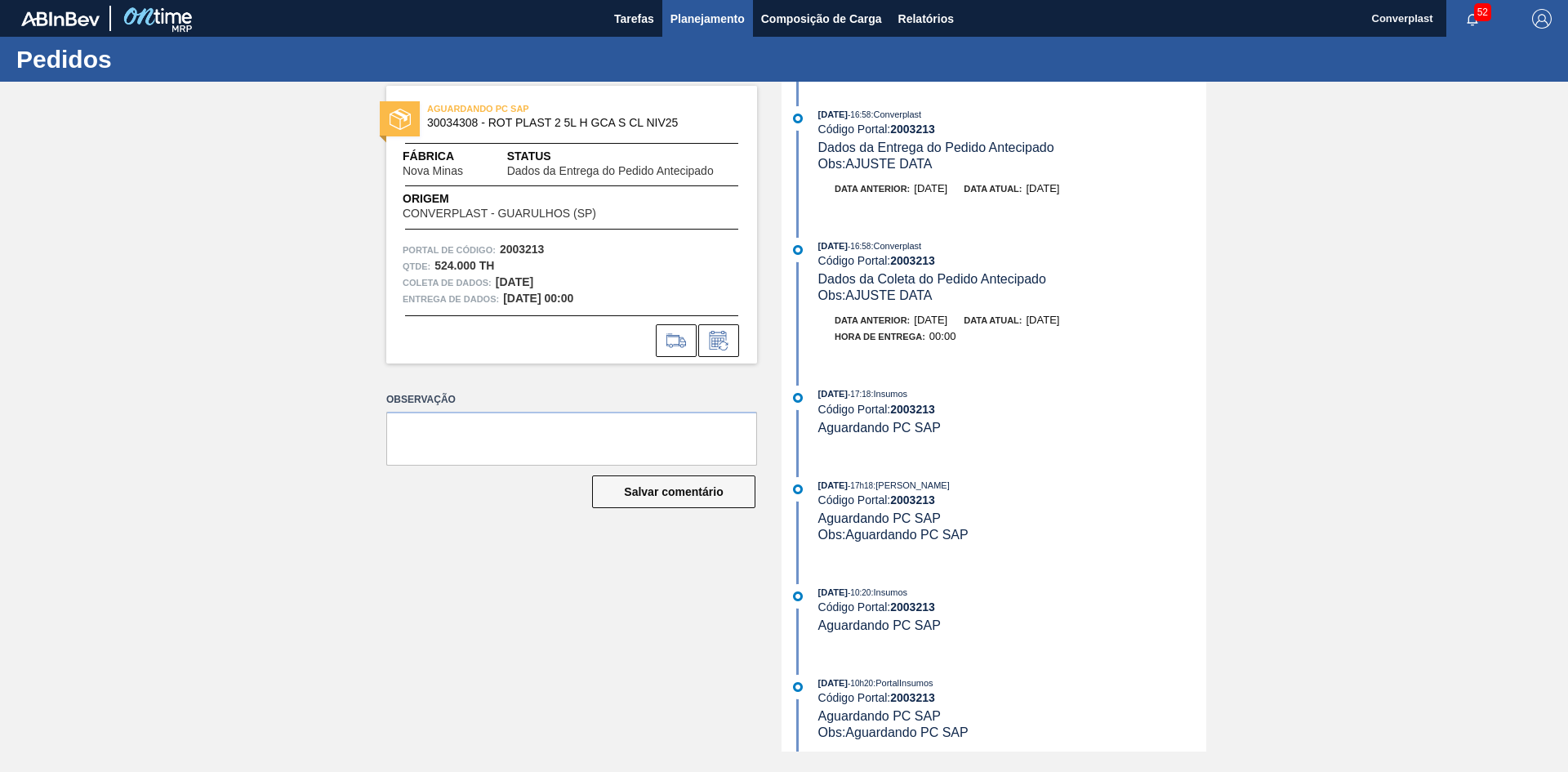
click at [696, 24] on font "Planejamento" at bounding box center [708, 18] width 74 height 13
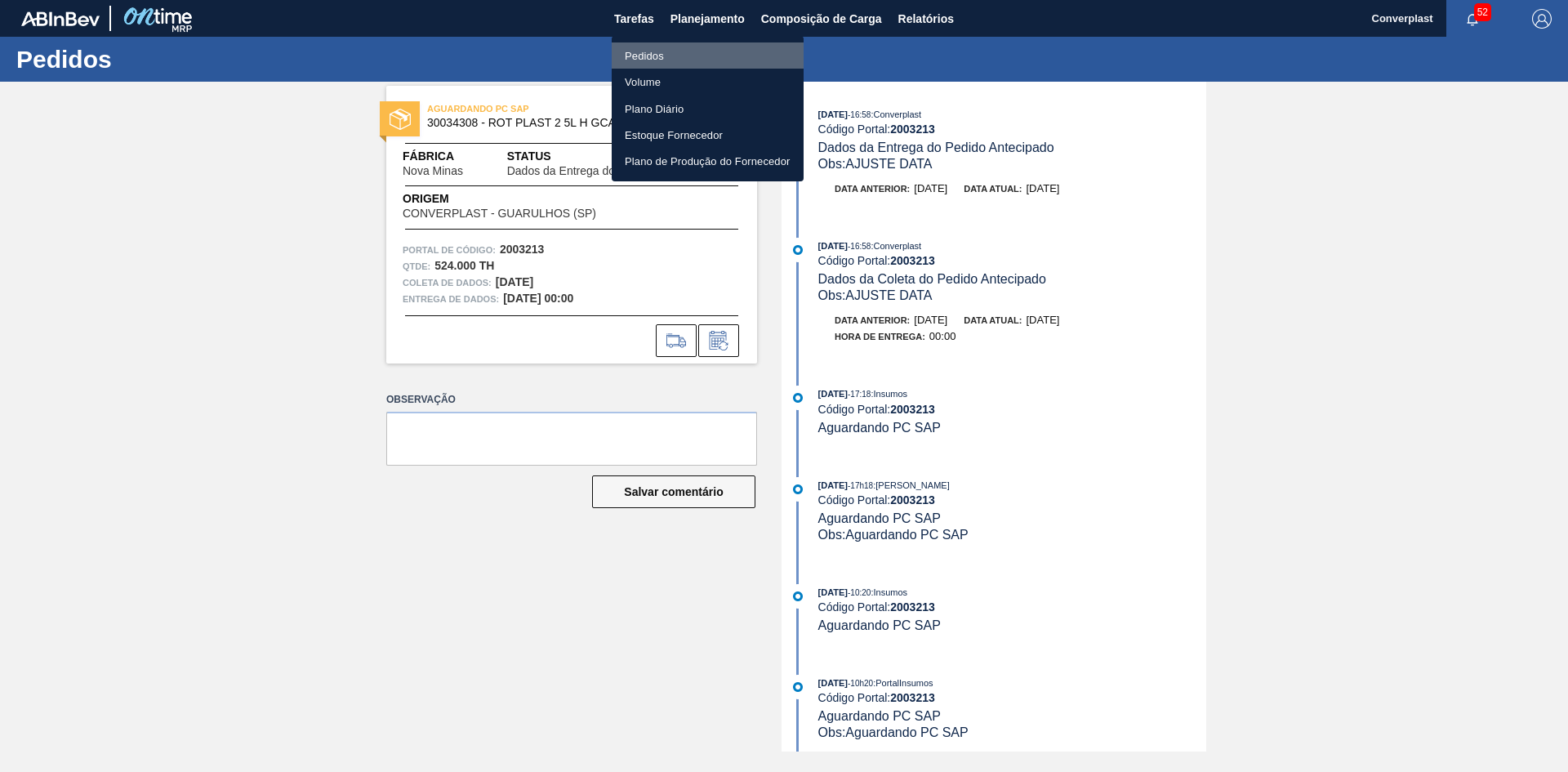
click at [669, 50] on li "Pedidos" at bounding box center [708, 56] width 192 height 26
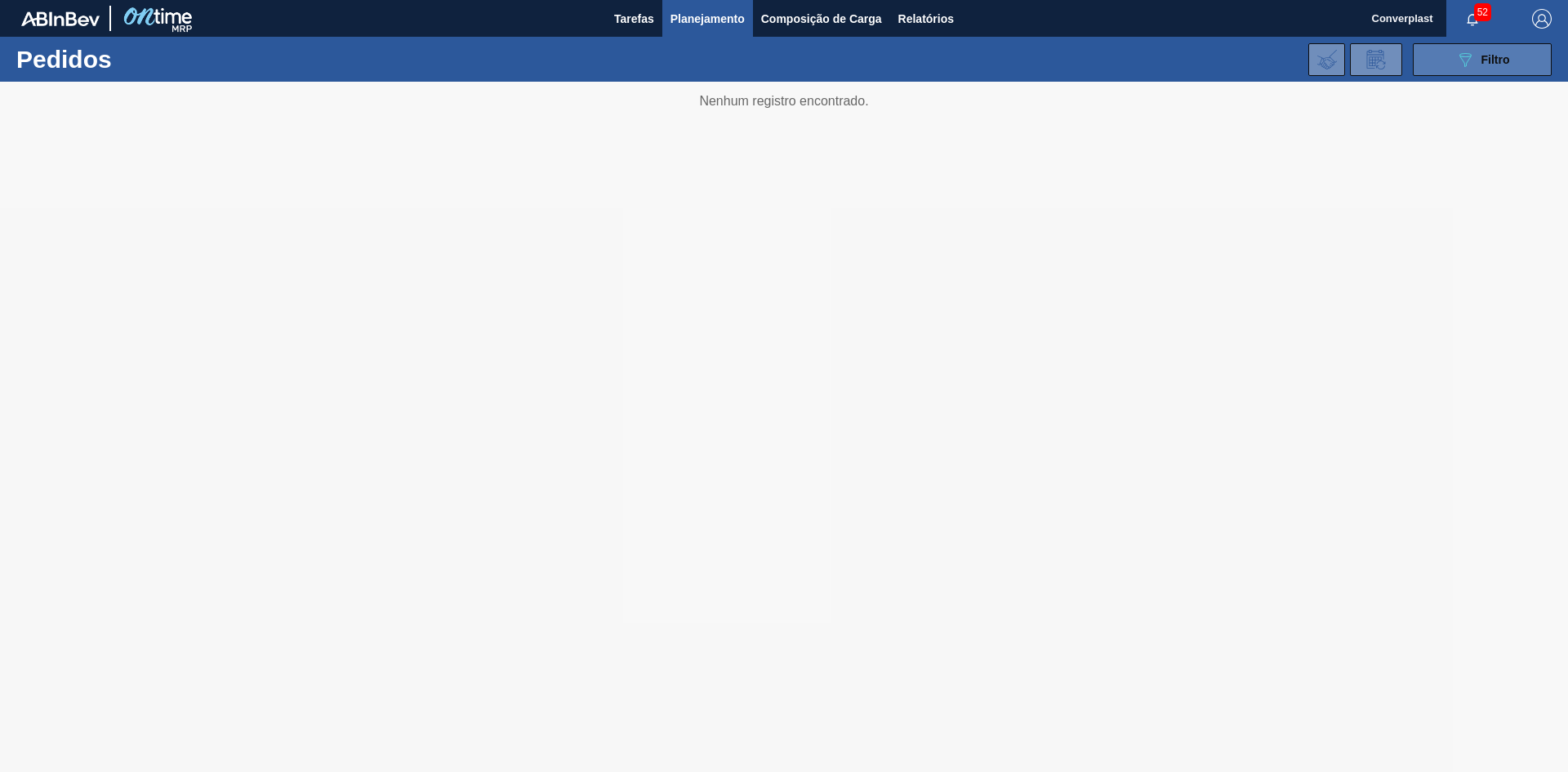
click at [1445, 72] on button "089F7B8B-B2A5-4AFE-B5C0-19BA573D28AC Filtro" at bounding box center [1482, 59] width 139 height 32
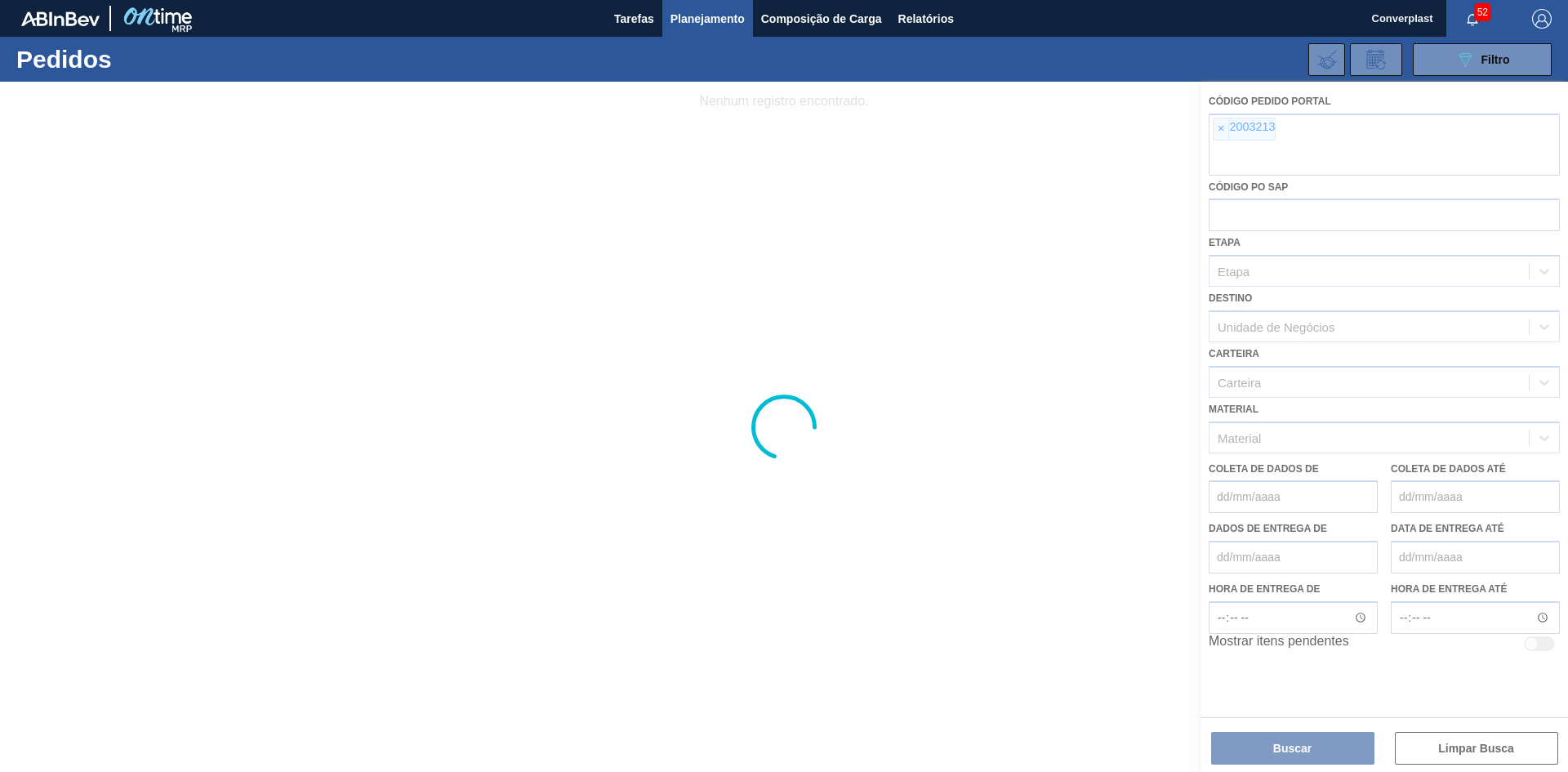
click at [1222, 127] on div at bounding box center [784, 427] width 1568 height 690
click at [1224, 127] on div at bounding box center [784, 427] width 1568 height 690
click at [1218, 127] on div at bounding box center [784, 427] width 1568 height 690
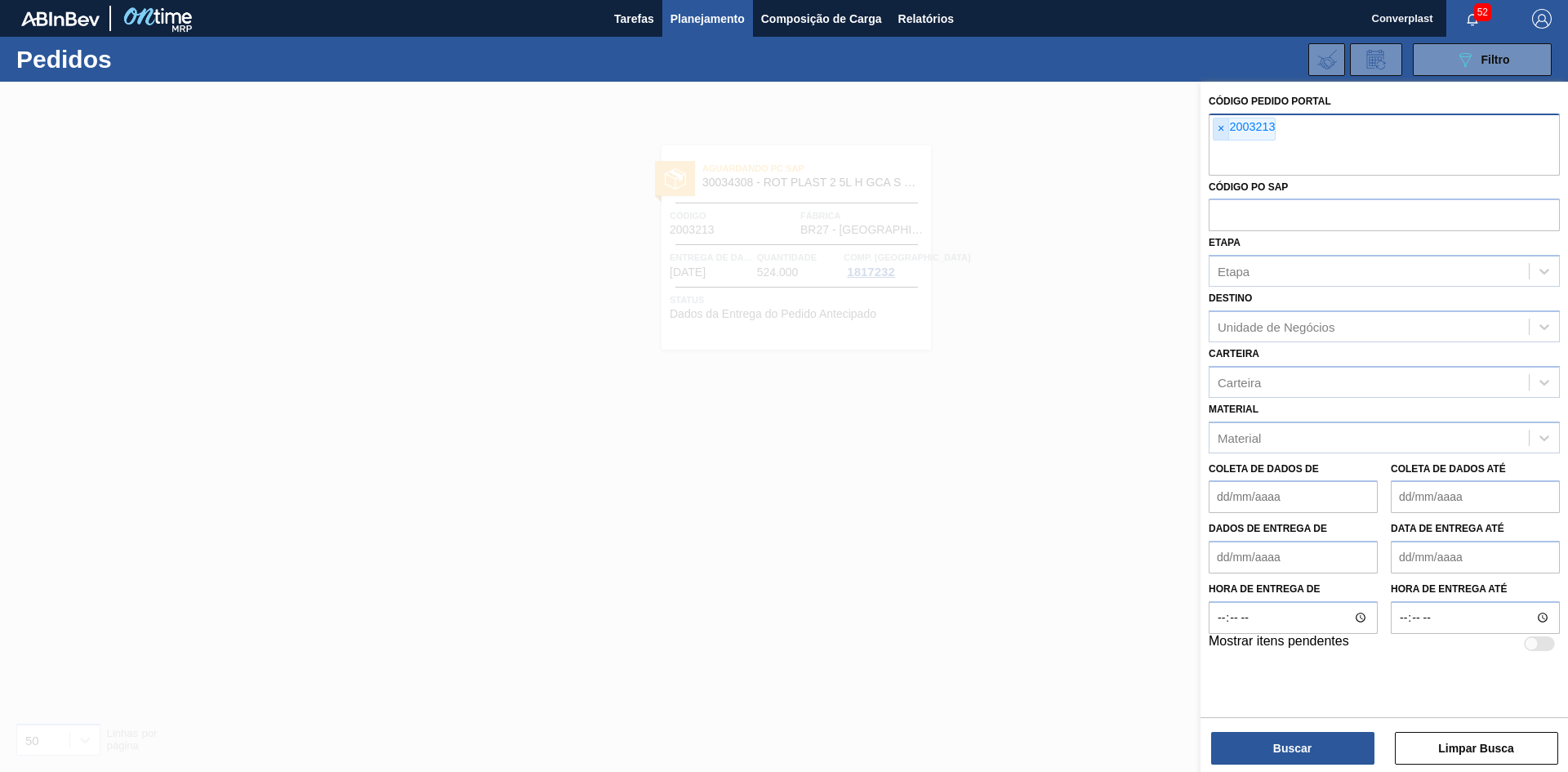
click at [1220, 127] on font "×" at bounding box center [1221, 127] width 6 height 13
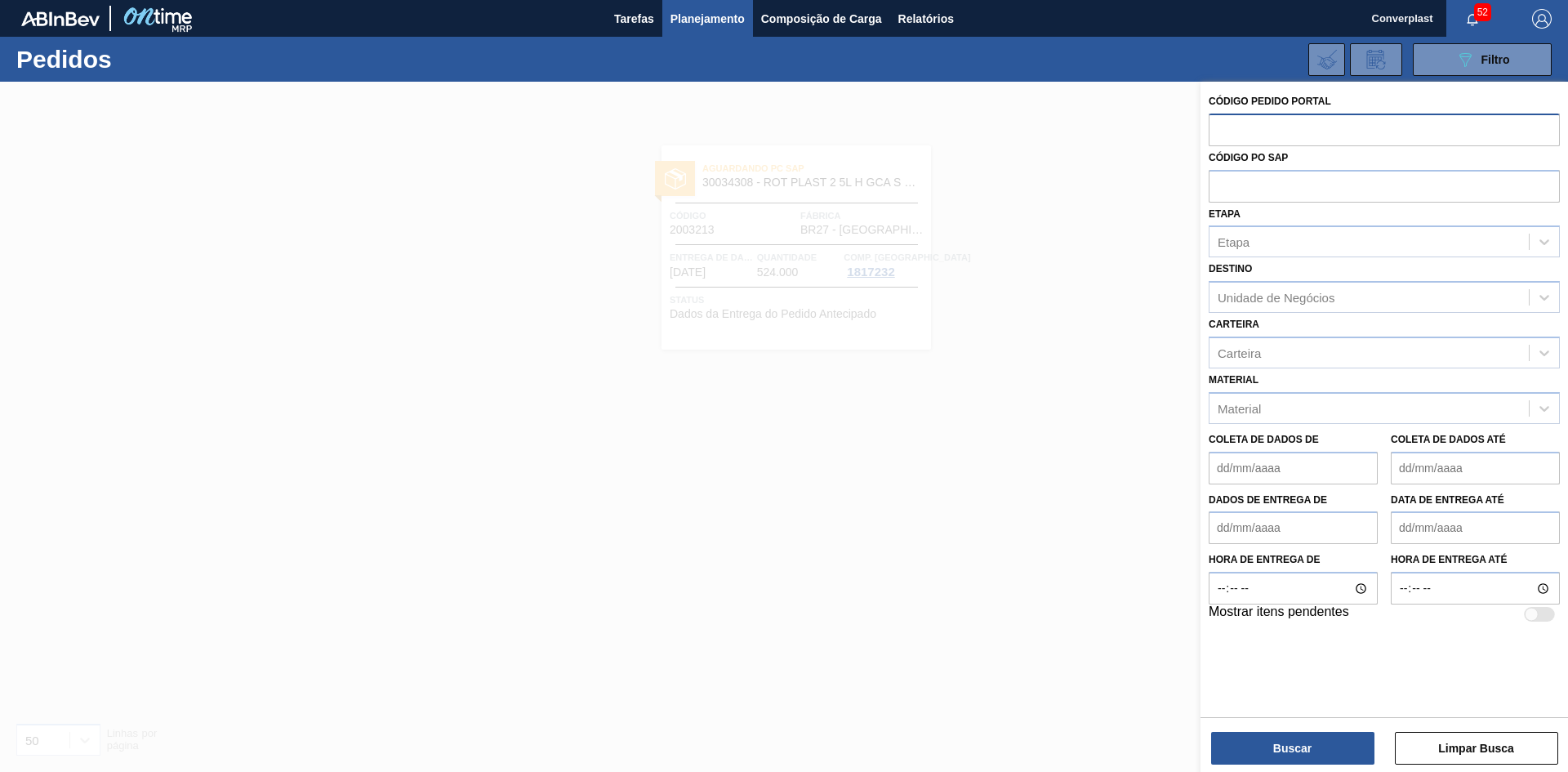
paste input "2011112"
type input "2011112"
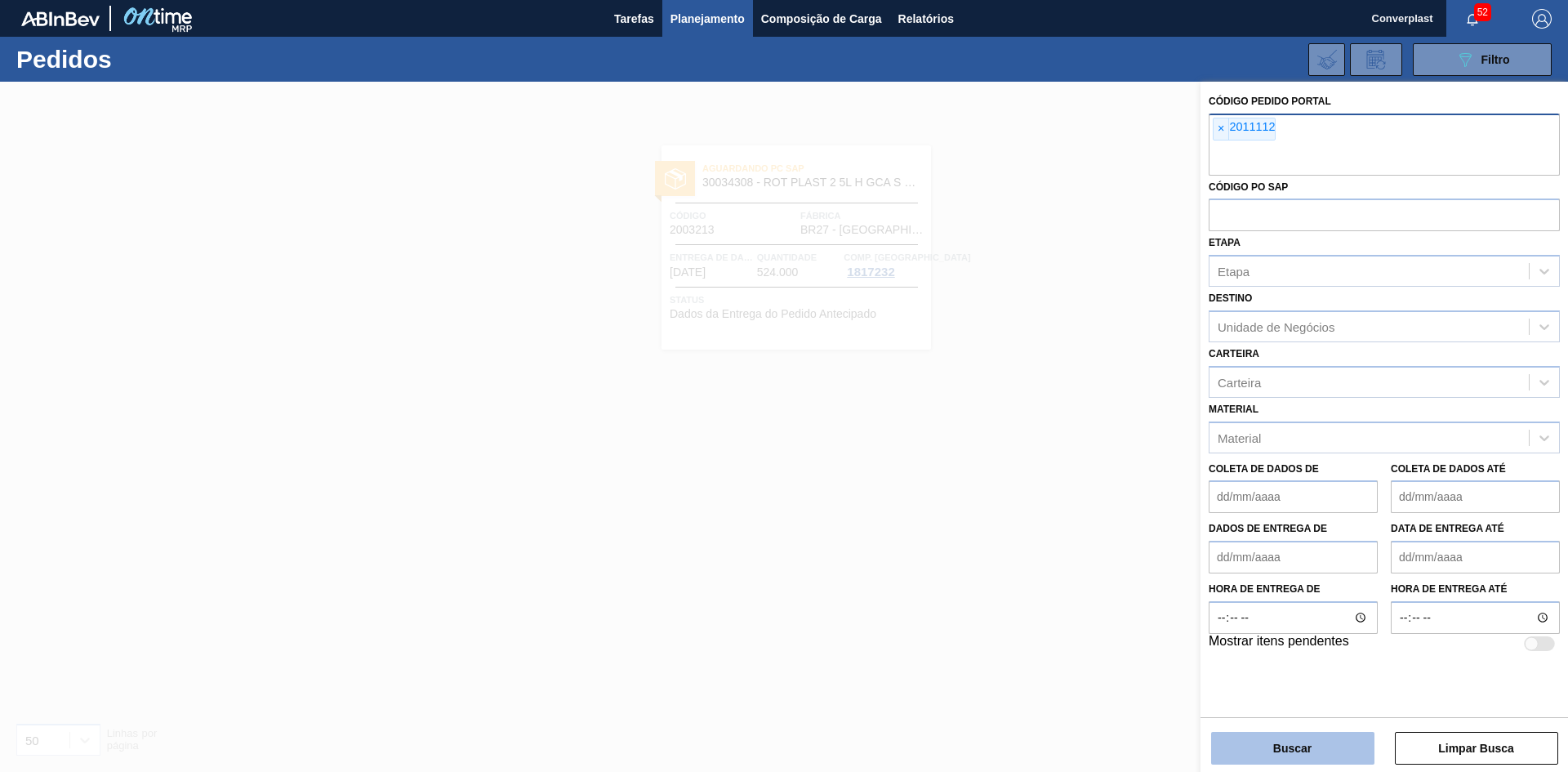
click at [1274, 740] on button "Buscar" at bounding box center [1292, 748] width 163 height 32
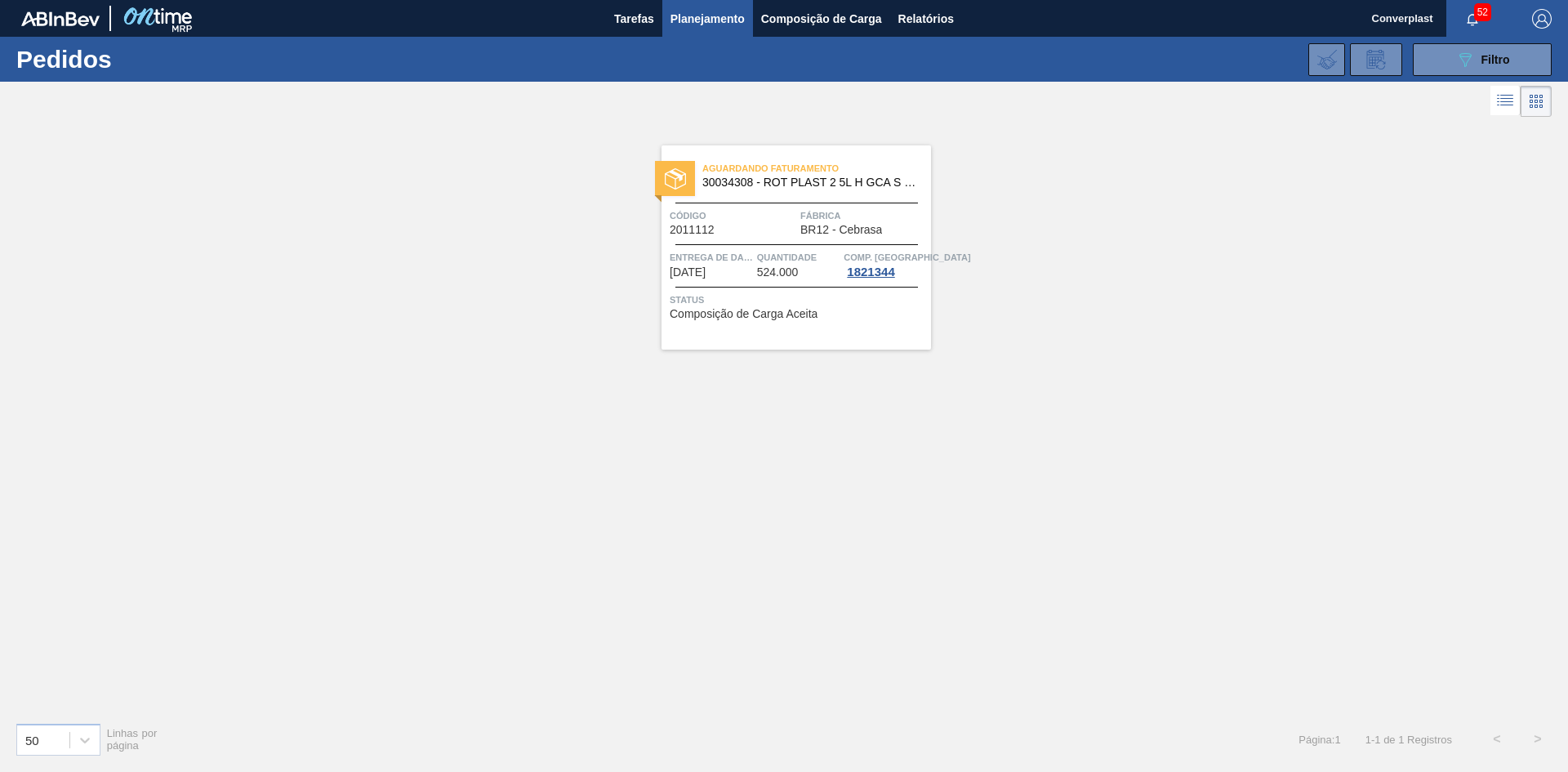
click at [757, 297] on span "Status" at bounding box center [798, 299] width 257 height 17
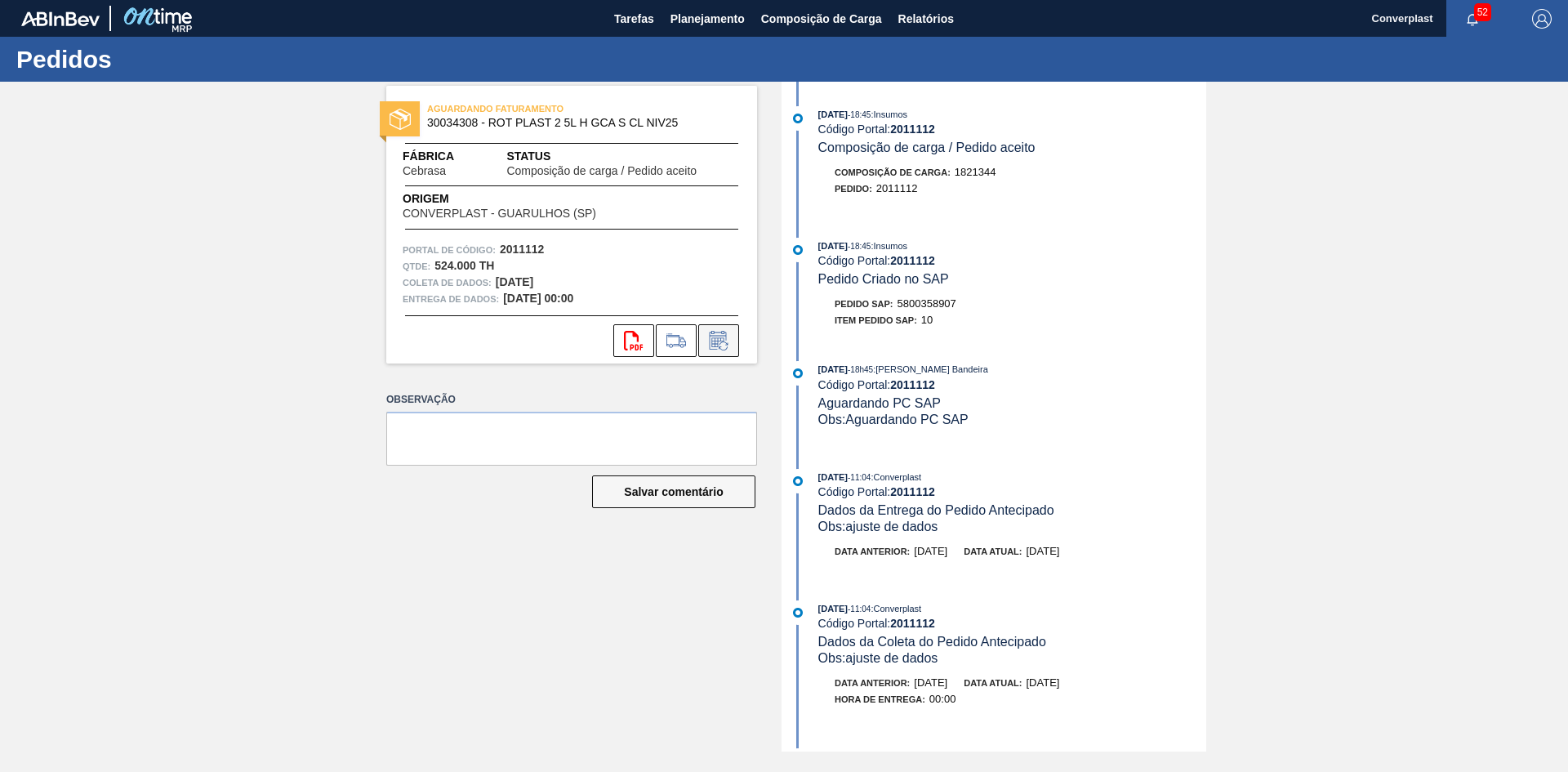
click at [714, 340] on icon at bounding box center [717, 342] width 12 height 10
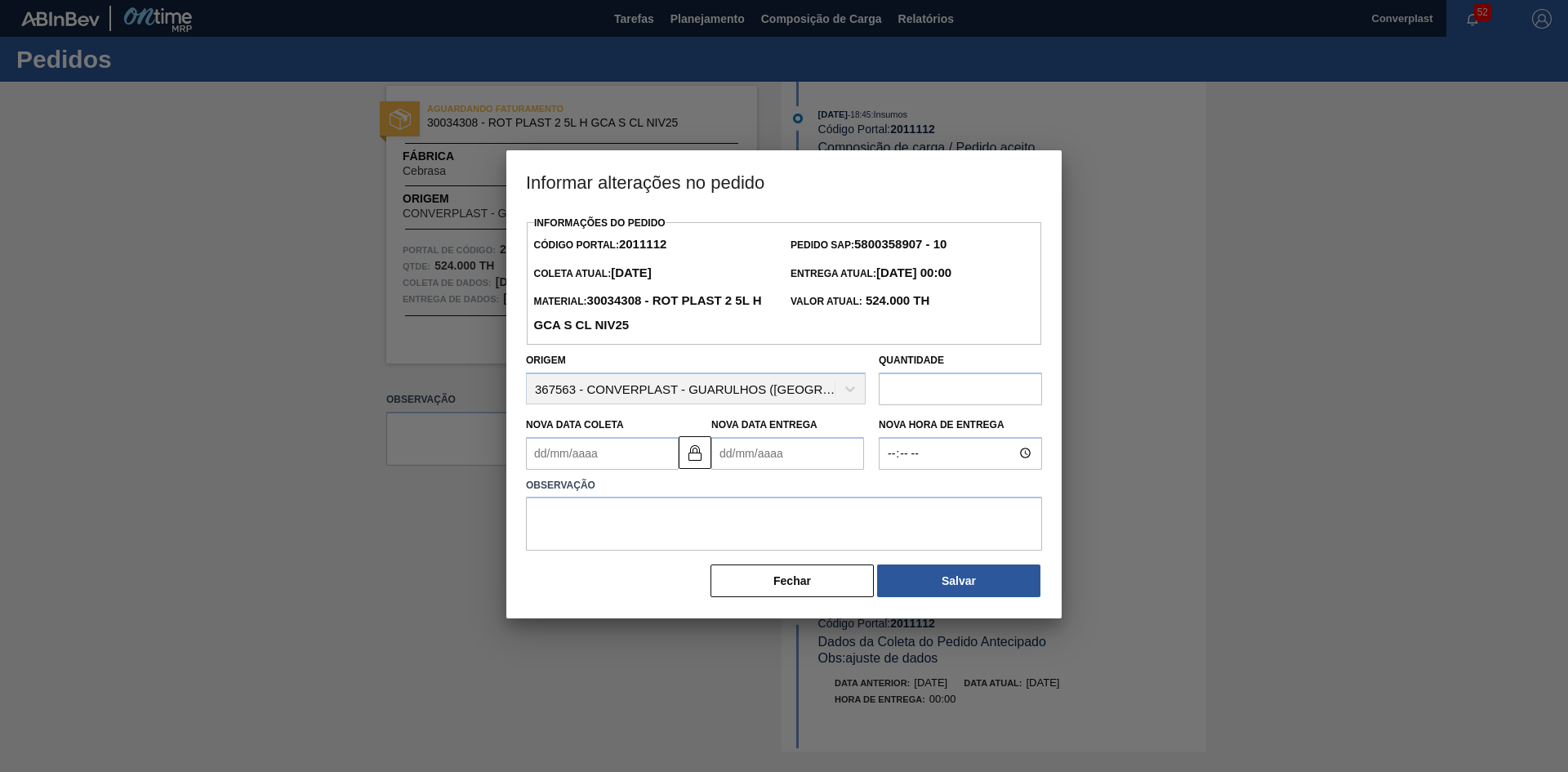
click at [756, 460] on Entrega2011112 "Nova Data Entrega" at bounding box center [787, 453] width 153 height 32
type Coleta2011112 "[DATE]"
type Entrega2011112 "1"
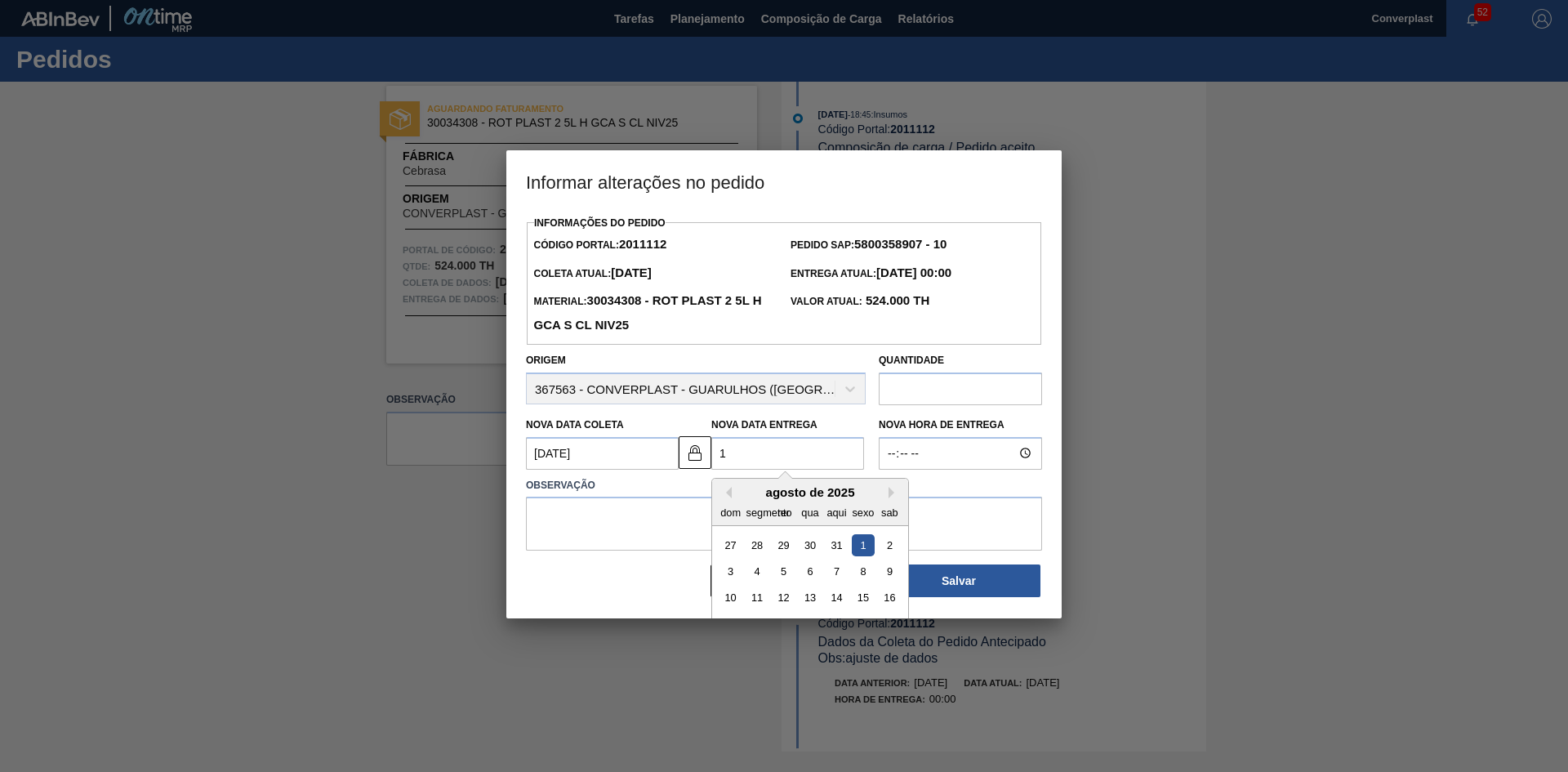
type Coleta2011112 "[DATE]"
type Entrega2011112 "12/0"
type Coleta2011112 "[DATE]"
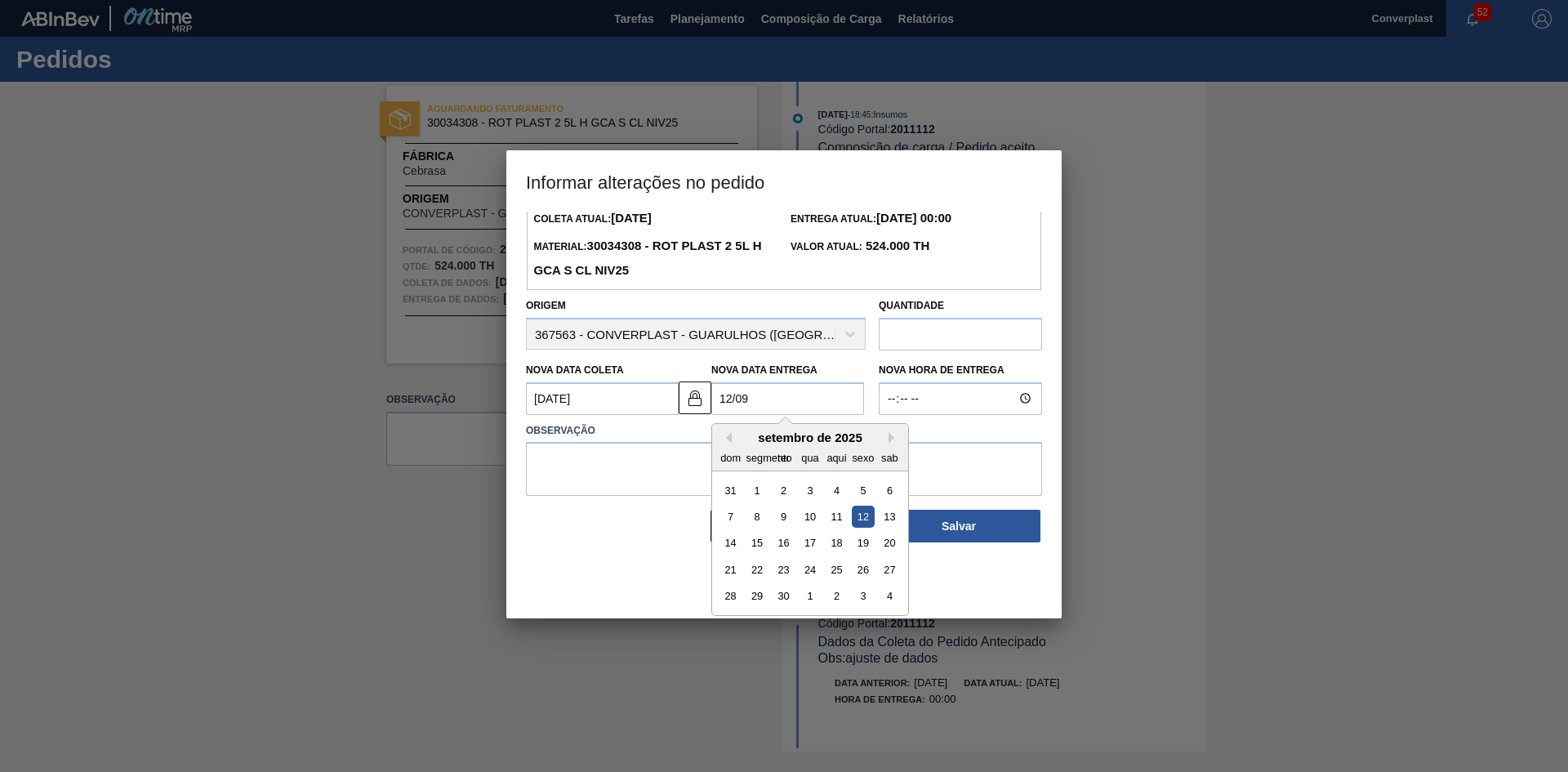
click at [860, 525] on div "12" at bounding box center [862, 516] width 22 height 22
type Entrega2011112 "[DATE]"
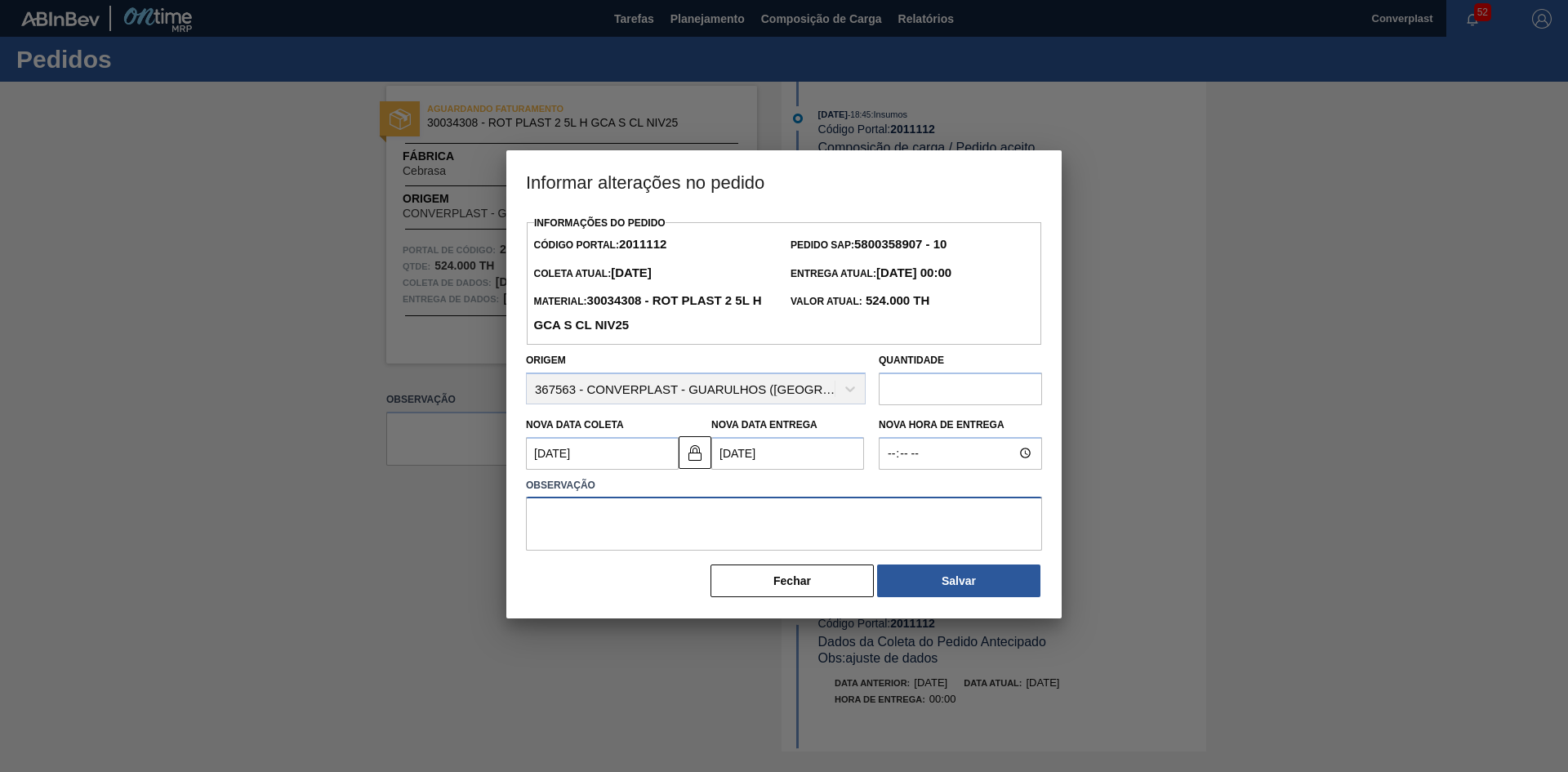
click at [668, 509] on textarea at bounding box center [784, 523] width 517 height 54
type textarea "AJUSTE DATA"
click at [970, 587] on font "Salvar" at bounding box center [958, 580] width 34 height 13
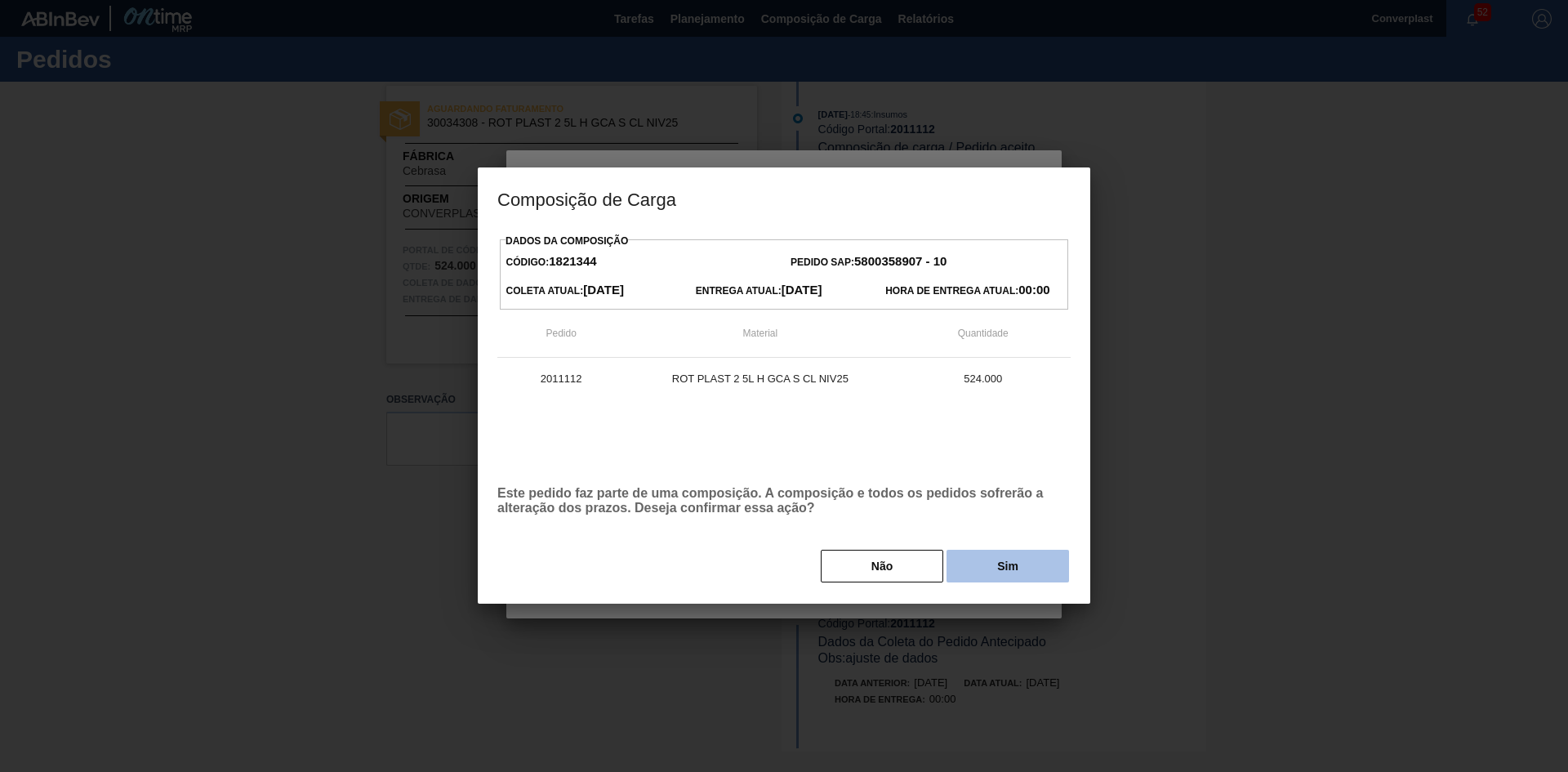
click at [1011, 558] on button "Sim" at bounding box center [1008, 565] width 122 height 32
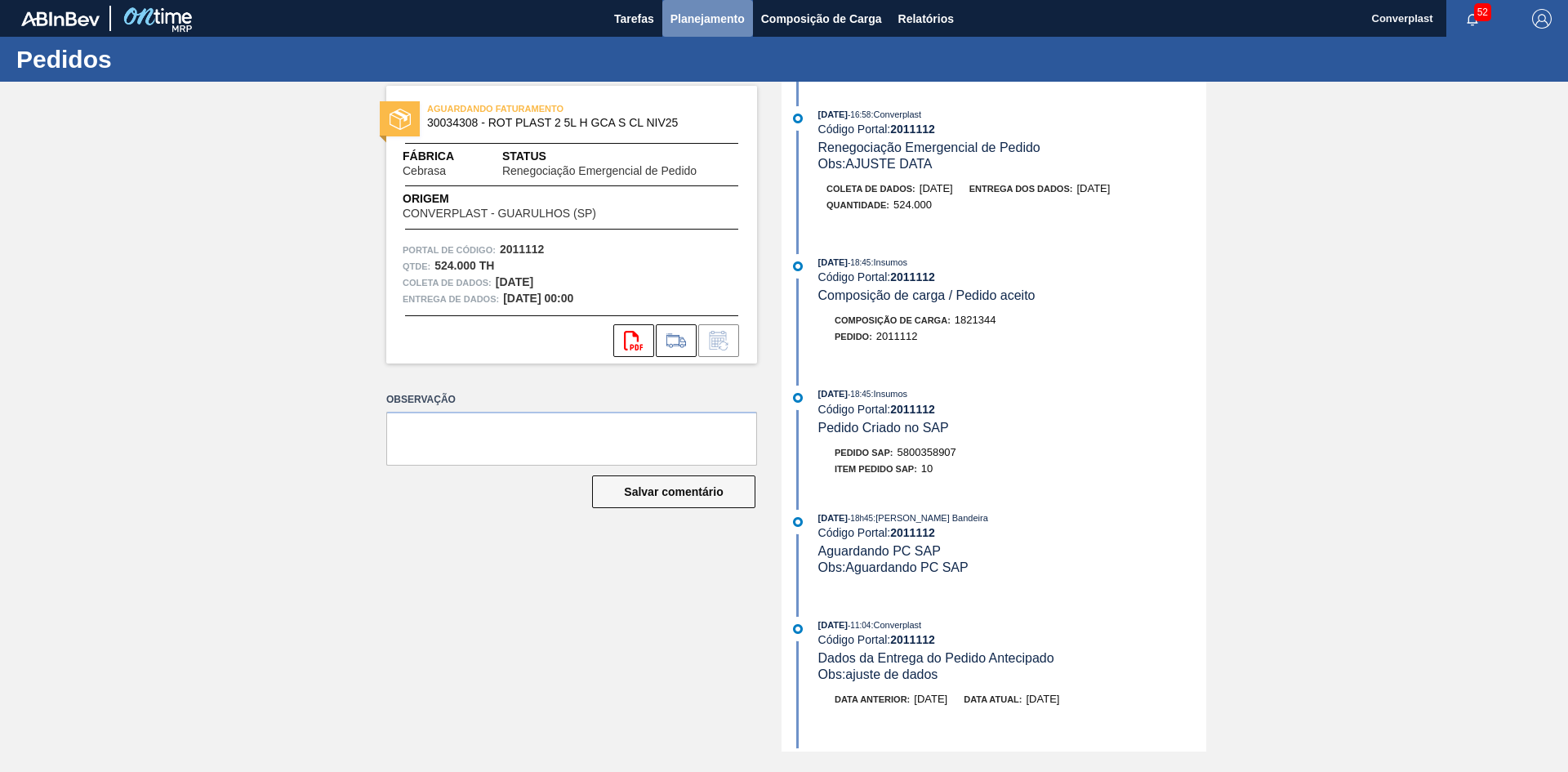
click at [698, 24] on font "Planejamento" at bounding box center [708, 18] width 74 height 13
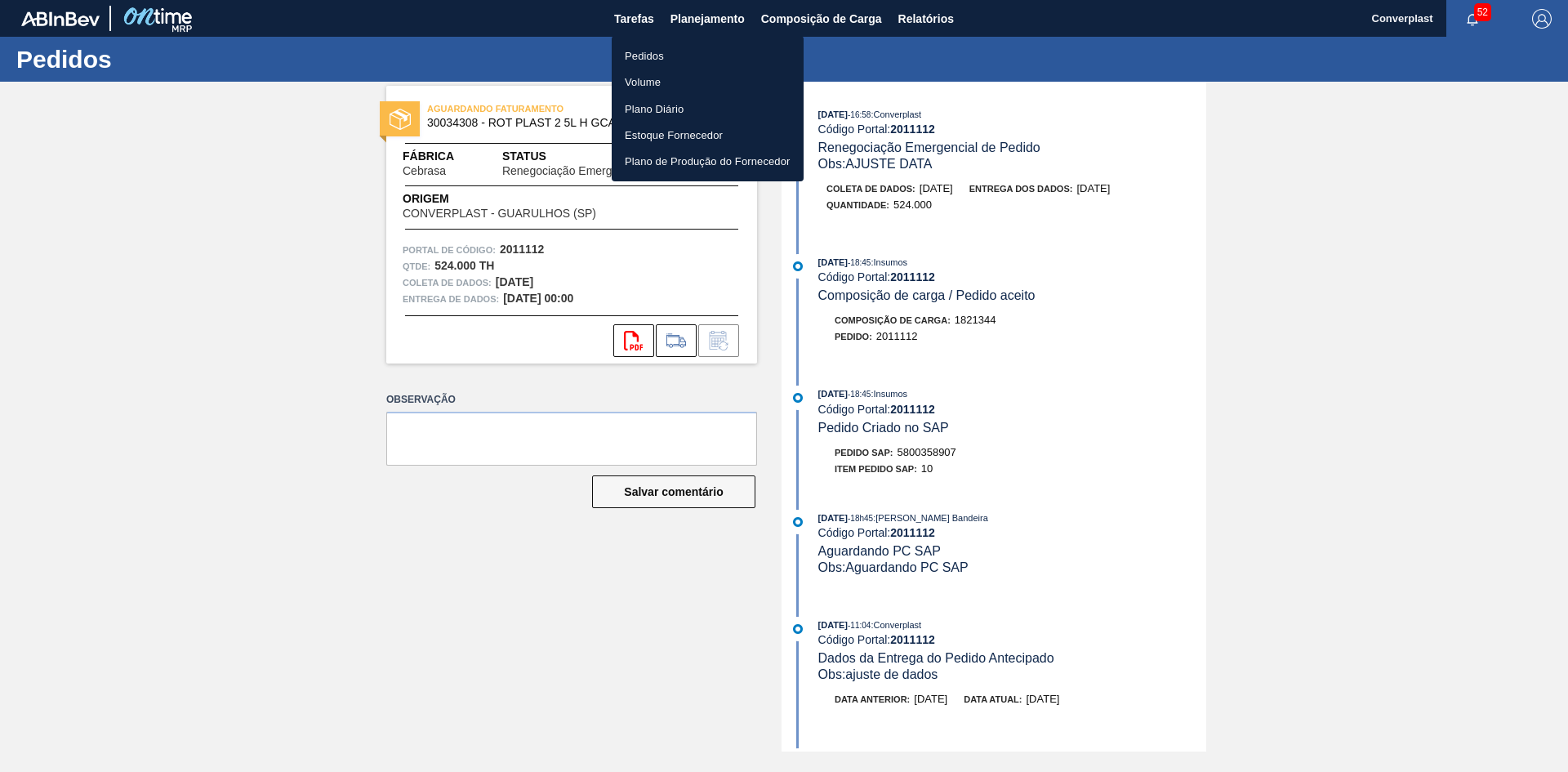
click at [647, 51] on font "Pedidos" at bounding box center [644, 56] width 39 height 12
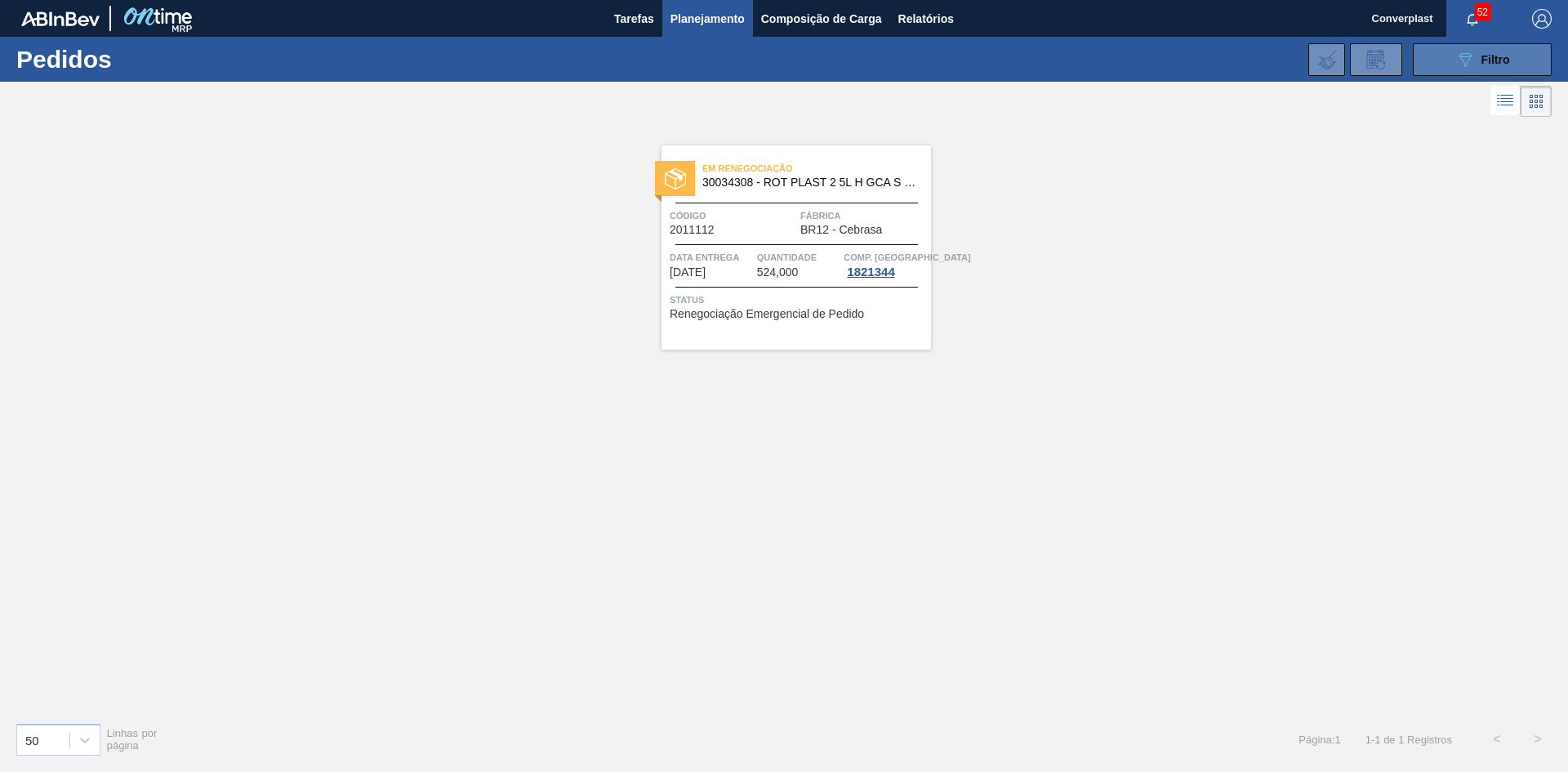
click at [1439, 58] on button "089F7B8B-B2A5-4AFE-B5C0-19BA573D28AC Filtro" at bounding box center [1482, 59] width 139 height 32
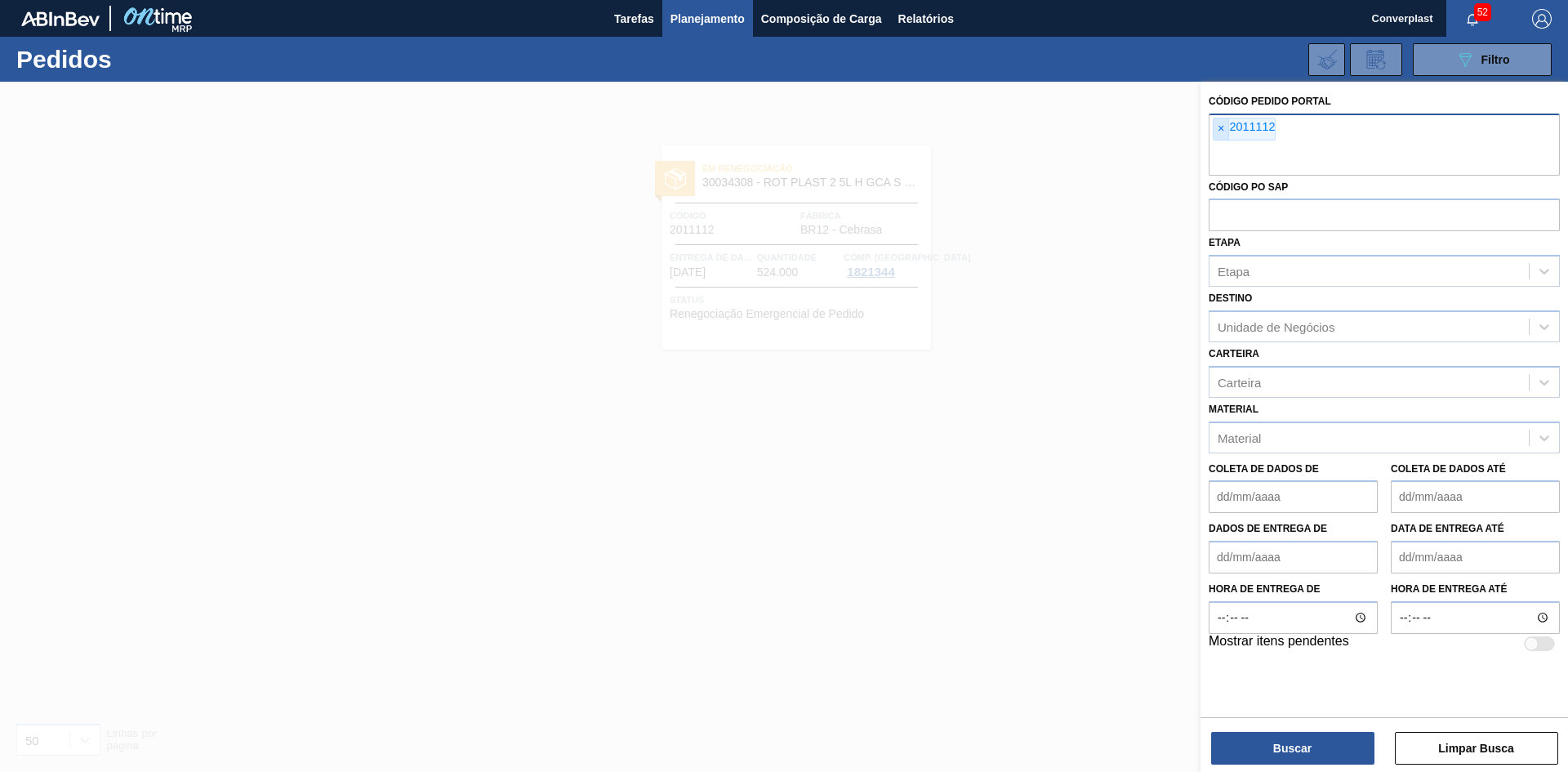
click at [1222, 132] on font "×" at bounding box center [1221, 127] width 6 height 13
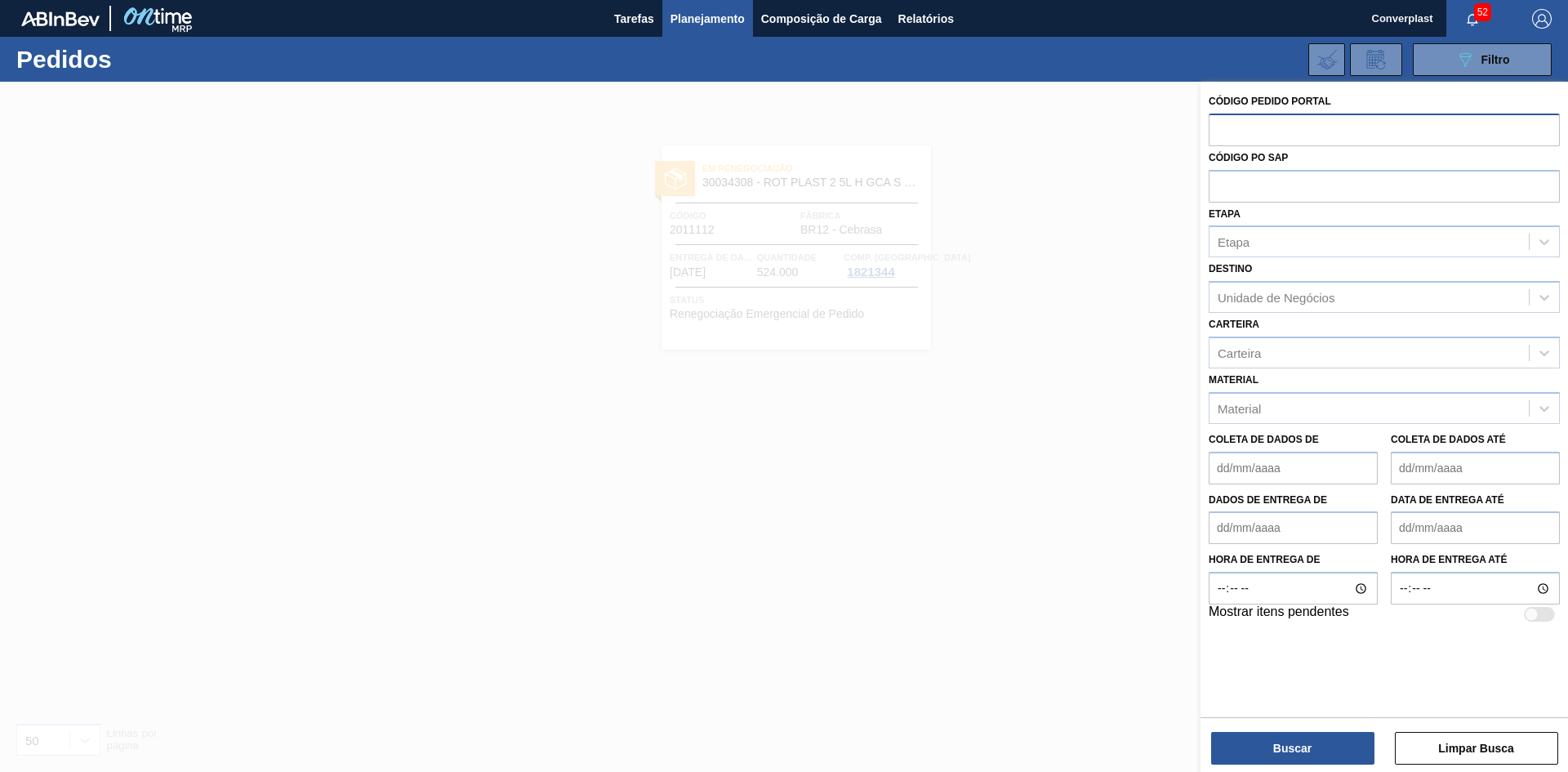
paste input "2002386"
type input "2002386"
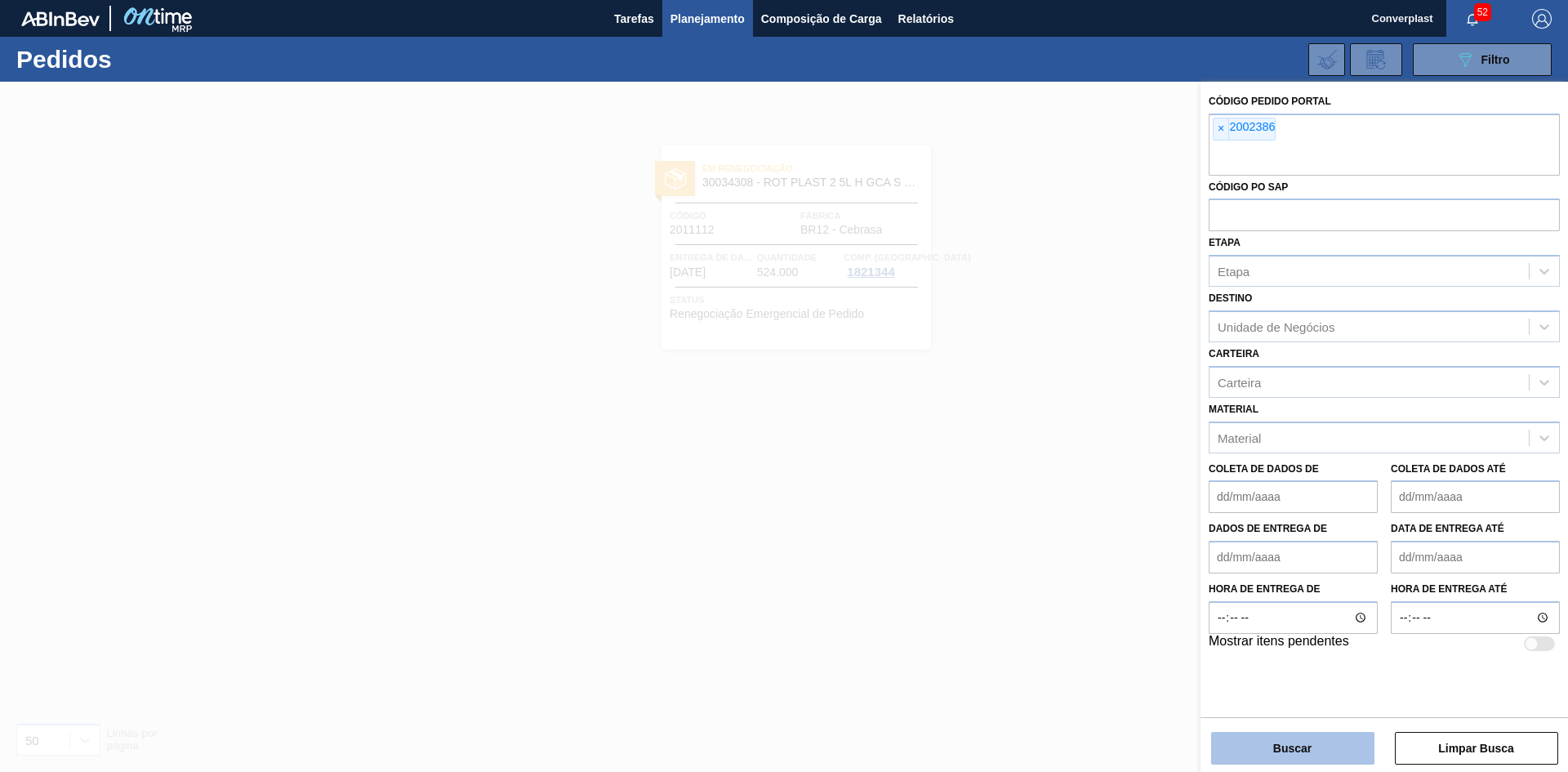
click at [1248, 752] on button "Buscar" at bounding box center [1292, 748] width 163 height 32
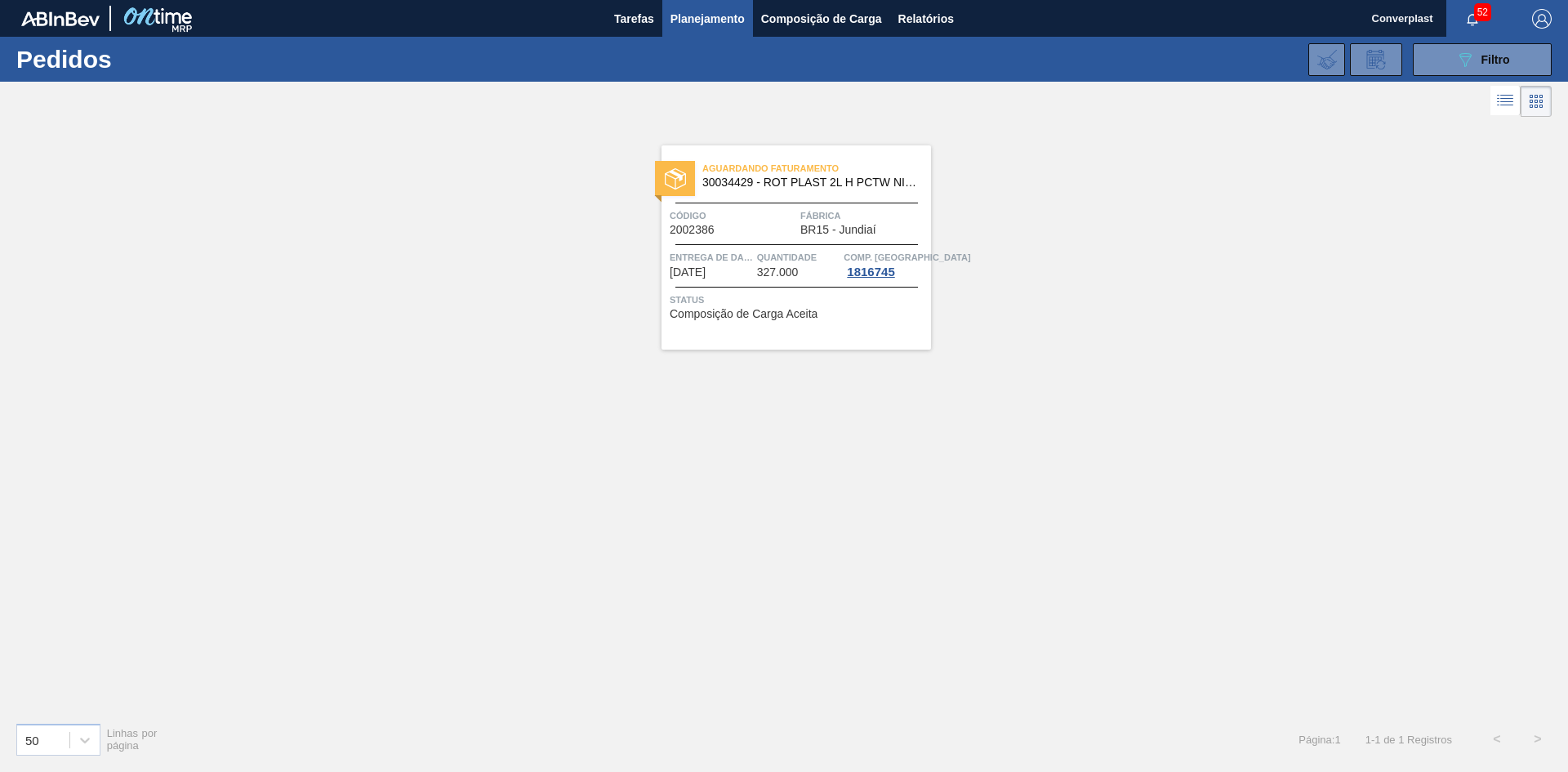
click at [675, 438] on div "Aguardando Faturamento 30034429 - ROT PLAST 2L H PCTW NIV25 Código 2002386 Fábr…" at bounding box center [784, 415] width 1568 height 588
click at [777, 228] on div "Código 2002386" at bounding box center [733, 222] width 127 height 29
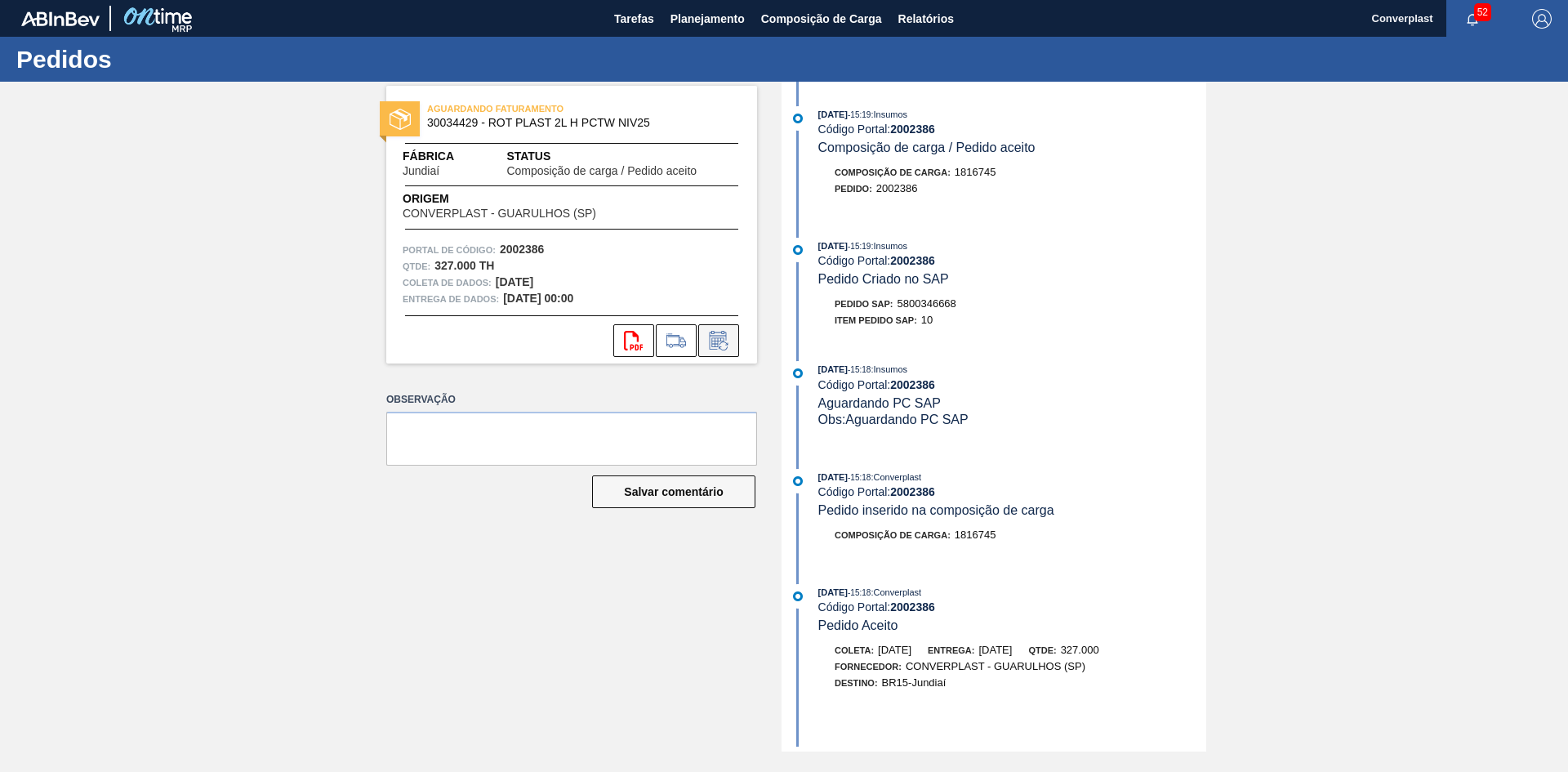
click at [722, 339] on icon at bounding box center [717, 342] width 12 height 10
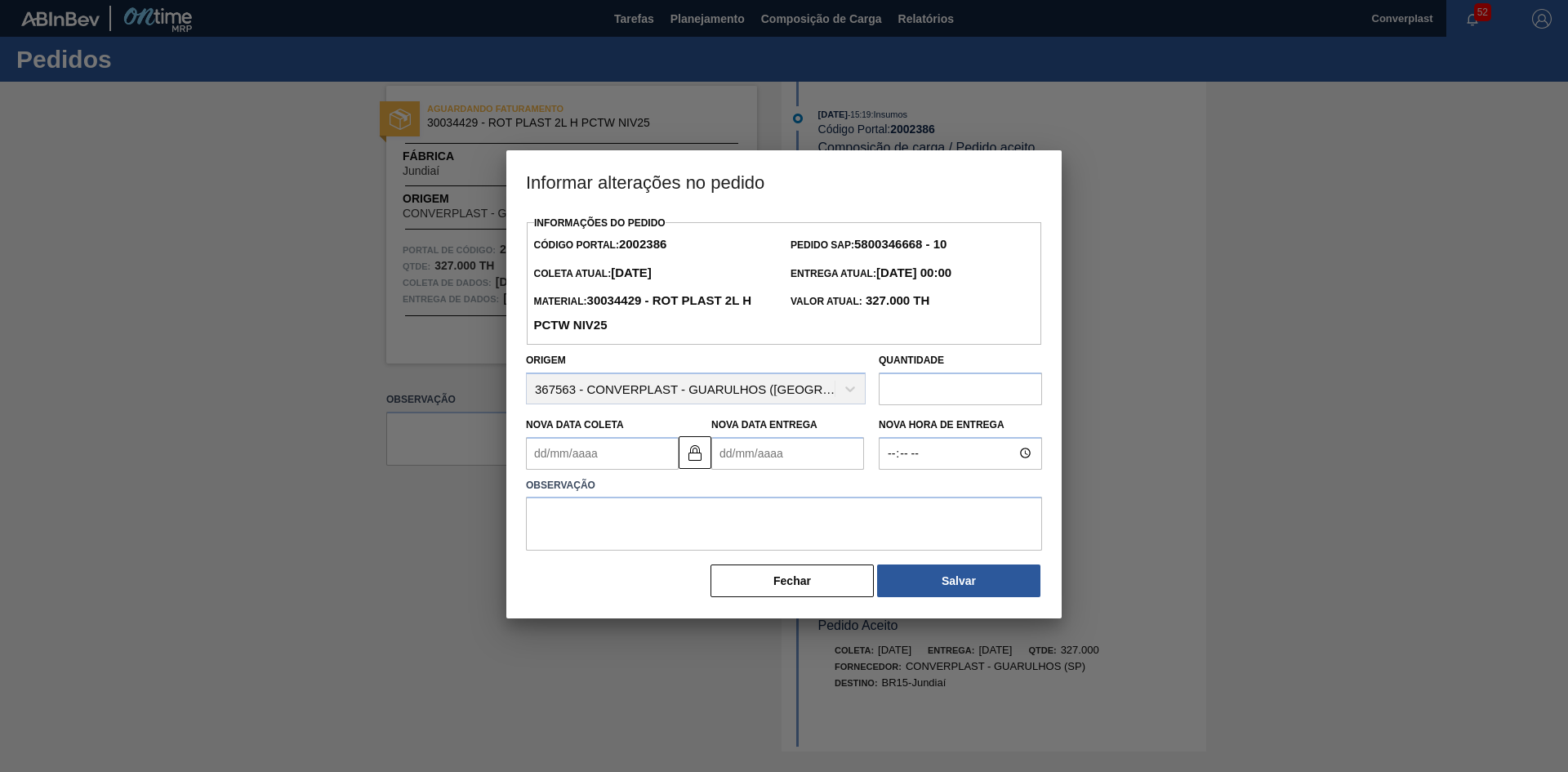
click at [744, 466] on Entrega2002386 "Nova Data Entrega" at bounding box center [787, 453] width 153 height 32
type Coleta2002386 "[DATE]"
type Entrega2002386 "0"
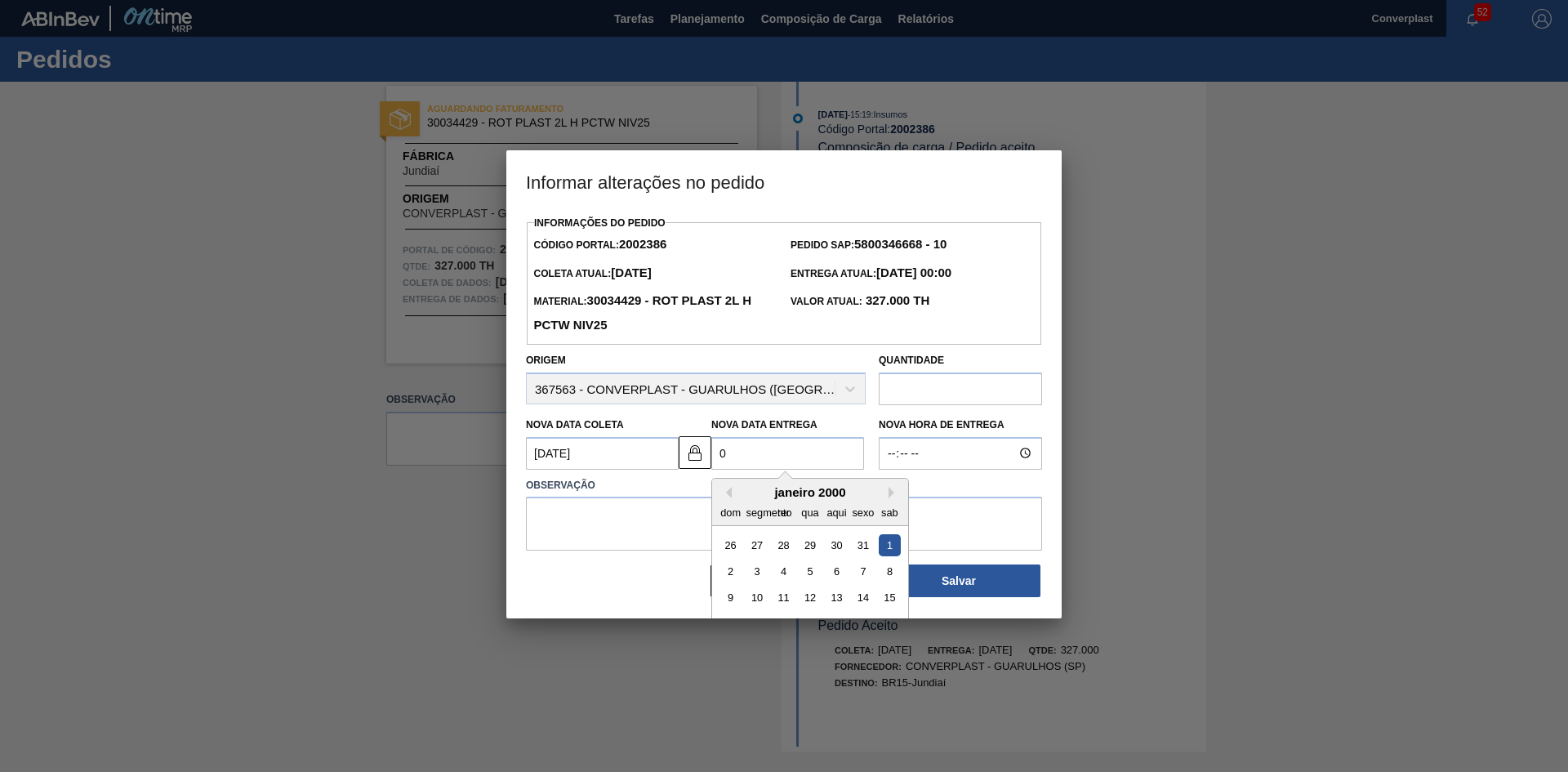
type Coleta2002386 "[DATE]"
type Entrega2002386 "04/0"
type Coleta2002386 "[DATE]"
click at [837, 548] on div "4" at bounding box center [836, 543] width 22 height 22
type Entrega2002386 "[DATE]"
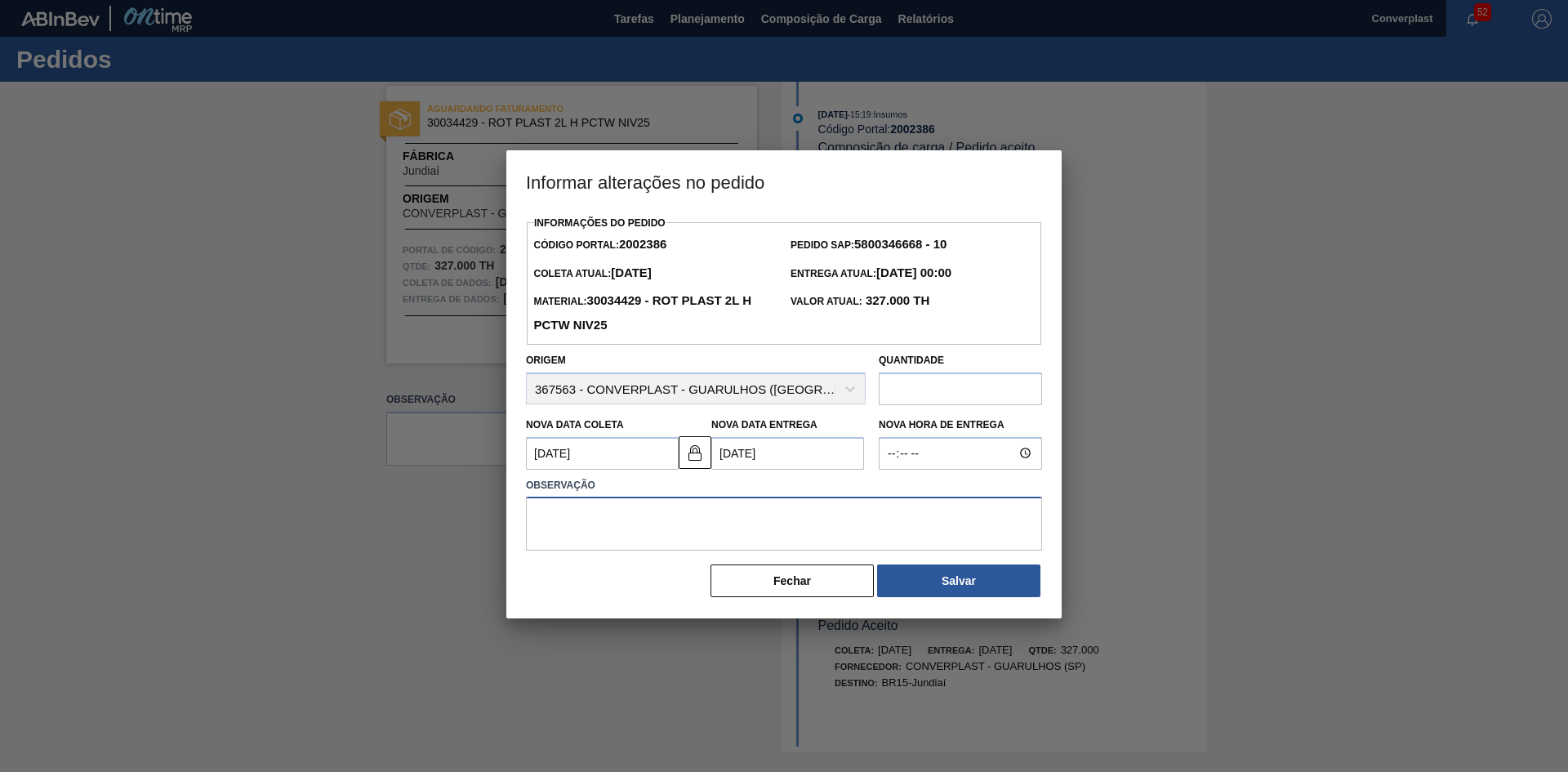
click at [697, 536] on textarea at bounding box center [784, 523] width 517 height 54
type textarea "AJUSTE DE DATA"
click at [923, 595] on button "Salvar" at bounding box center [958, 580] width 163 height 32
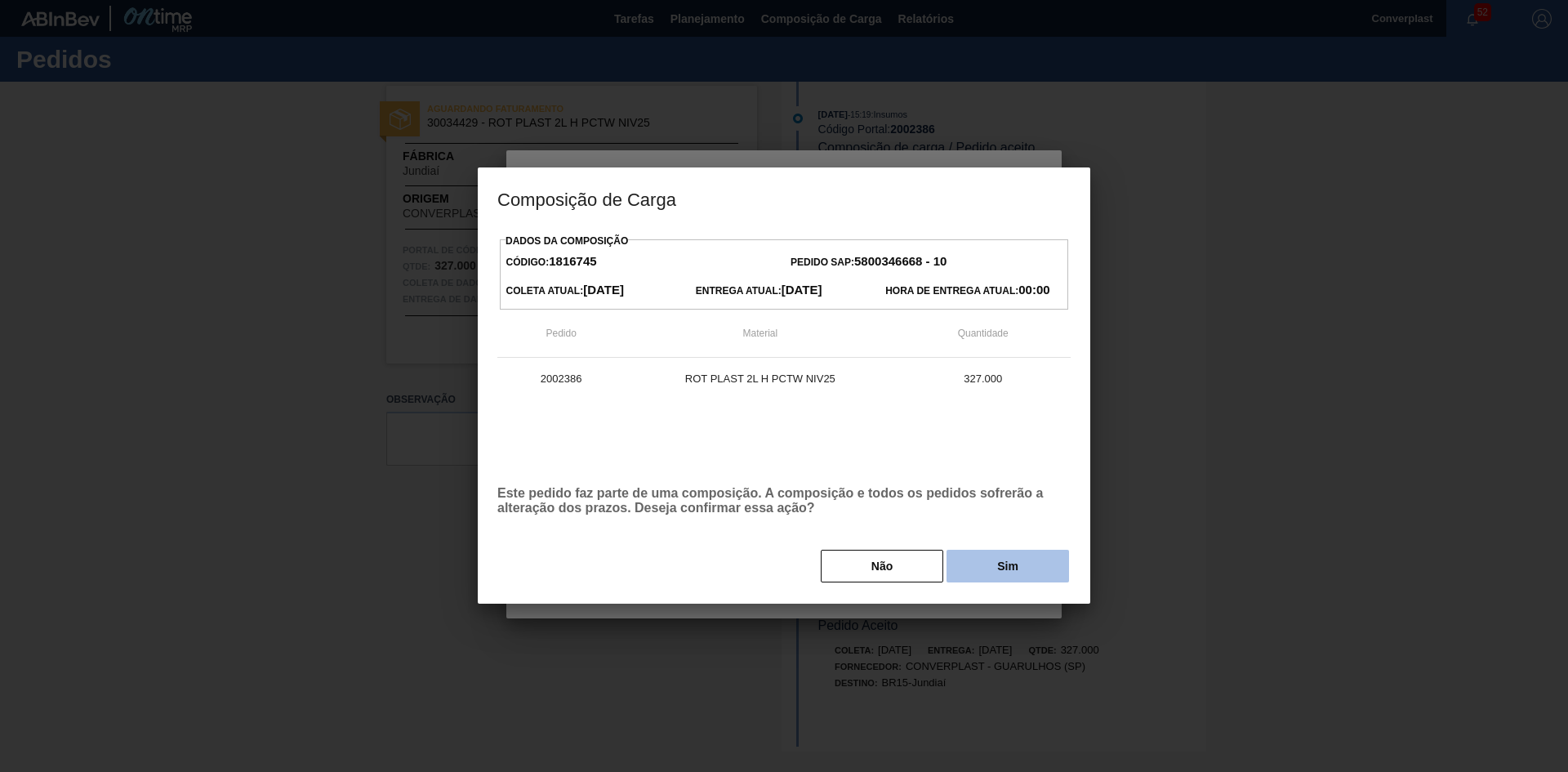
click at [996, 571] on button "Sim" at bounding box center [1008, 565] width 122 height 32
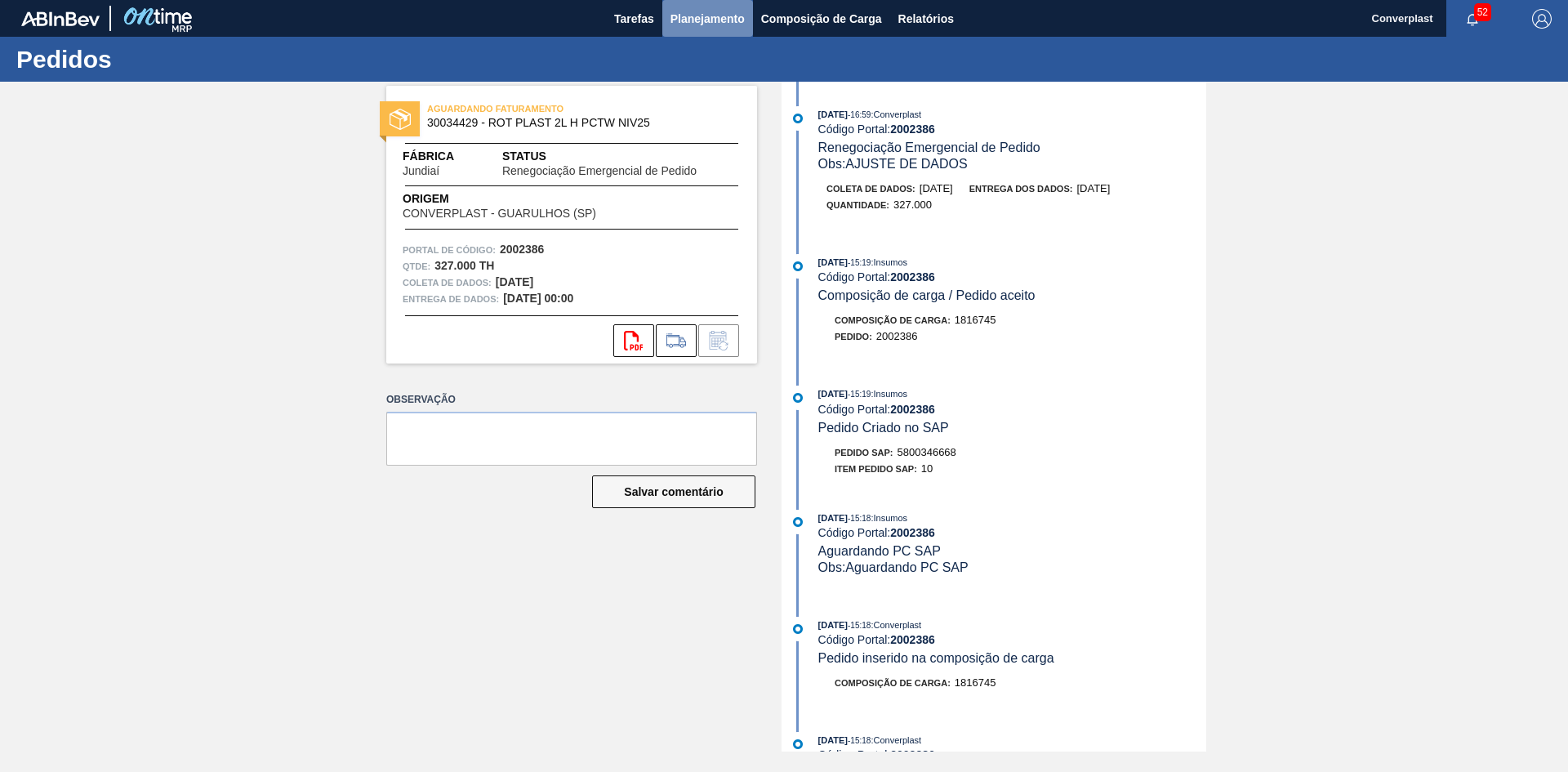
click at [695, 20] on font "Planejamento" at bounding box center [708, 18] width 74 height 13
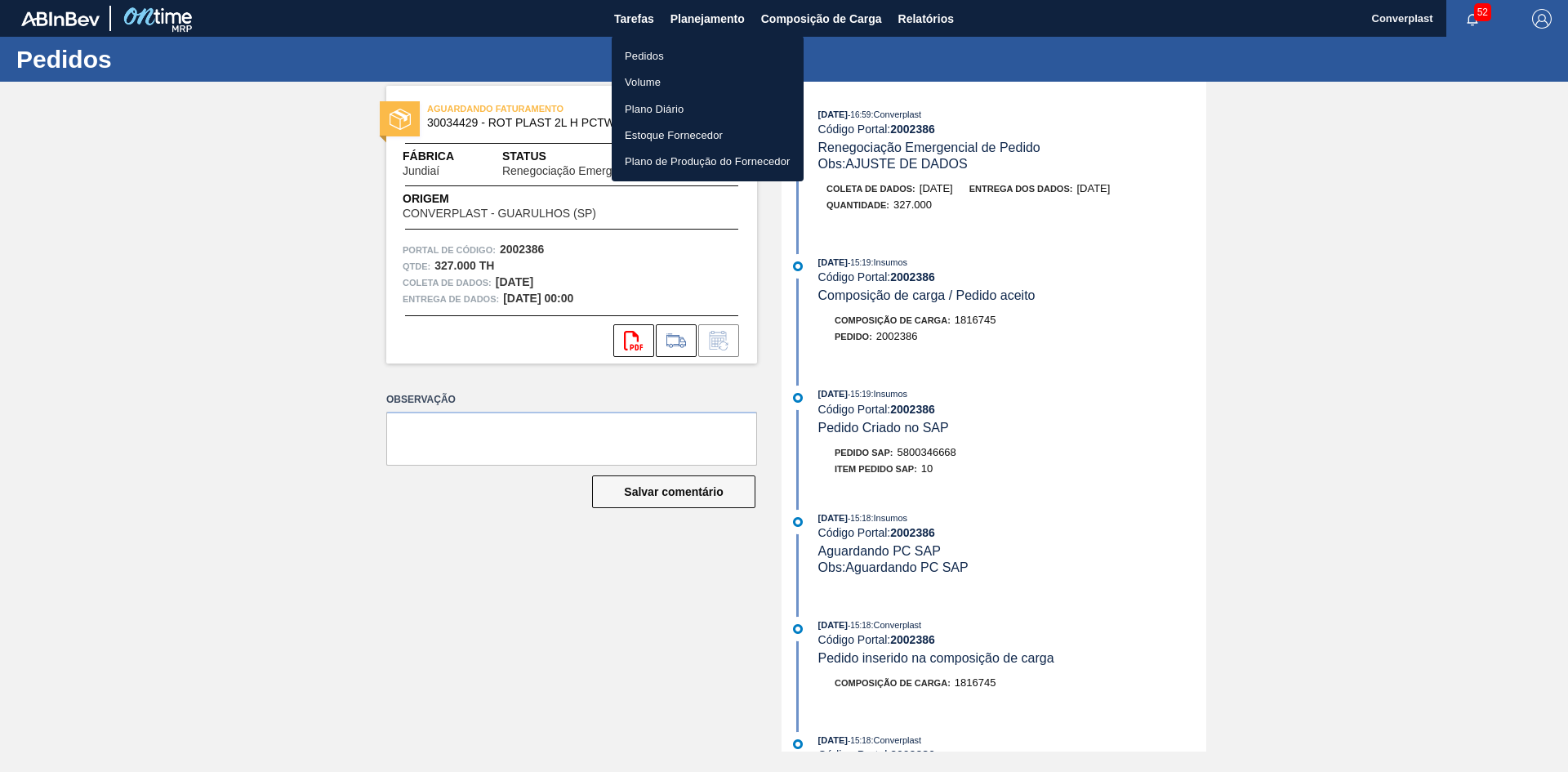
click at [660, 55] on font "Pedidos" at bounding box center [644, 56] width 39 height 12
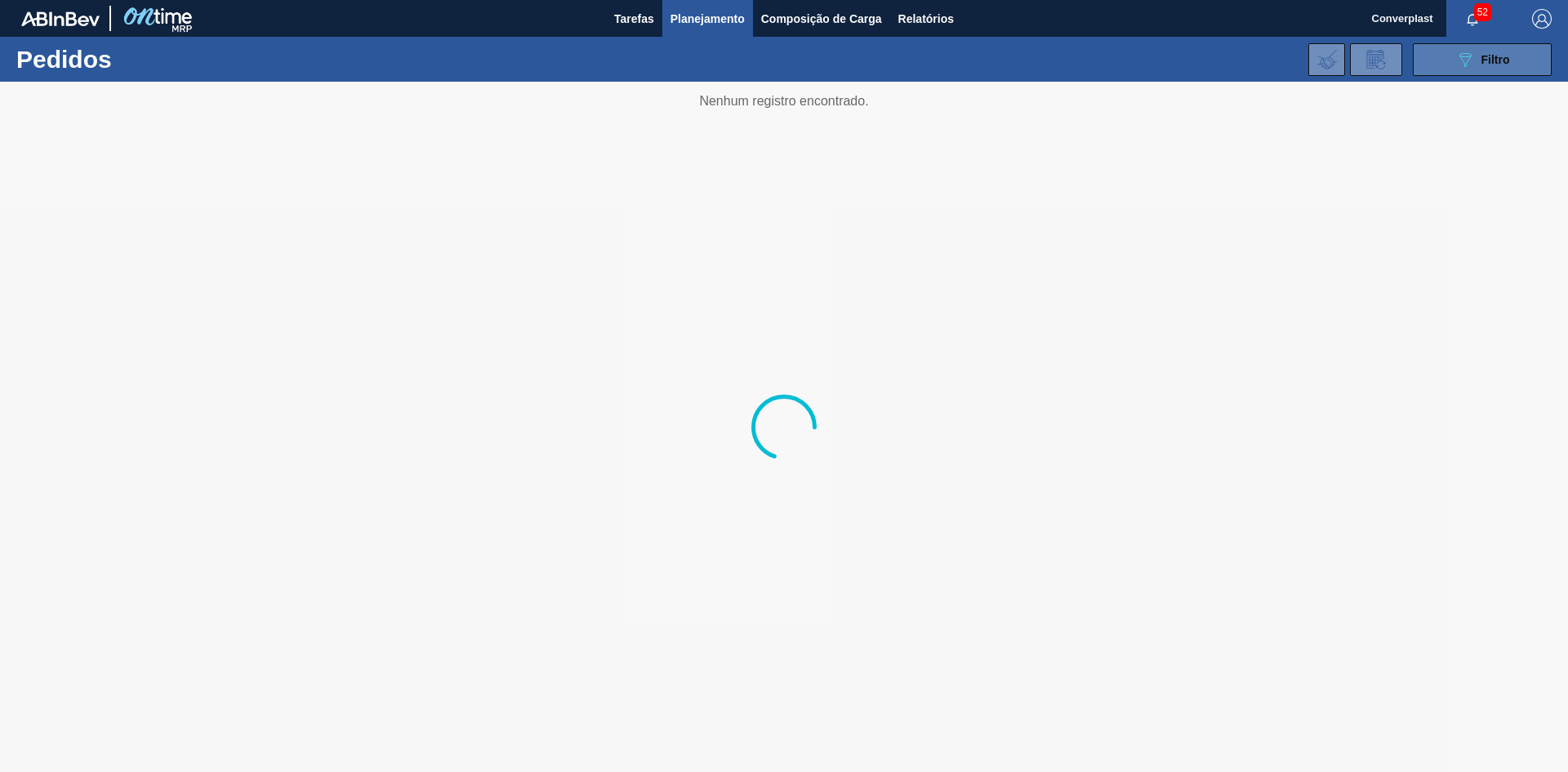
drag, startPoint x: 1445, startPoint y: 62, endPoint x: 1418, endPoint y: 68, distance: 27.7
click at [1445, 62] on button "089F7B8B-B2A5-4AFE-B5C0-19BA573D28AC Filtro" at bounding box center [1482, 59] width 139 height 32
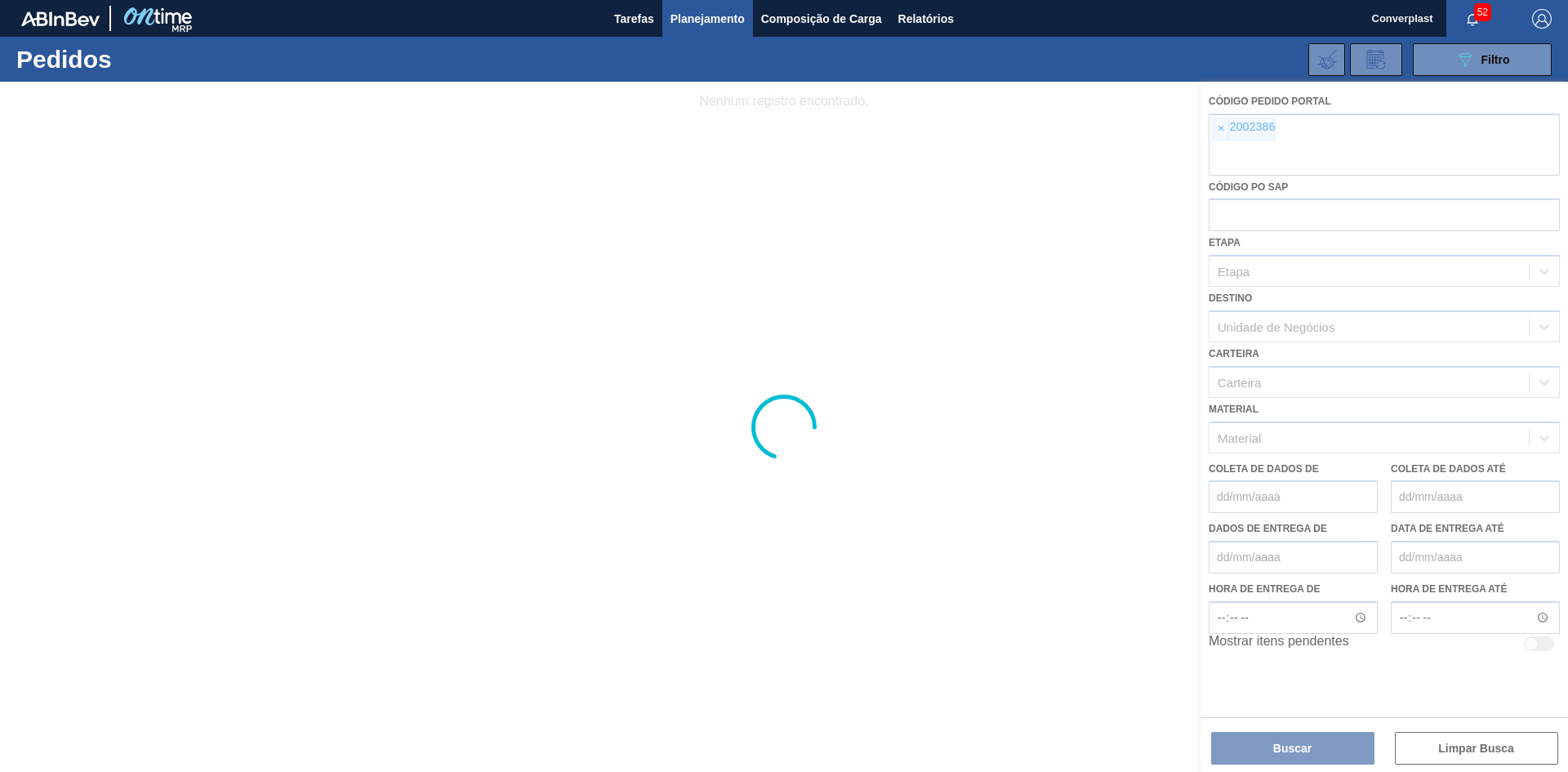
click at [1215, 130] on div at bounding box center [784, 427] width 1568 height 690
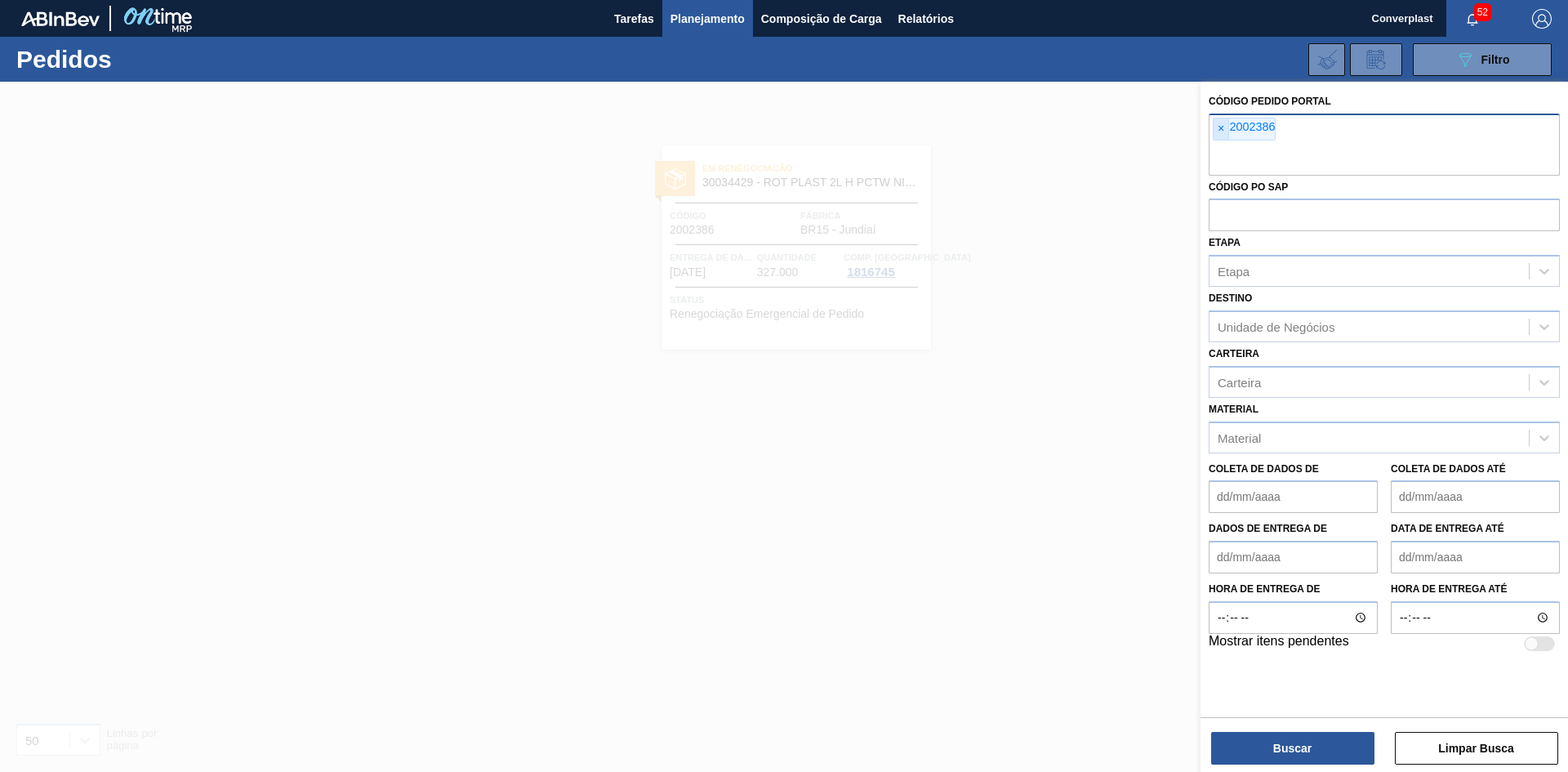
click at [1222, 130] on font "×" at bounding box center [1221, 127] width 6 height 13
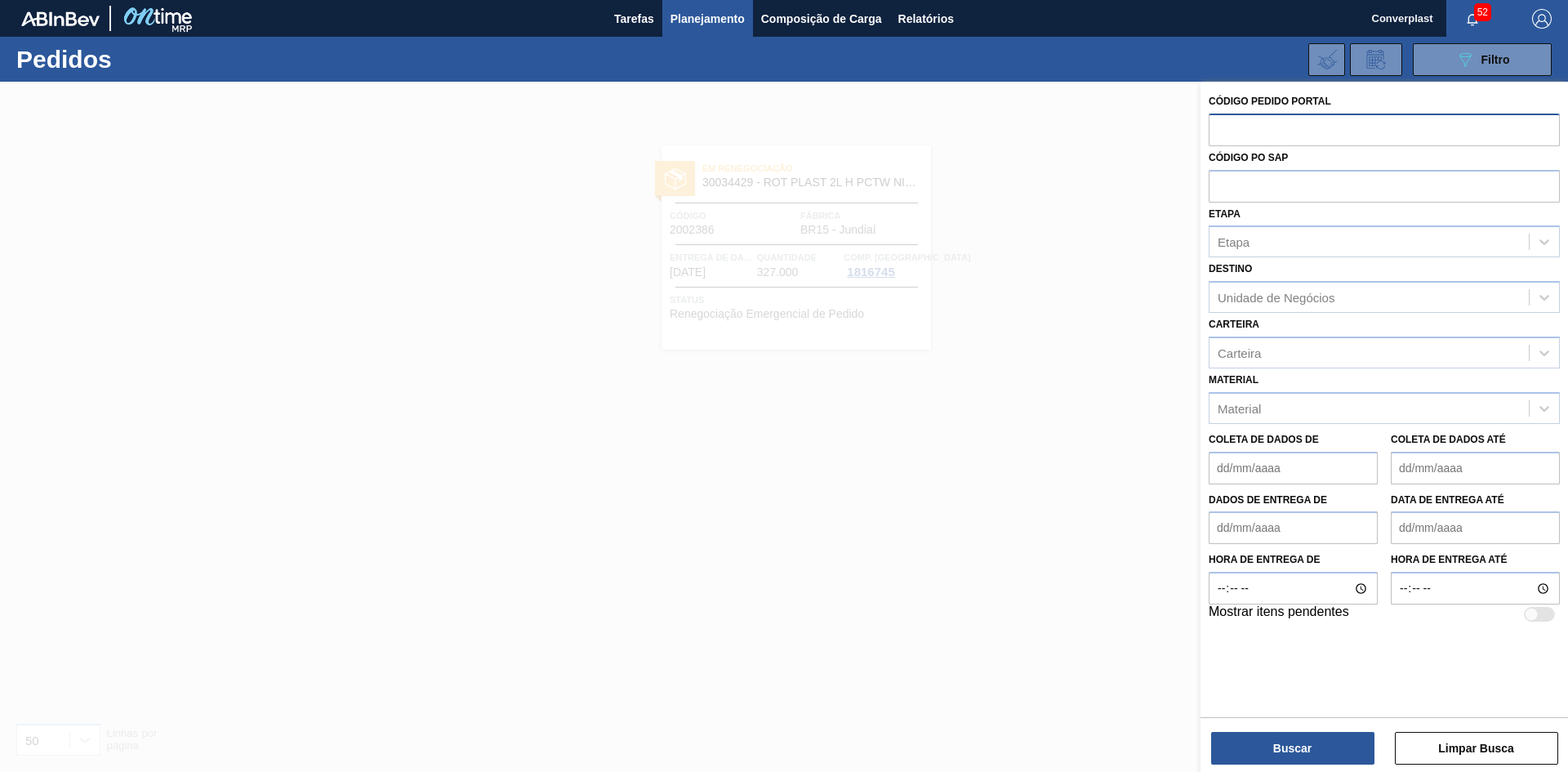
paste input "2018128"
type input "2018128"
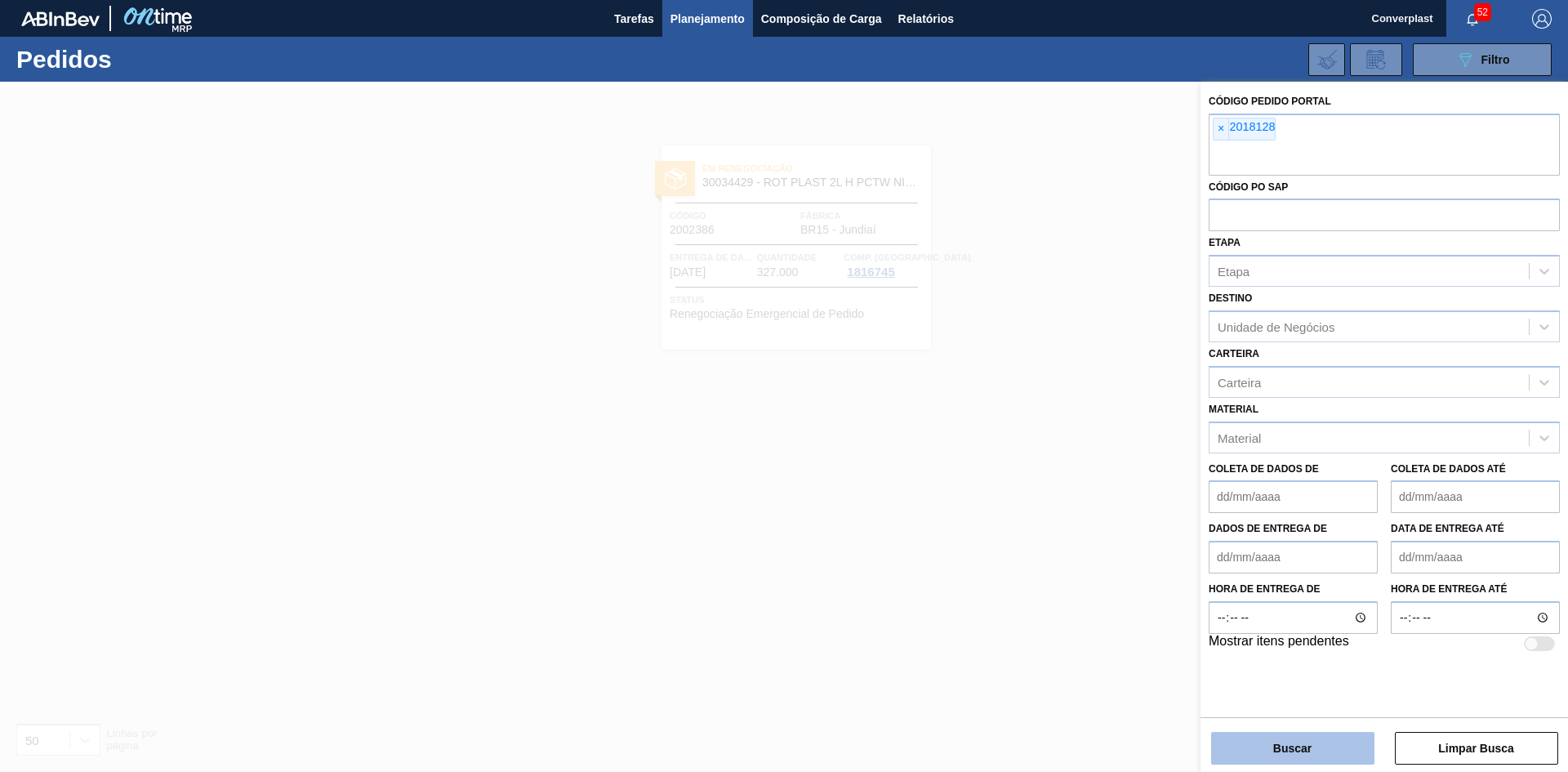
click at [1271, 751] on button "Buscar" at bounding box center [1292, 748] width 163 height 32
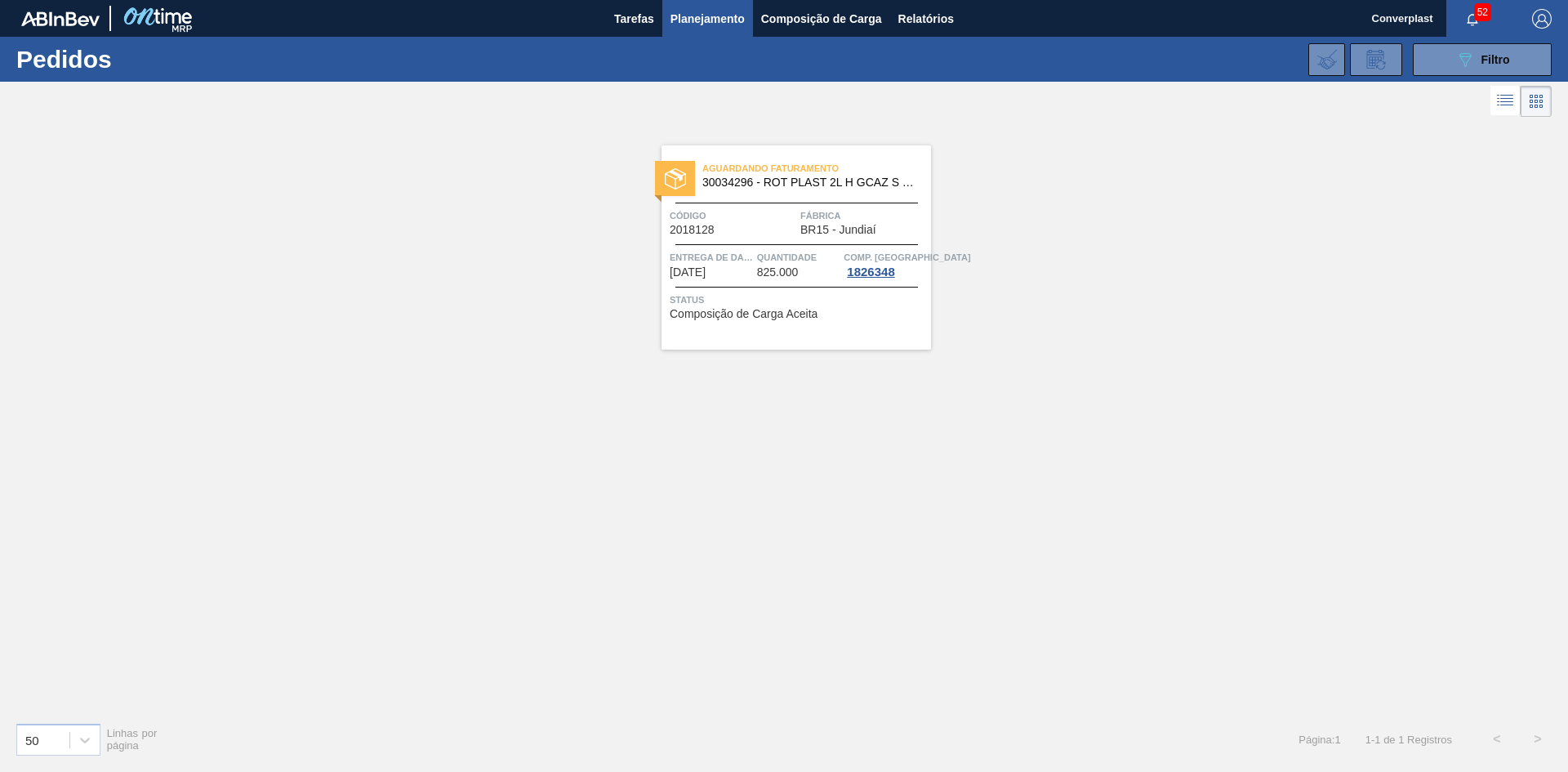
click at [786, 288] on div "Aguardando Faturamento 30034296 - ROT PLAST 2L H GCAZ S RECLAMAÇÃO NIV25 Código…" at bounding box center [796, 248] width 270 height 204
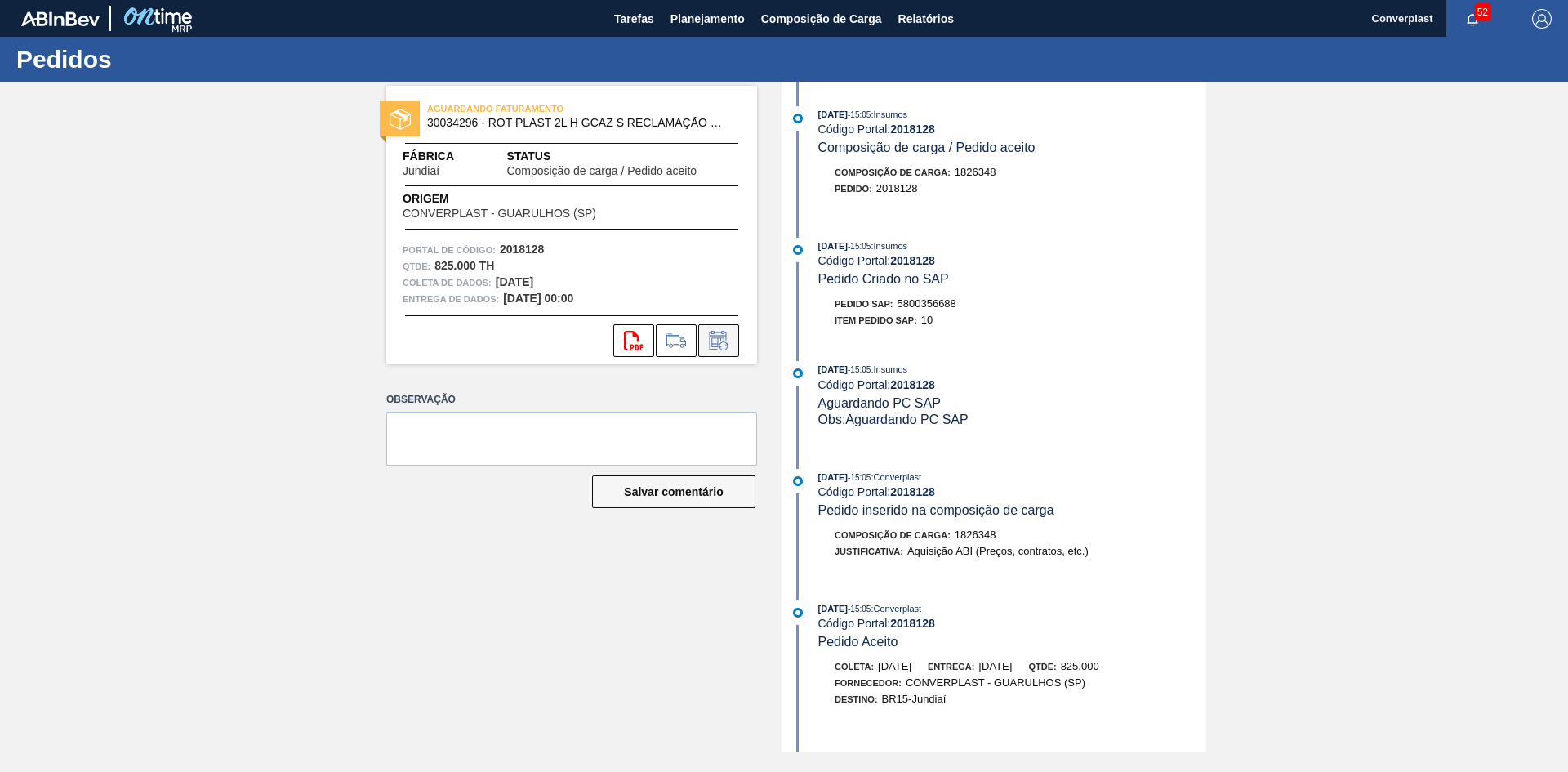
click at [713, 349] on icon at bounding box center [719, 340] width 17 height 19
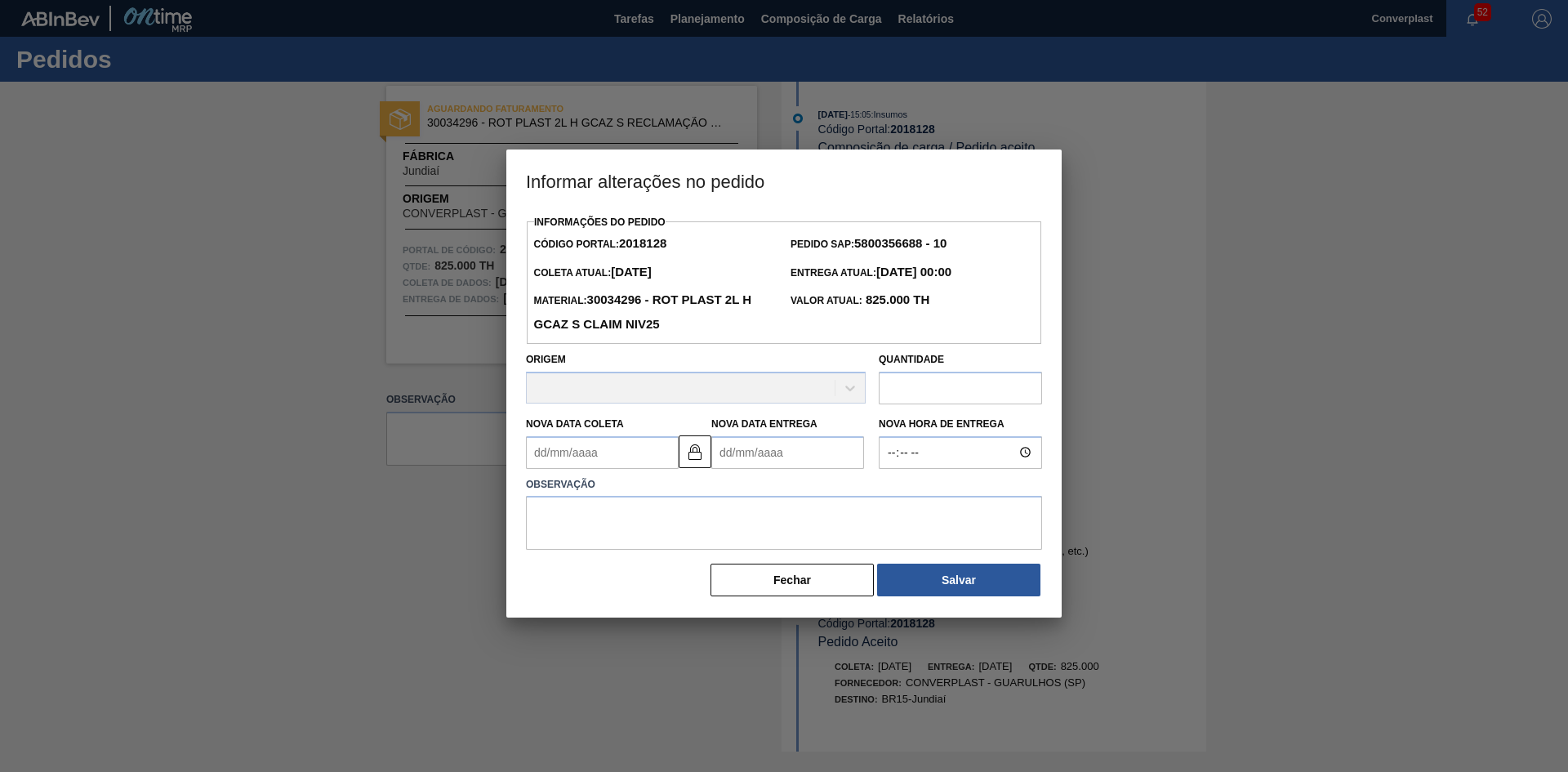
click at [749, 447] on Entrega2018128 "Nova Data Entrega" at bounding box center [787, 452] width 153 height 32
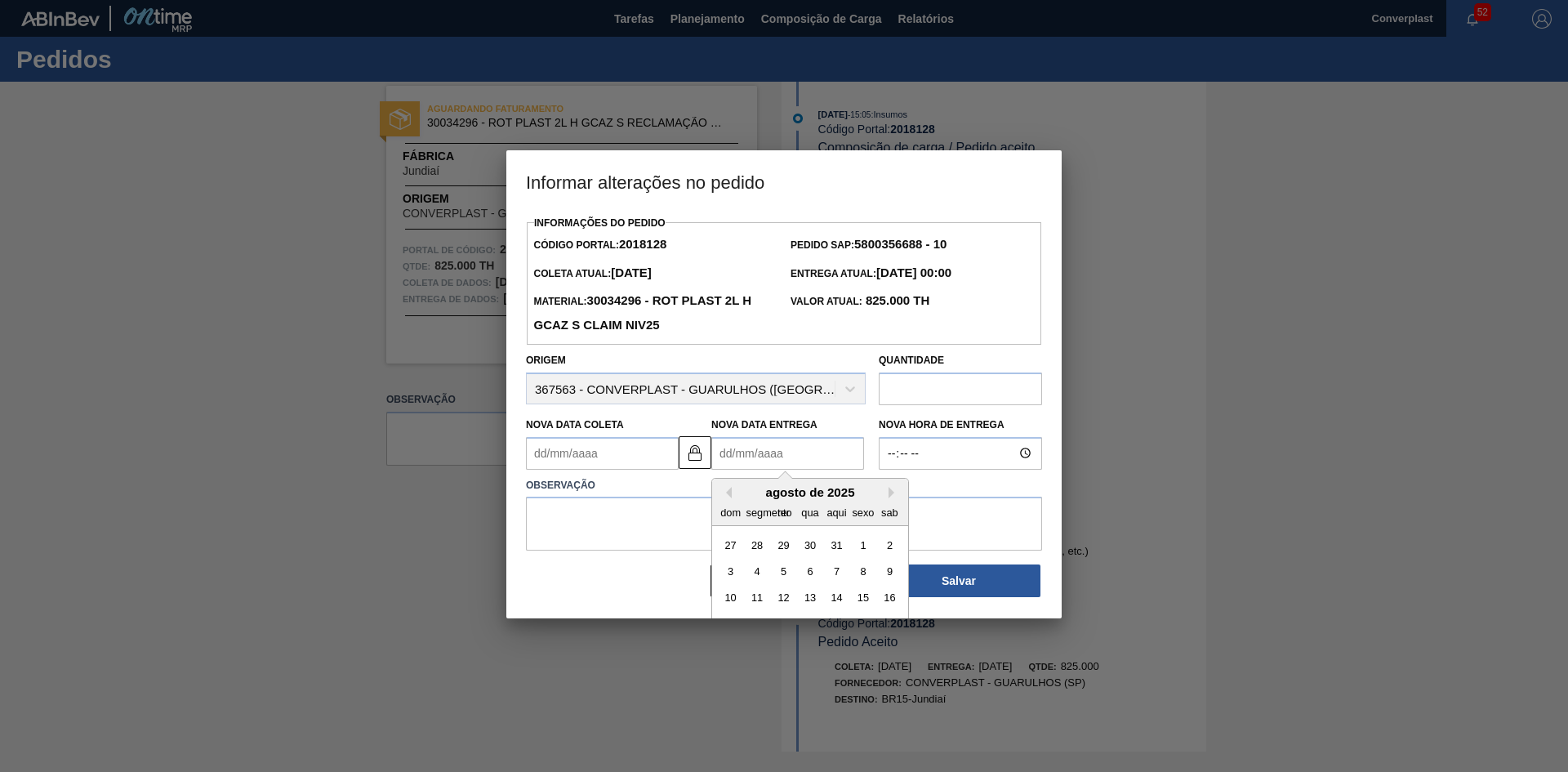
type Coleta2018128 "[DATE]"
type Entrega2018128 "0"
type Coleta2018128 "[DATE]"
type Entrega2018128 "04/0"
type Coleta2018128 "[DATE]"
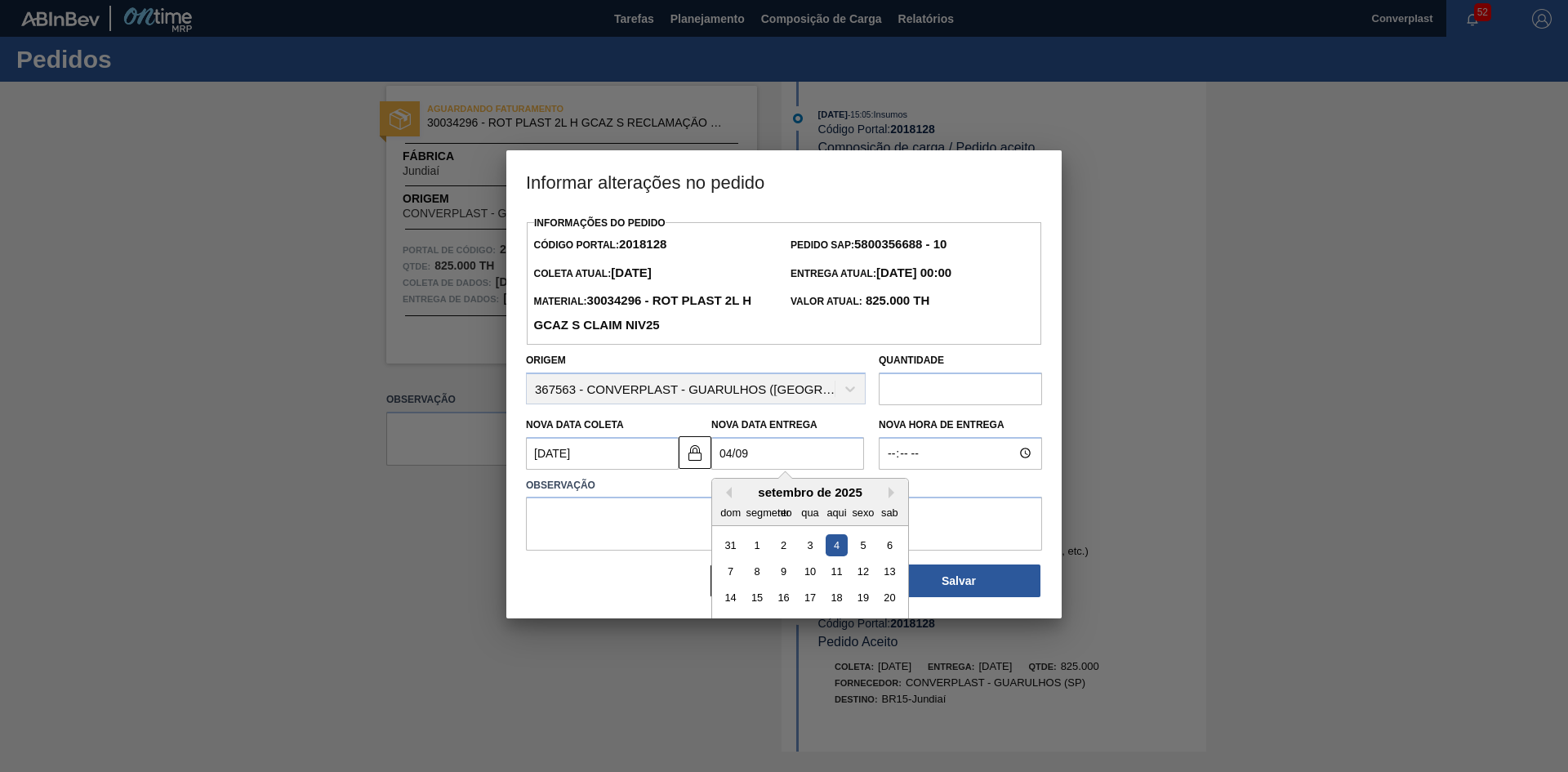
click at [832, 550] on div "4" at bounding box center [836, 543] width 22 height 22
type Entrega2018128 "[DATE]"
click at [715, 542] on textarea at bounding box center [784, 523] width 517 height 54
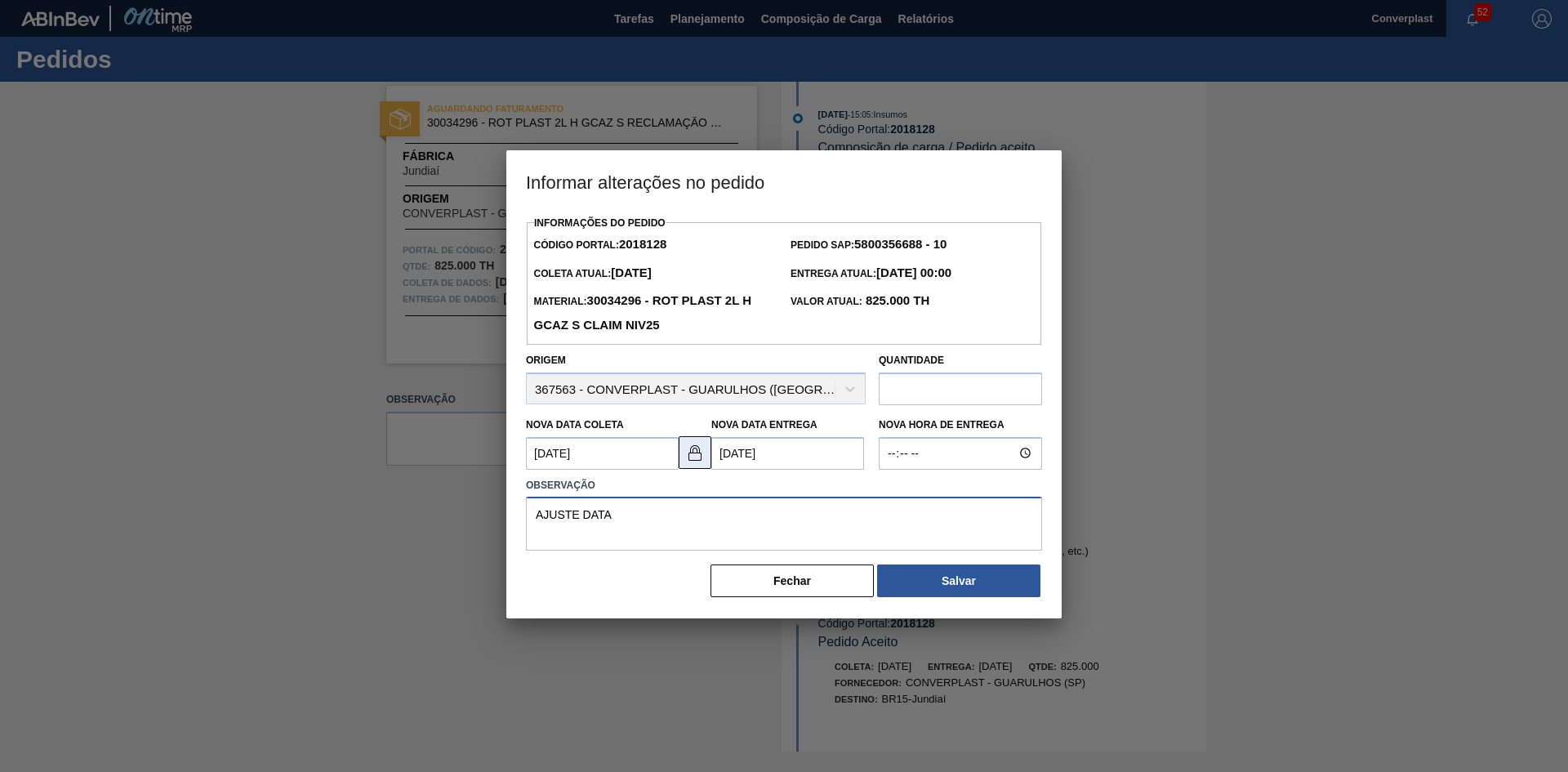
type textarea "AJUSTE DATA"
click at [1053, 393] on div "Informações do Pedido Código Portal: 2018128 Pedido SAP: 5800356688 - 10 Coleta…" at bounding box center [784, 414] width 556 height 406
click at [746, 585] on button "Fechar" at bounding box center [791, 580] width 163 height 32
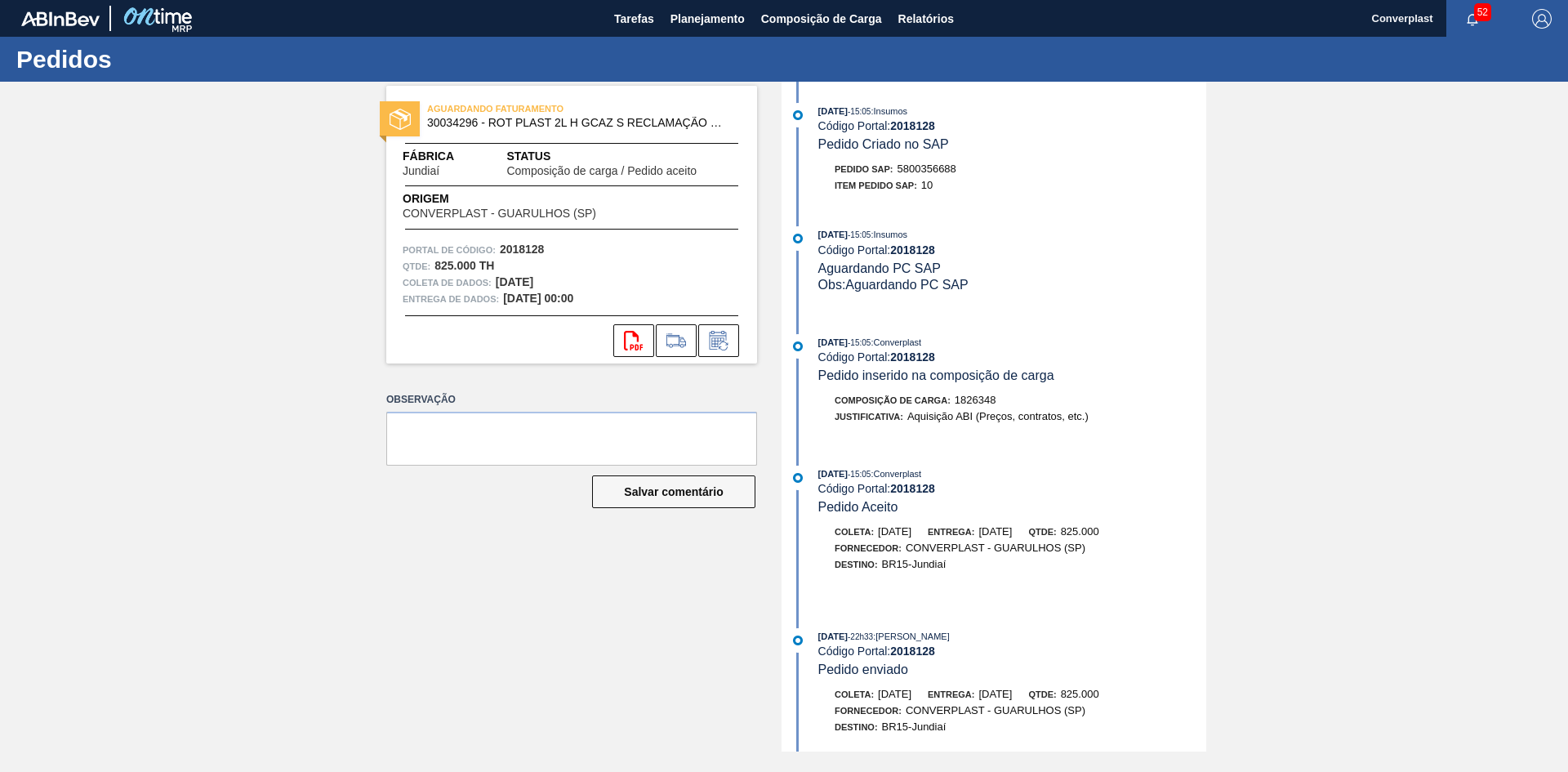
scroll to position [63, 0]
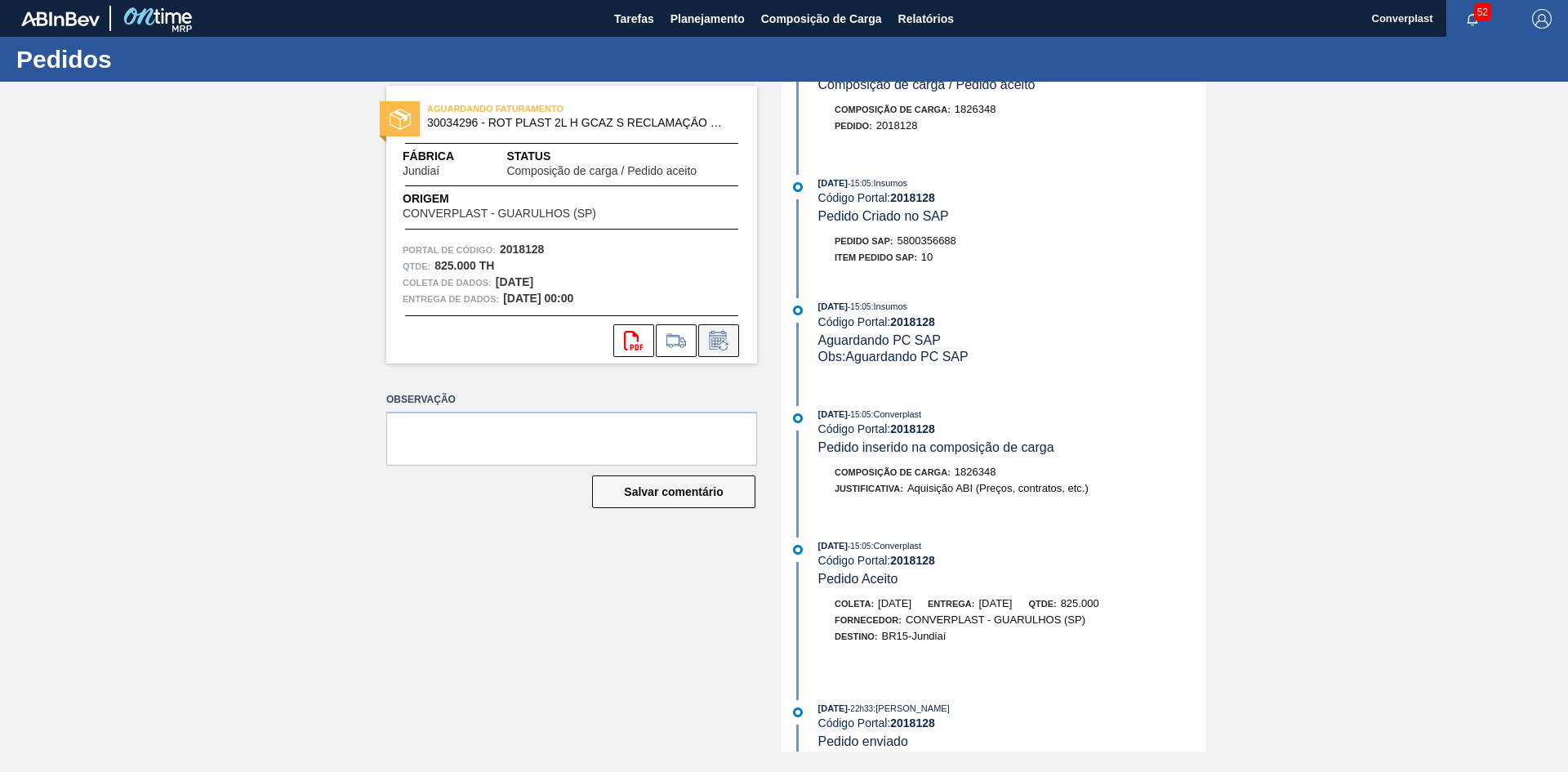
click at [719, 348] on icon at bounding box center [719, 340] width 26 height 19
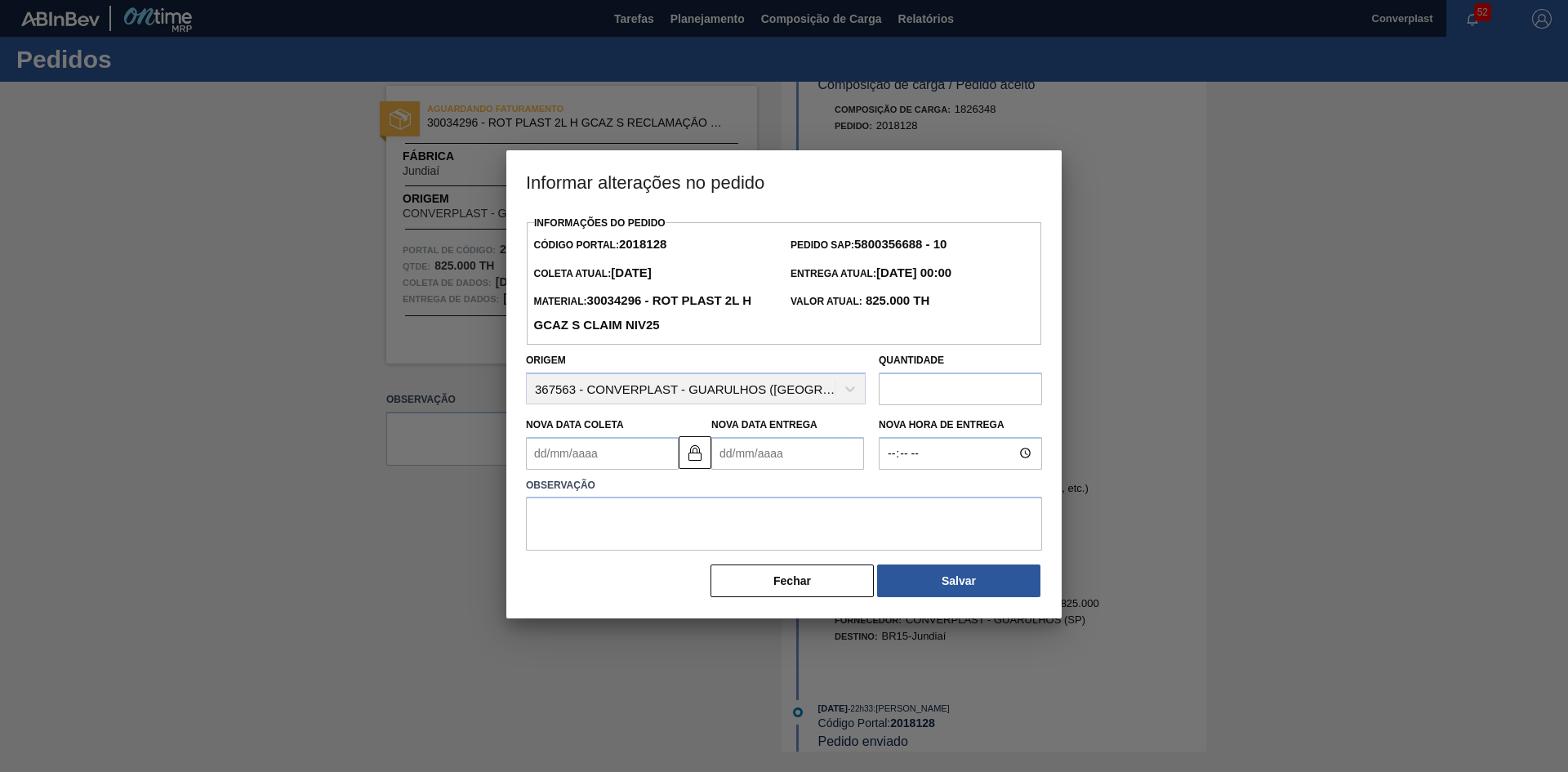
click at [1120, 438] on div at bounding box center [784, 386] width 1568 height 772
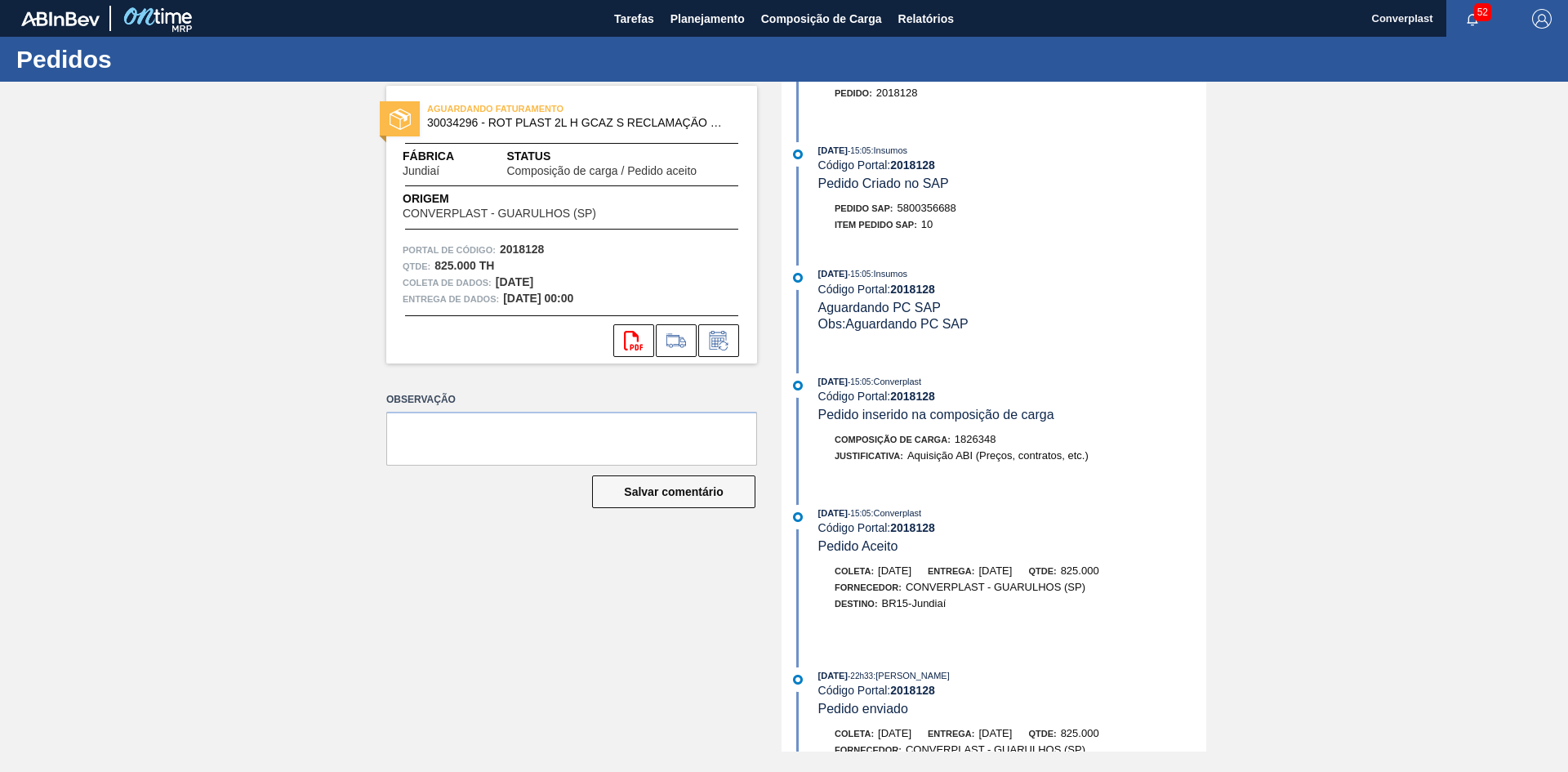
scroll to position [226, 0]
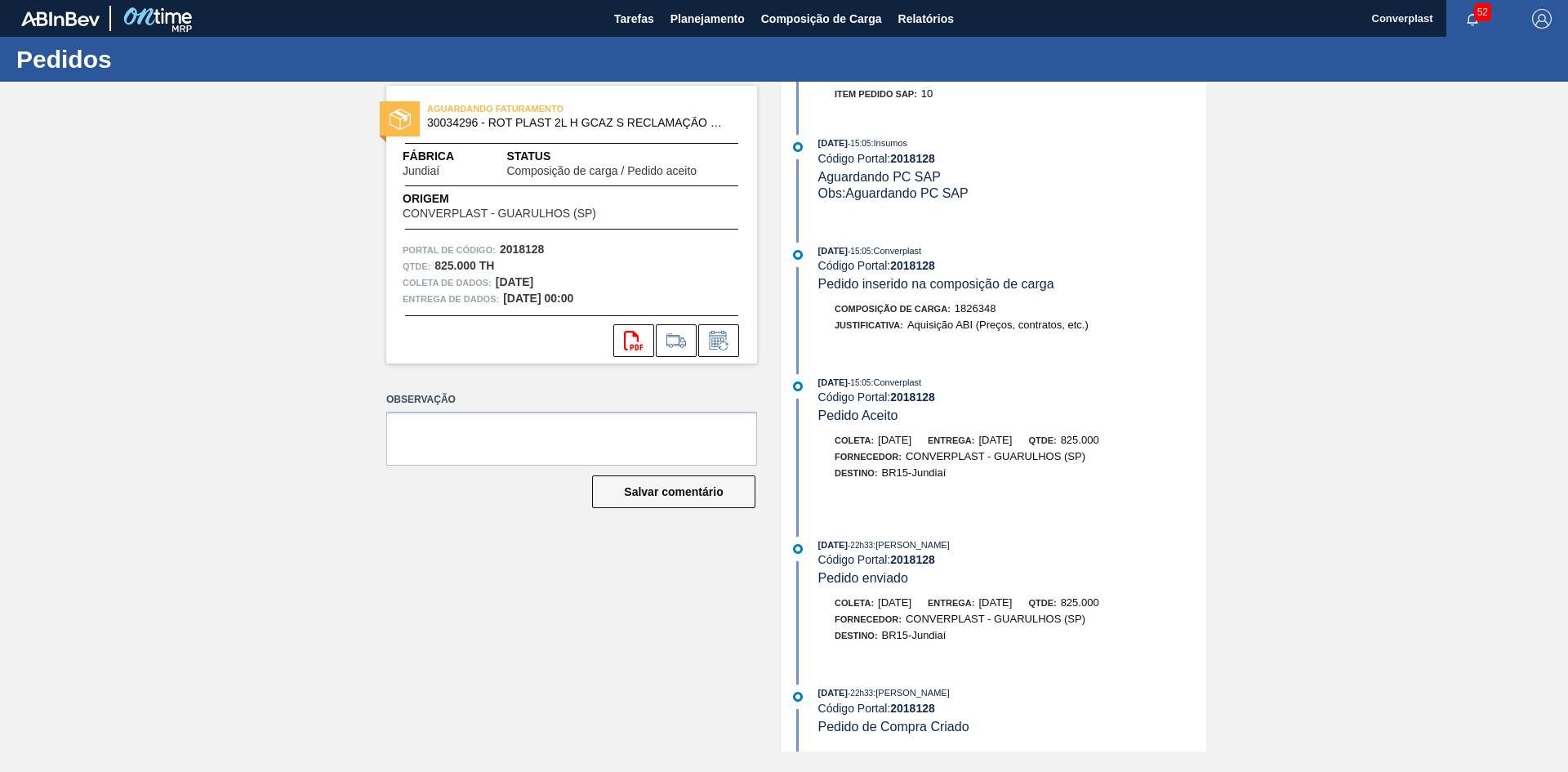
click at [557, 598] on div "AGUARDANDO FATURAMENTO 30034296 - ROT PLAST 2L H GCAZ S RECLAMAÇÃO NIV25 Fábric…" at bounding box center [559, 417] width 395 height 670
click at [716, 338] on icon at bounding box center [719, 340] width 26 height 19
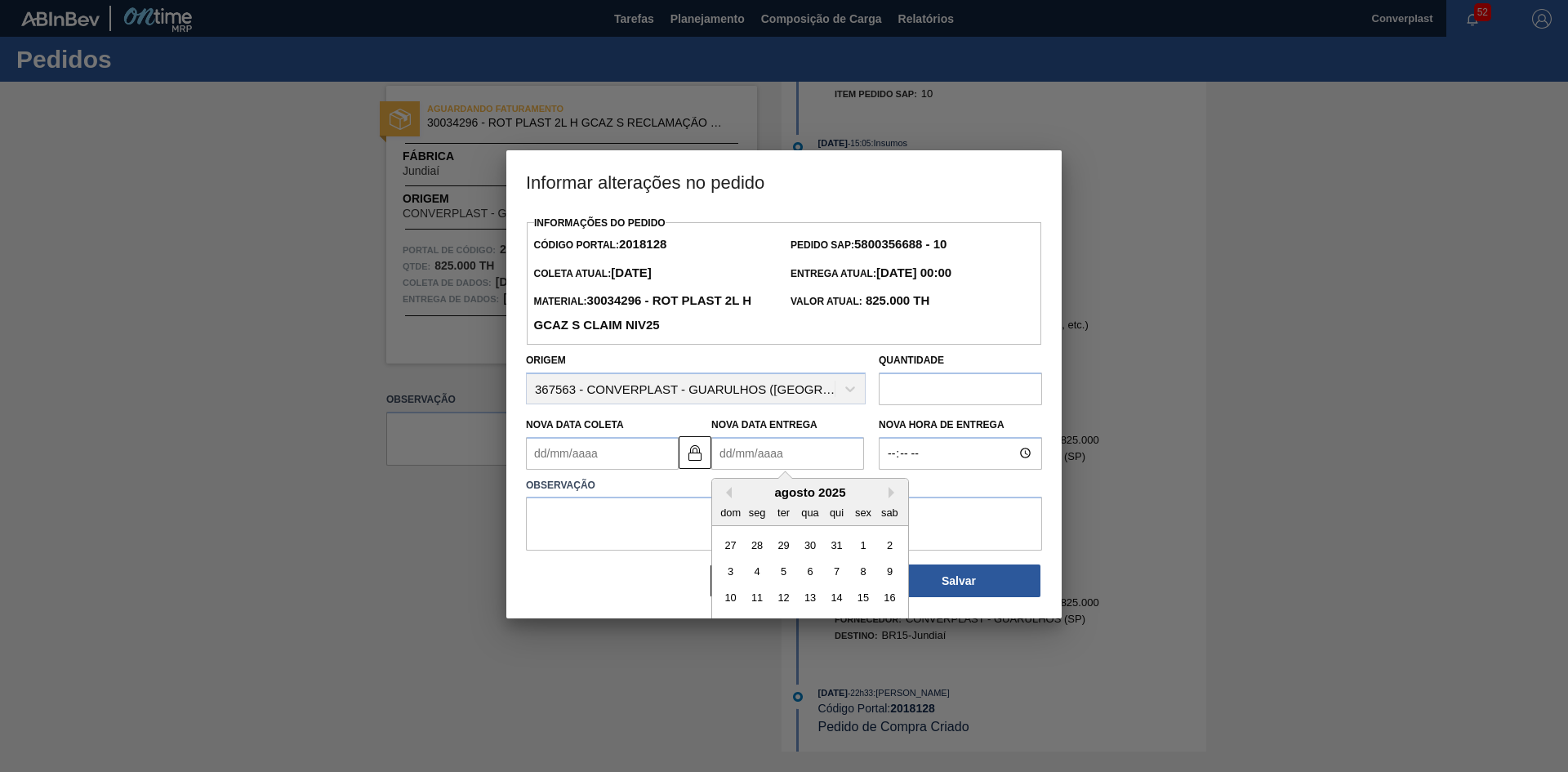
click at [749, 457] on Entrega2018128 "Nova Data Entrega" at bounding box center [787, 453] width 153 height 32
type Coleta2018128 "[DATE]"
type Entrega2018128 "0"
type Coleta2018128 "[DATE]"
type Entrega2018128 "04/0"
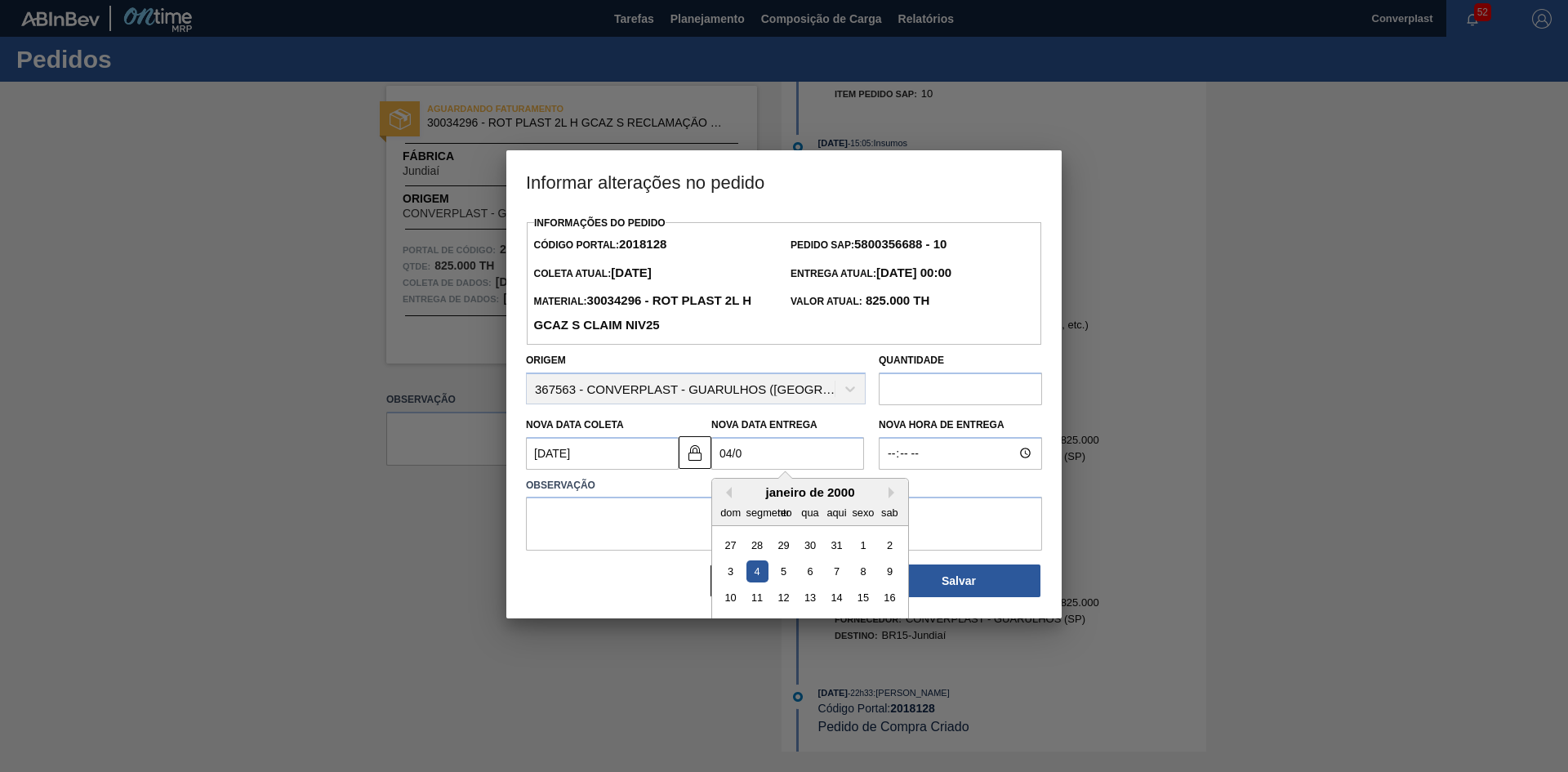
type Coleta2018128 "[DATE]"
click at [838, 543] on div "4" at bounding box center [836, 543] width 22 height 22
type Entrega2018128 "[DATE]"
click at [655, 540] on textarea at bounding box center [784, 523] width 517 height 54
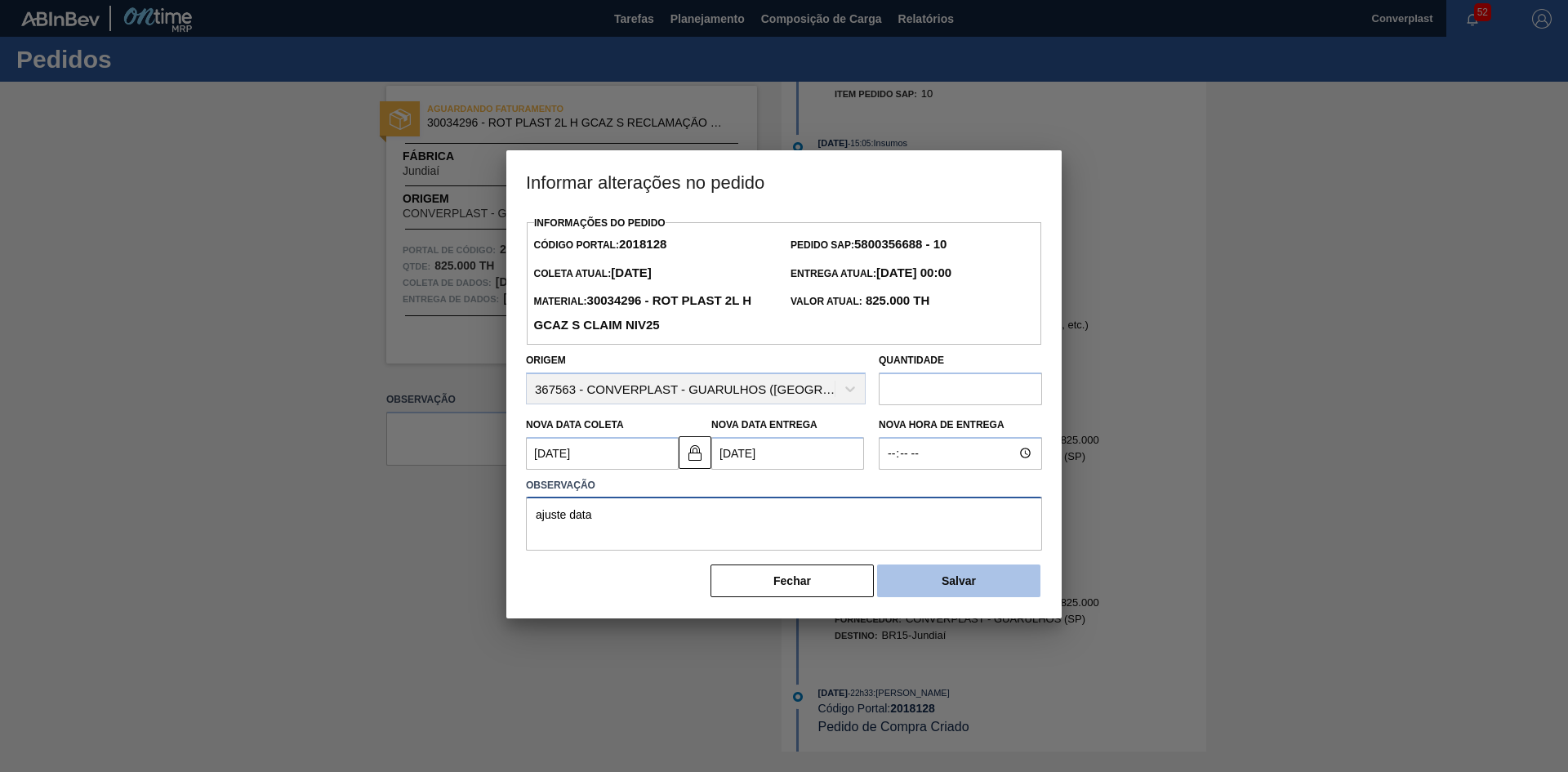
type textarea "ajuste data"
click at [928, 597] on button "Salvar" at bounding box center [958, 580] width 163 height 32
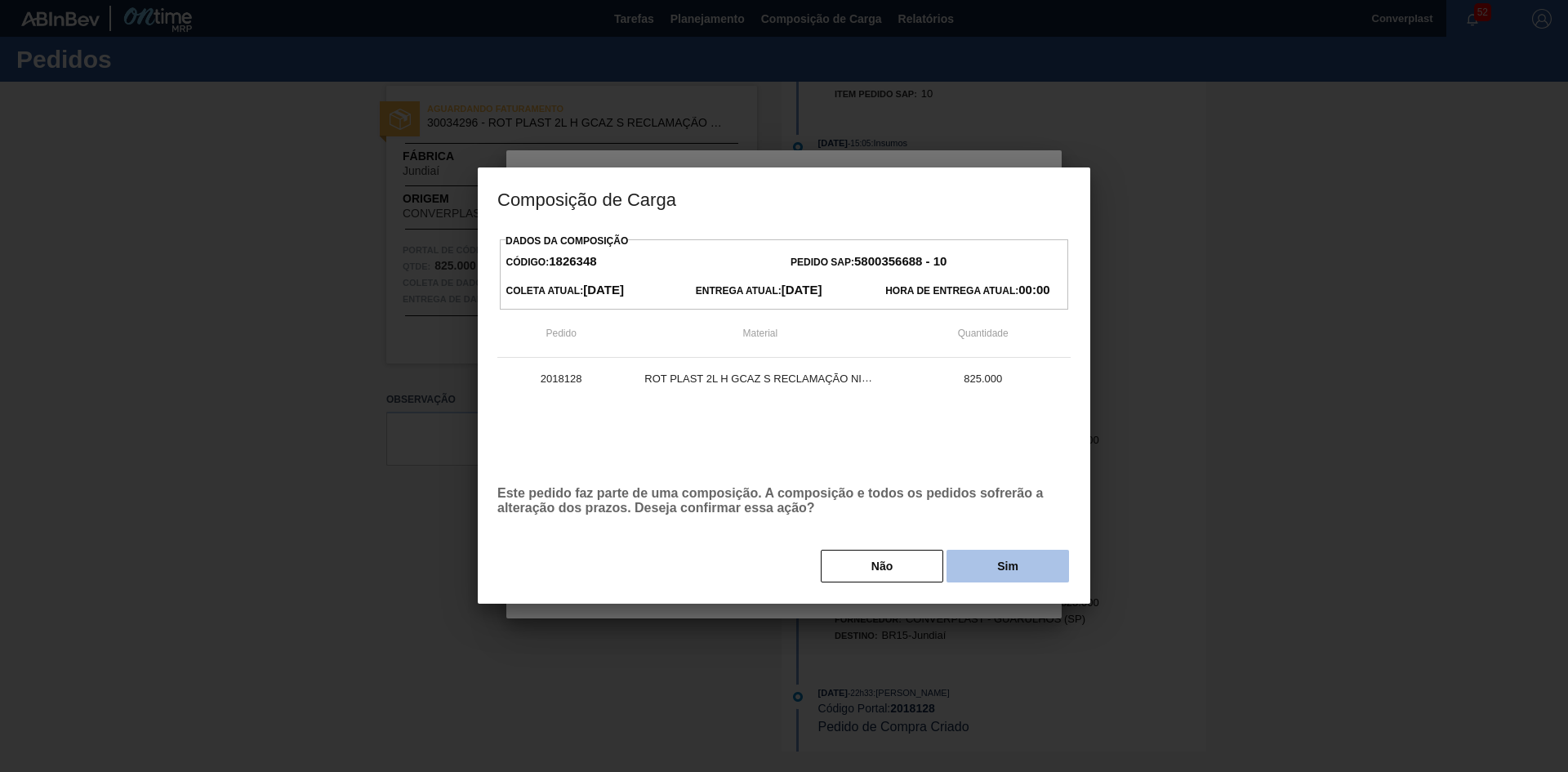
click at [989, 562] on button "Sim" at bounding box center [1008, 565] width 122 height 32
